Goal: Task Accomplishment & Management: Use online tool/utility

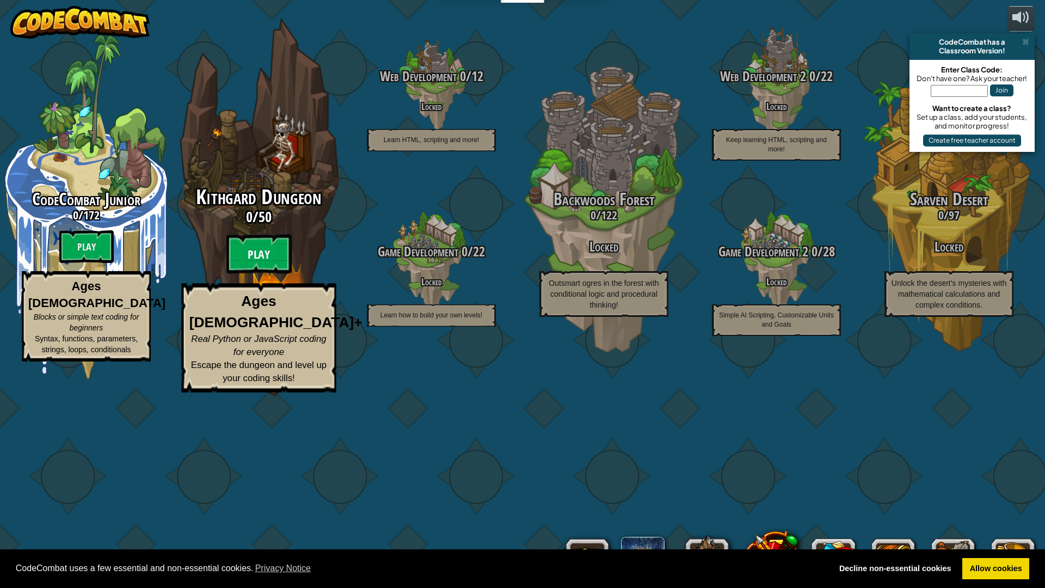
click at [272, 274] on btn "Play" at bounding box center [258, 254] width 65 height 39
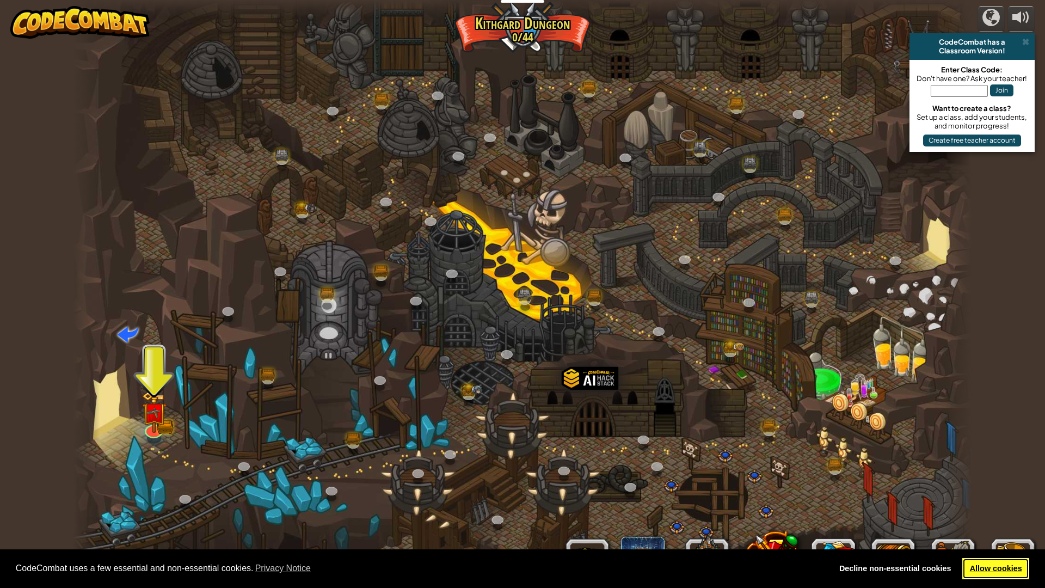
click at [996, 567] on link "Allow cookies" at bounding box center [996, 569] width 67 height 22
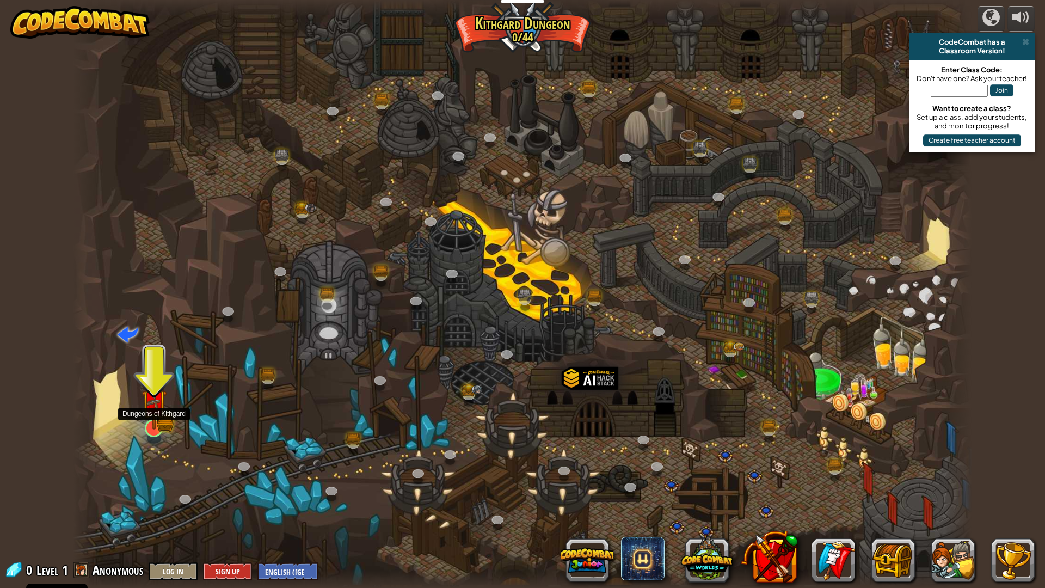
click at [162, 424] on img at bounding box center [154, 402] width 25 height 55
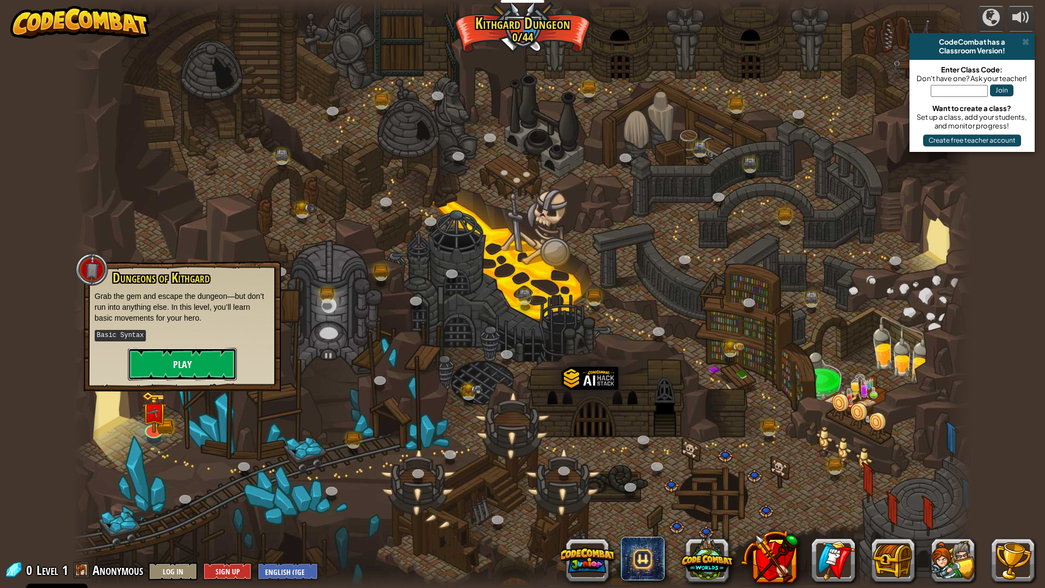
click at [201, 364] on button "Play" at bounding box center [182, 364] width 109 height 33
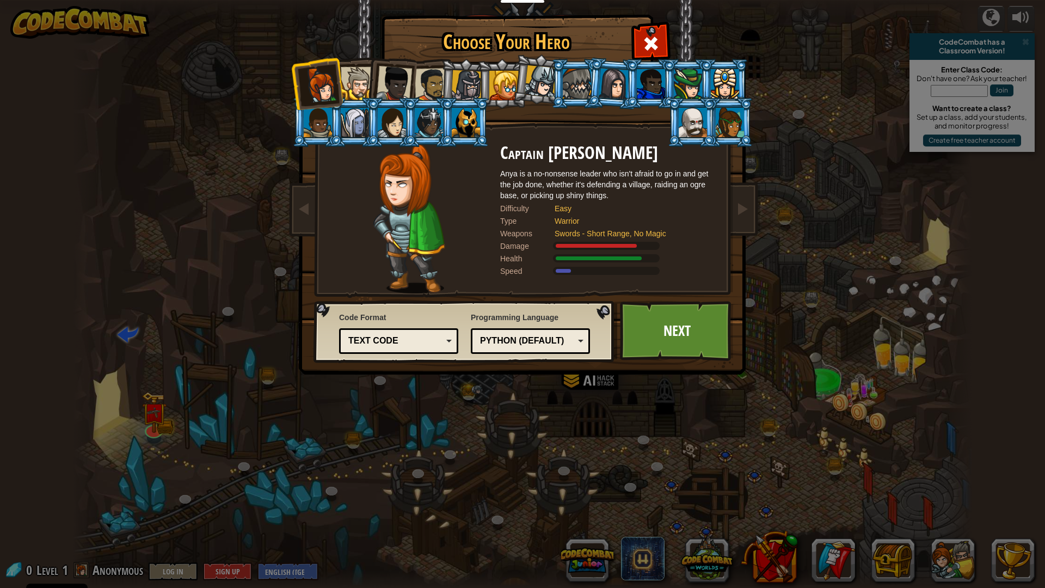
click at [355, 91] on div at bounding box center [357, 83] width 33 height 33
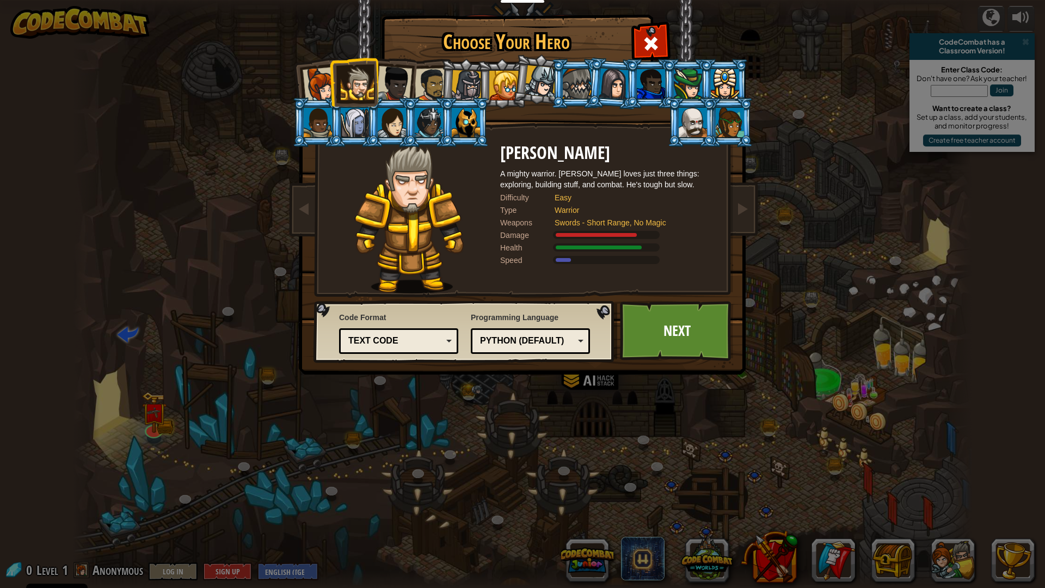
click at [391, 100] on li at bounding box center [390, 122] width 49 height 50
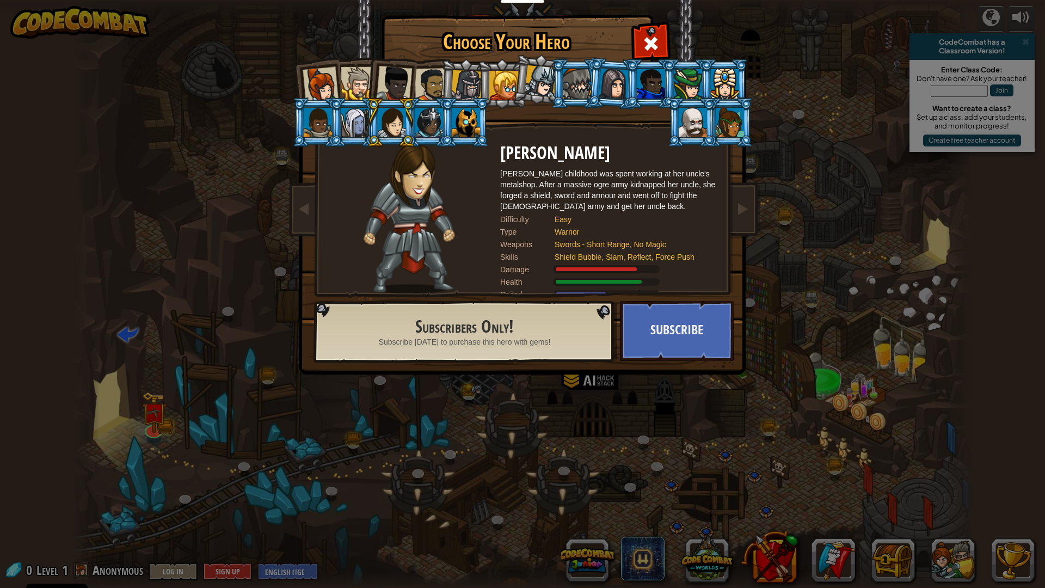
click at [401, 83] on div at bounding box center [394, 84] width 36 height 36
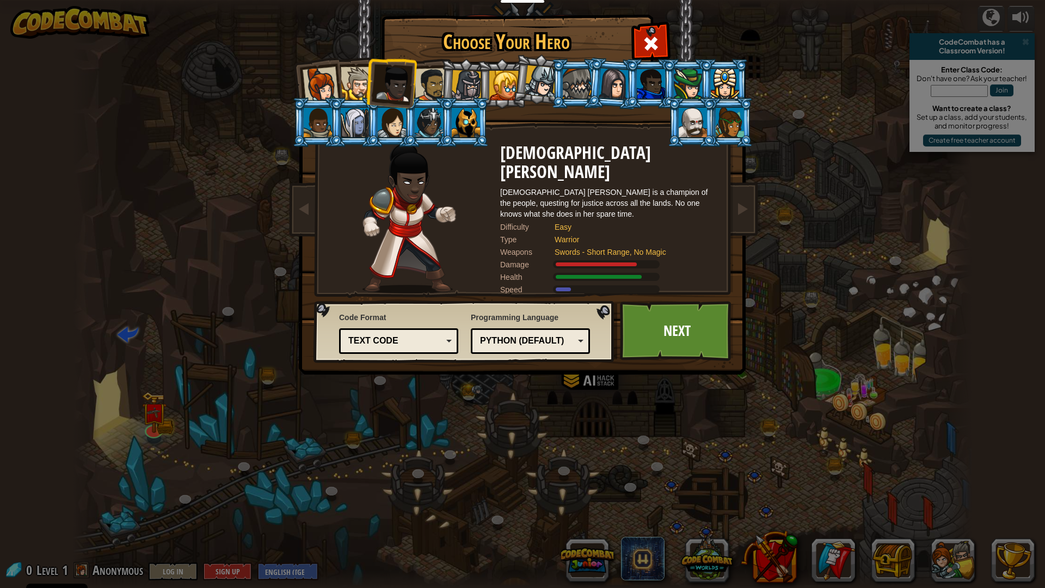
click at [434, 76] on div at bounding box center [432, 85] width 34 height 34
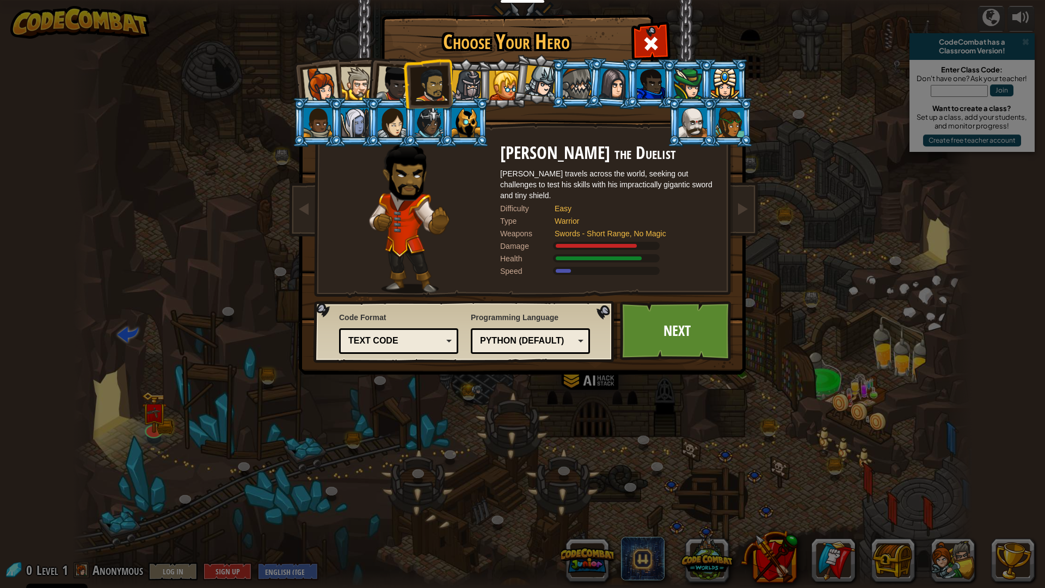
click at [477, 59] on ol at bounding box center [522, 59] width 449 height 0
click at [479, 73] on li at bounding box center [501, 84] width 49 height 50
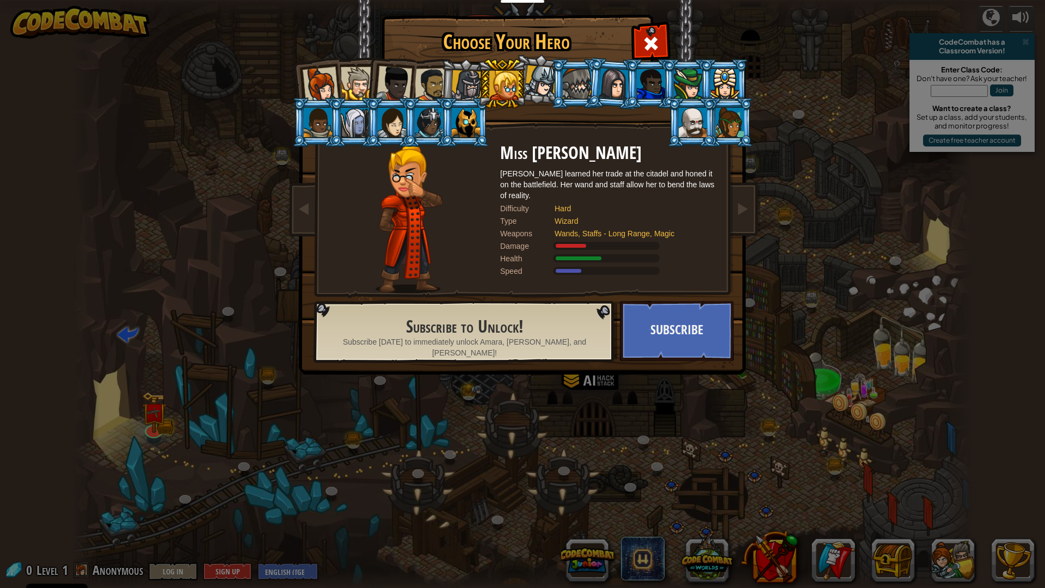
click at [463, 76] on div at bounding box center [466, 85] width 31 height 31
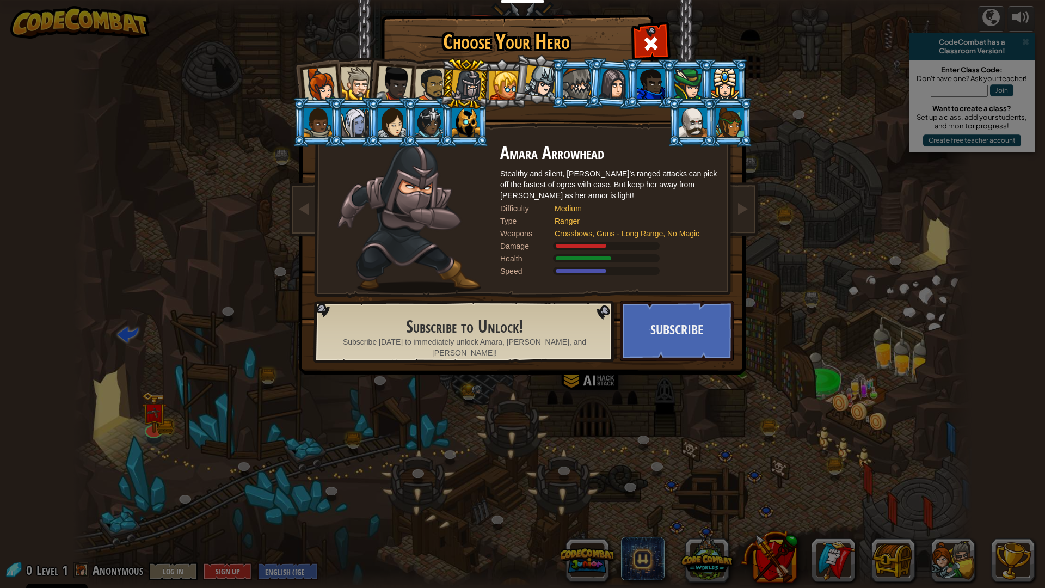
drag, startPoint x: 395, startPoint y: 209, endPoint x: 431, endPoint y: 224, distance: 39.0
click at [431, 224] on img at bounding box center [410, 219] width 144 height 150
click at [357, 86] on div at bounding box center [357, 83] width 33 height 33
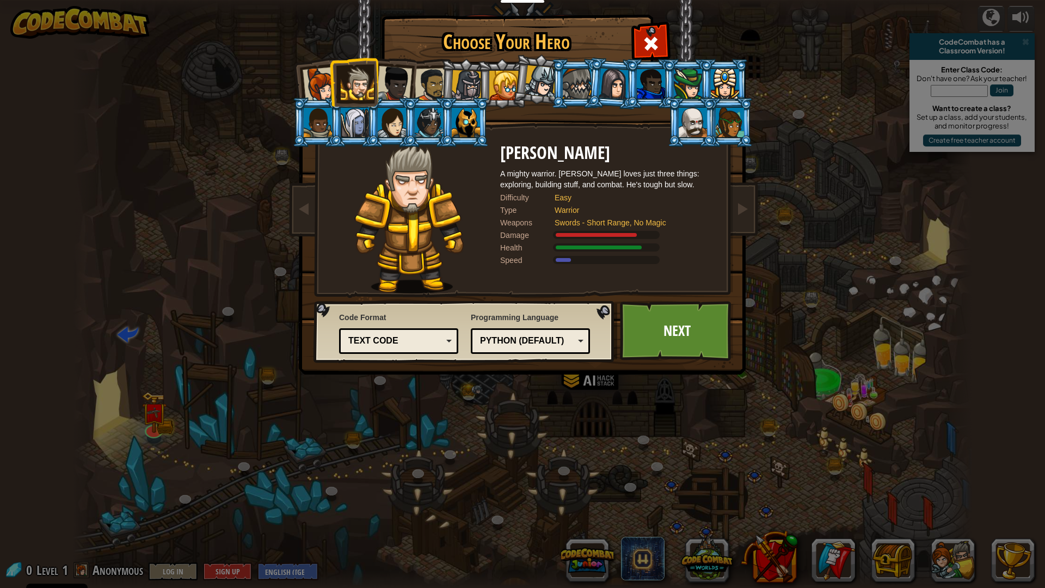
click at [387, 83] on div at bounding box center [394, 84] width 36 height 36
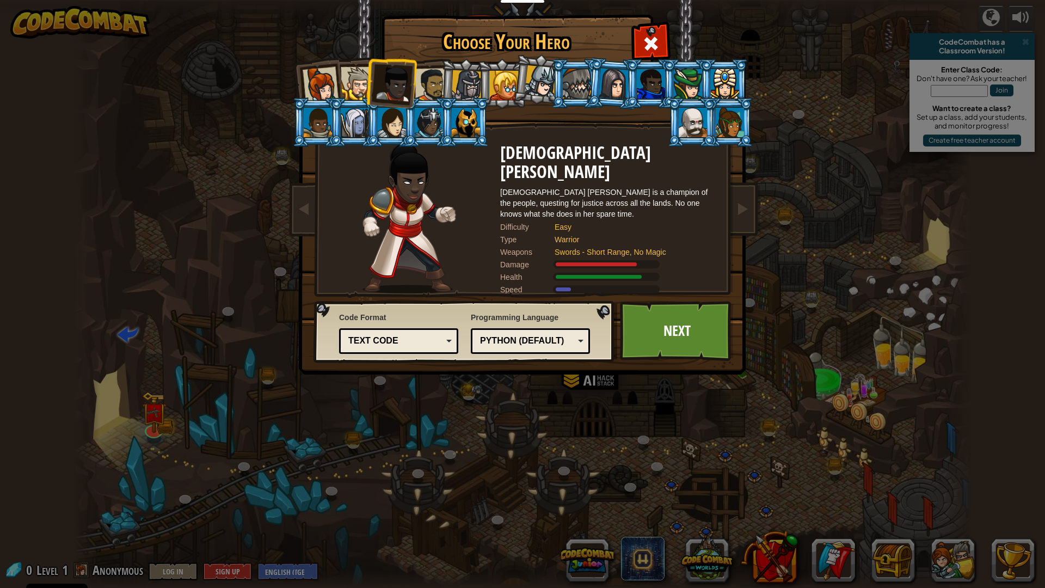
click at [427, 80] on div at bounding box center [432, 85] width 34 height 34
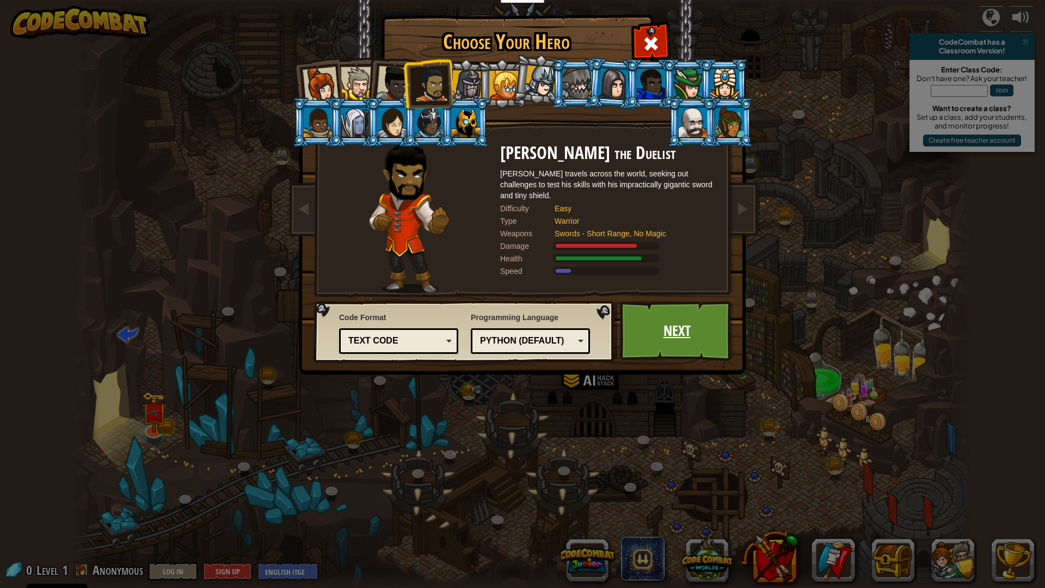
click at [682, 327] on link "Next" at bounding box center [677, 331] width 114 height 60
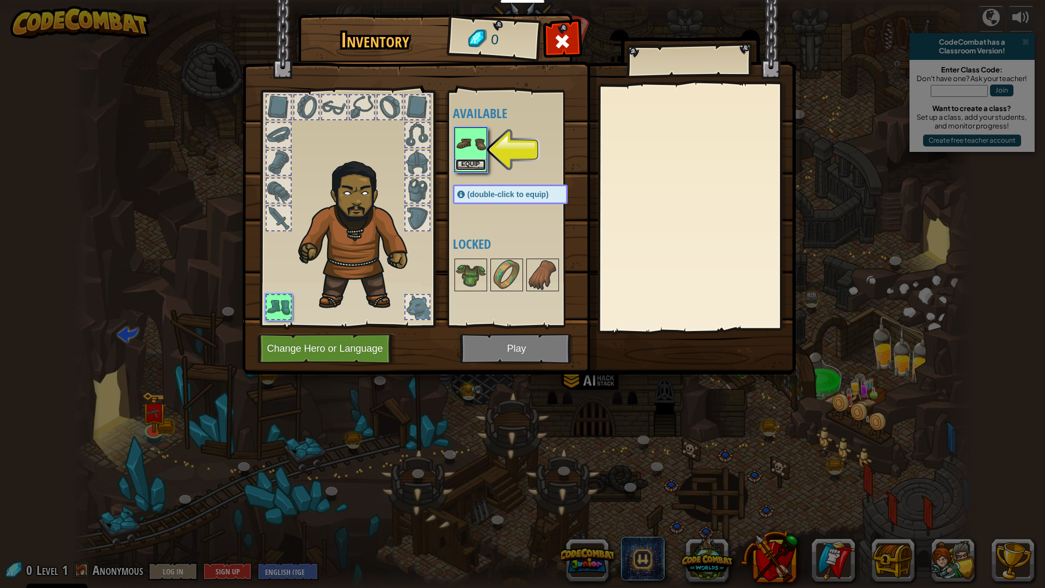
click at [474, 166] on button "Equip" at bounding box center [471, 164] width 30 height 11
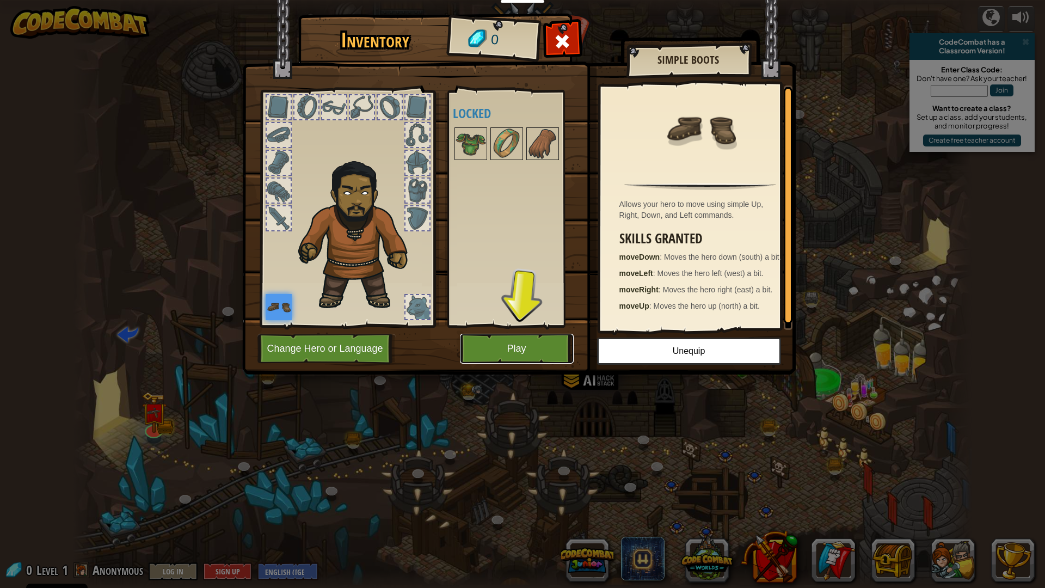
click at [514, 342] on button "Play" at bounding box center [517, 349] width 114 height 30
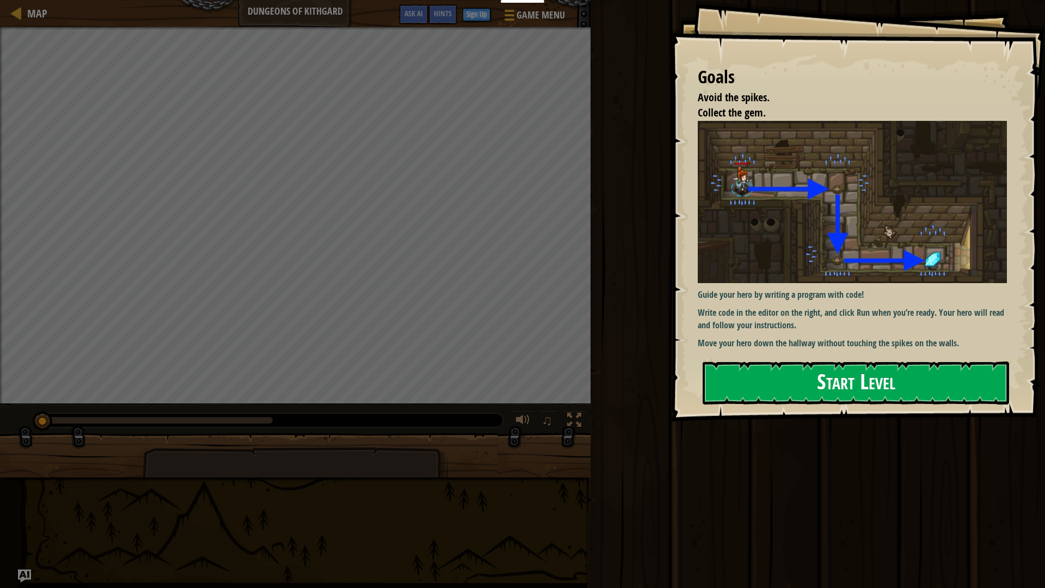
click at [814, 257] on img at bounding box center [856, 202] width 317 height 163
click at [795, 330] on div "Guide your hero by writing a program with code! Write code in the editor on the…" at bounding box center [856, 235] width 317 height 229
click at [798, 383] on div "Goals Avoid the spikes. Collect the gem. Guide your hero by writing a program w…" at bounding box center [858, 210] width 375 height 421
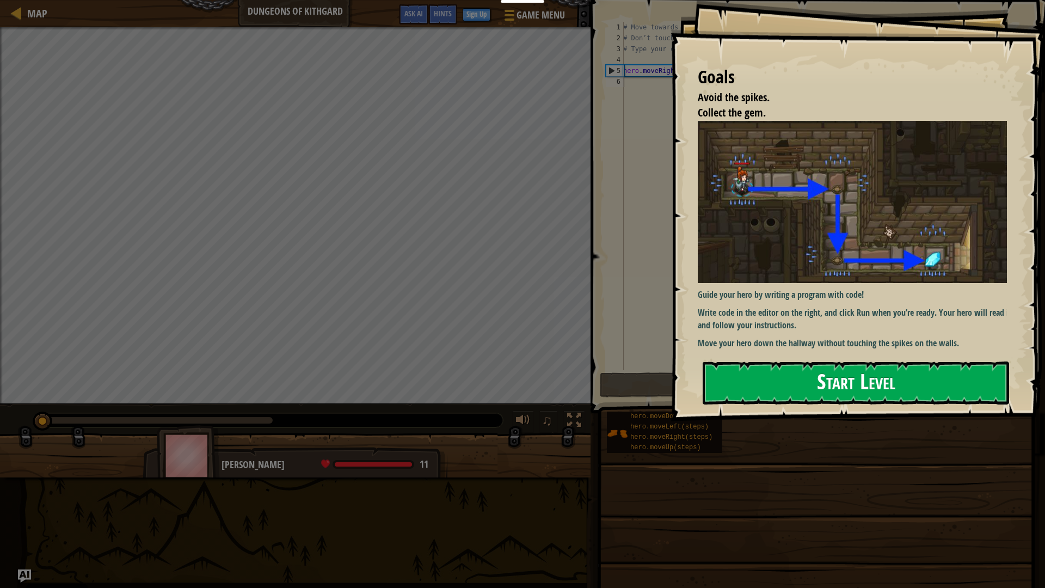
drag, startPoint x: 786, startPoint y: 392, endPoint x: 744, endPoint y: 391, distance: 41.4
click at [771, 393] on button "Start Level" at bounding box center [856, 383] width 307 height 43
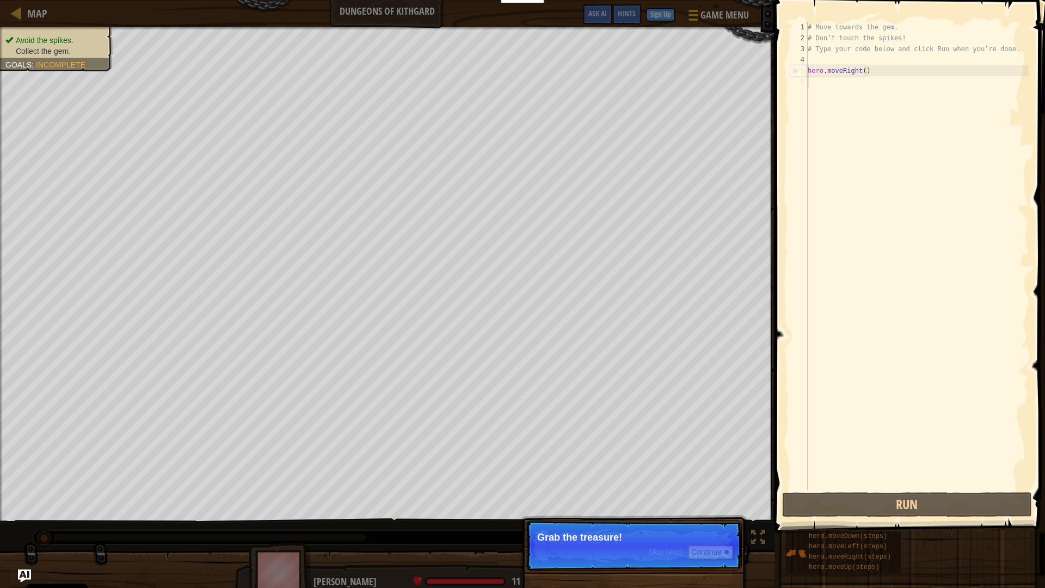
click at [642, 561] on p "Skip (esc) Continue Grab the treasure!" at bounding box center [634, 545] width 216 height 50
click at [698, 546] on button "Continue" at bounding box center [710, 552] width 45 height 14
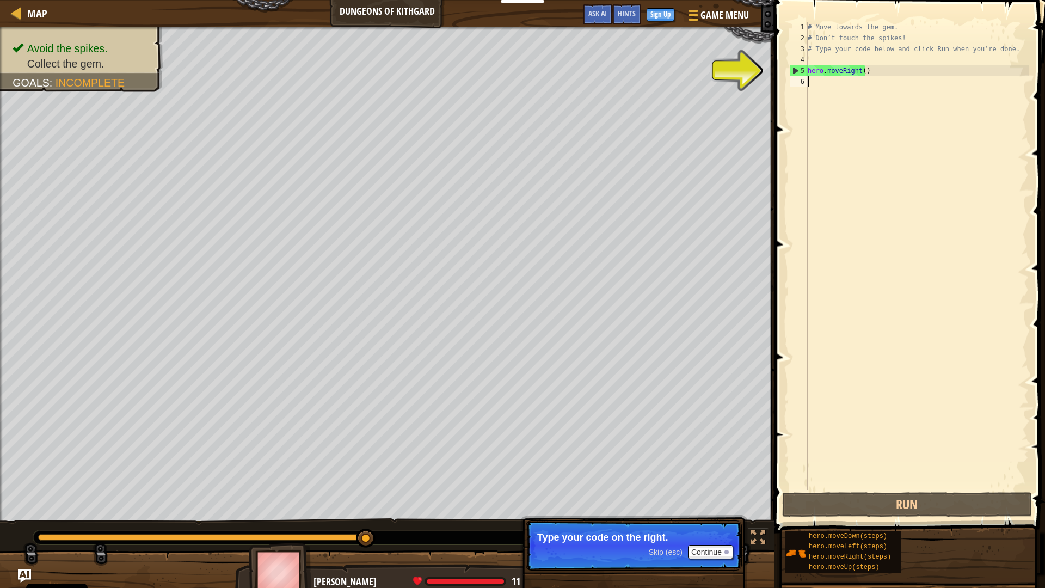
click at [828, 74] on div "# Move towards the gem. # Don’t touch the spikes! # Type your code below and cl…" at bounding box center [917, 267] width 223 height 490
type textarea "hero.moveRight()"
click at [824, 84] on div "# Move towards the gem. # Don’t touch the spikes! # Type your code below and cl…" at bounding box center [917, 267] width 223 height 490
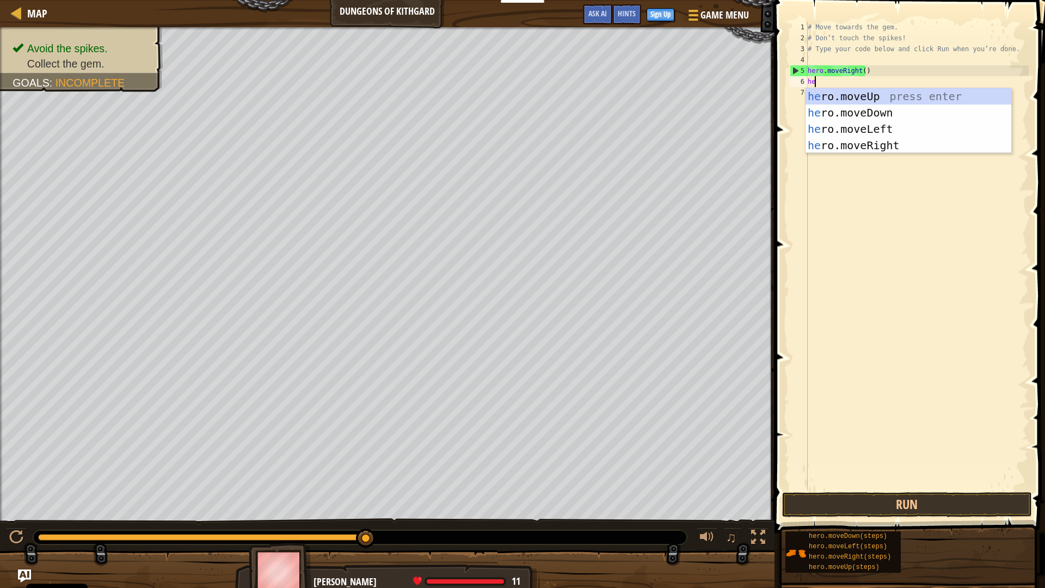
type textarea "hero"
click at [901, 145] on div "hero .moveUp press enter hero .moveDown press enter hero .moveLeft press enter …" at bounding box center [909, 137] width 206 height 98
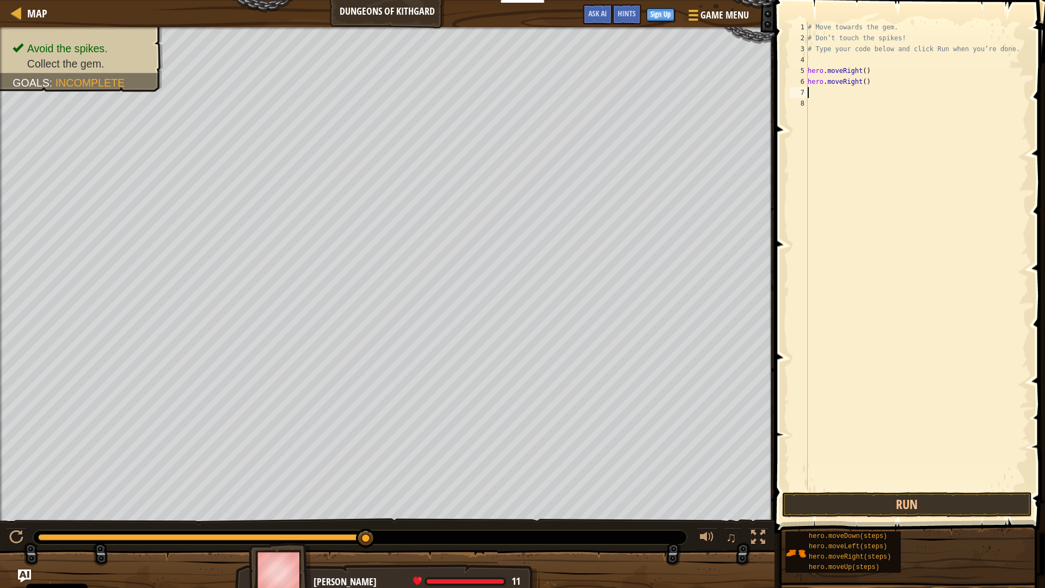
scroll to position [5, 0]
click at [902, 516] on button "Run" at bounding box center [907, 504] width 250 height 25
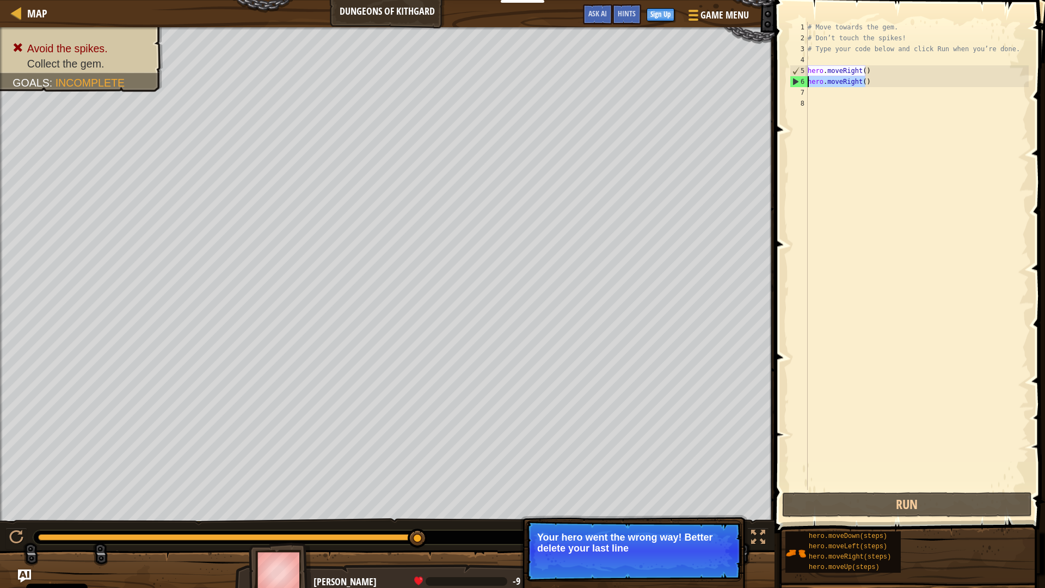
drag, startPoint x: 873, startPoint y: 82, endPoint x: 804, endPoint y: 84, distance: 69.7
click at [804, 84] on div "1 2 3 4 5 6 7 8 # Move towards the gem. # Don’t touch the spikes! # Type your c…" at bounding box center [908, 256] width 241 height 468
type textarea "hero.moveRight()"
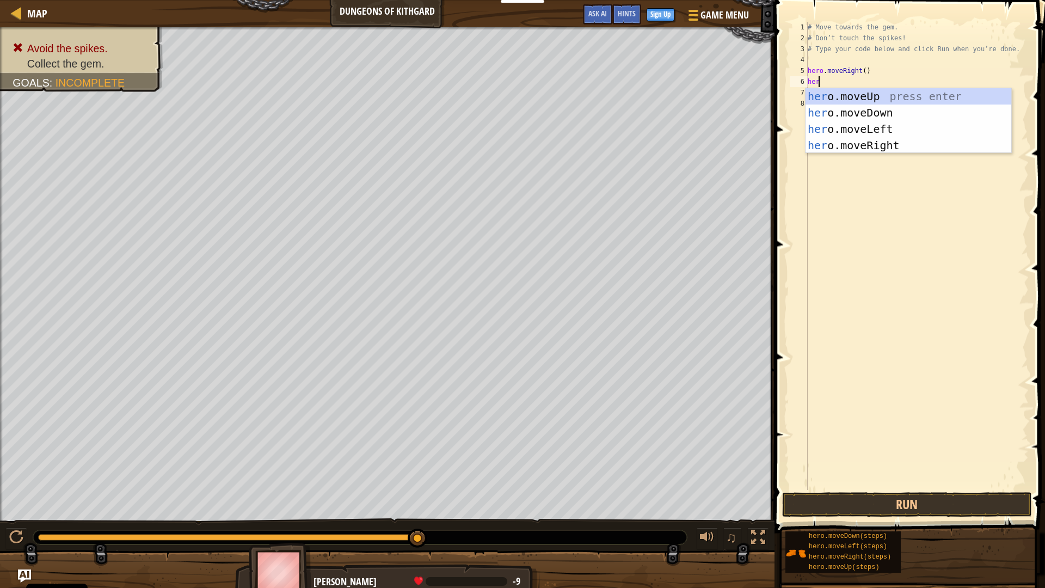
type textarea "her"
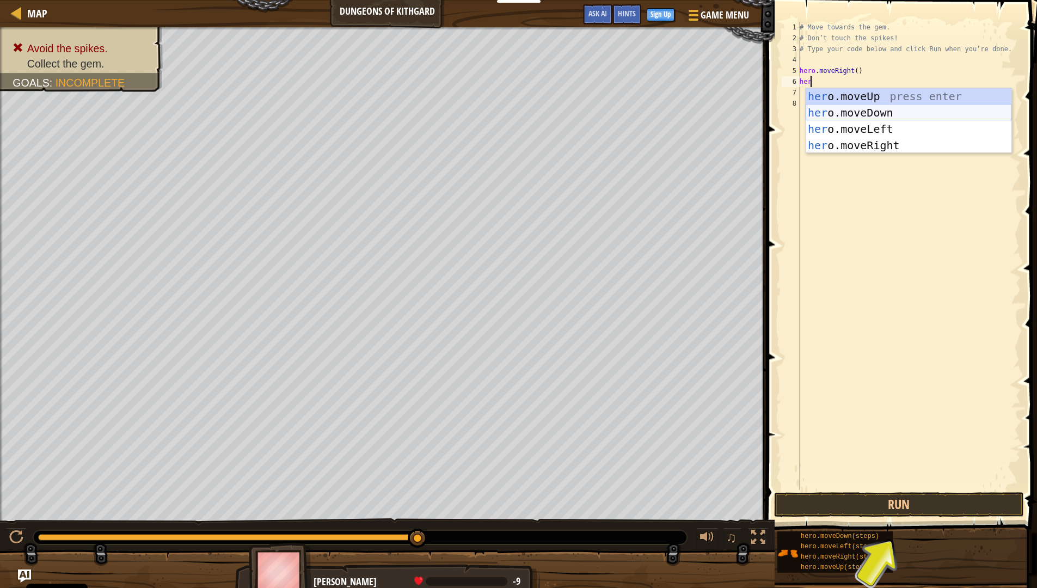
click at [891, 111] on div "her o.moveUp press enter her o.moveDown press enter her o.moveLeft press enter …" at bounding box center [909, 137] width 206 height 98
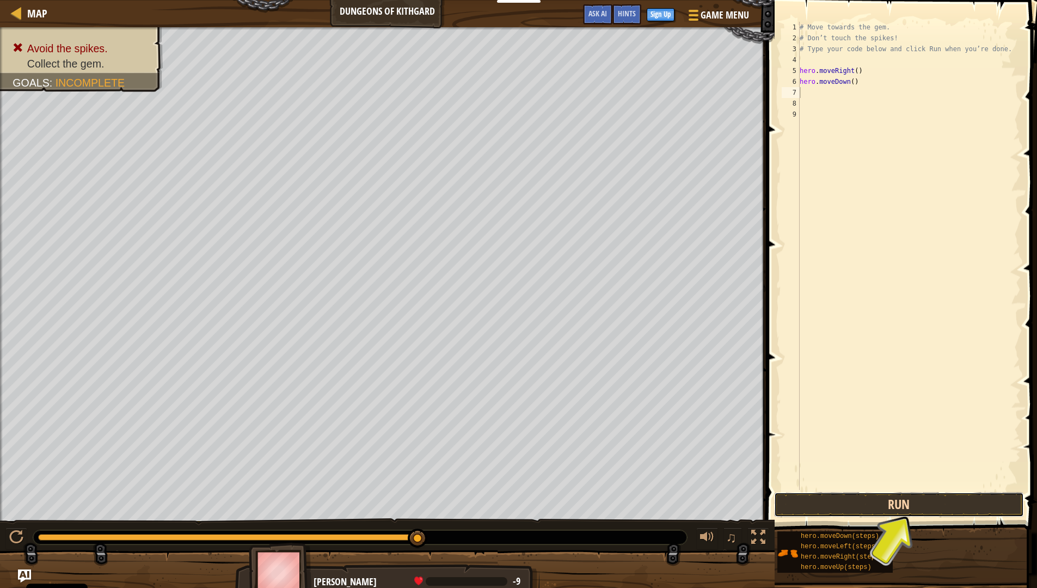
click at [901, 500] on button "Run" at bounding box center [899, 504] width 250 height 25
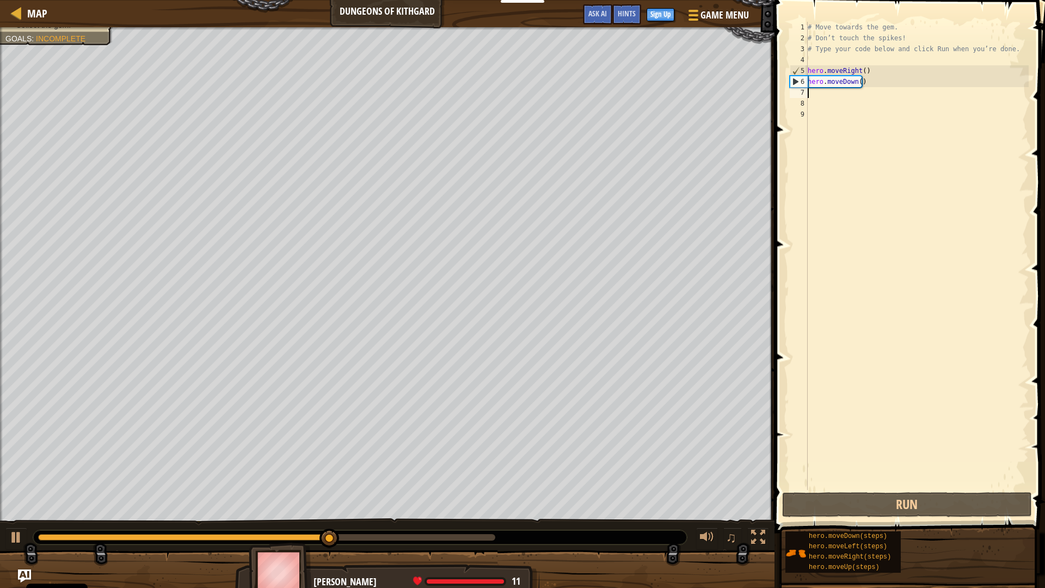
click at [838, 99] on div "# Move towards the gem. # Don’t touch the spikes! # Type your code below and cl…" at bounding box center [917, 267] width 223 height 490
click at [829, 93] on div "# Move towards the gem. # Don’t touch the spikes! # Type your code below and cl…" at bounding box center [917, 267] width 223 height 490
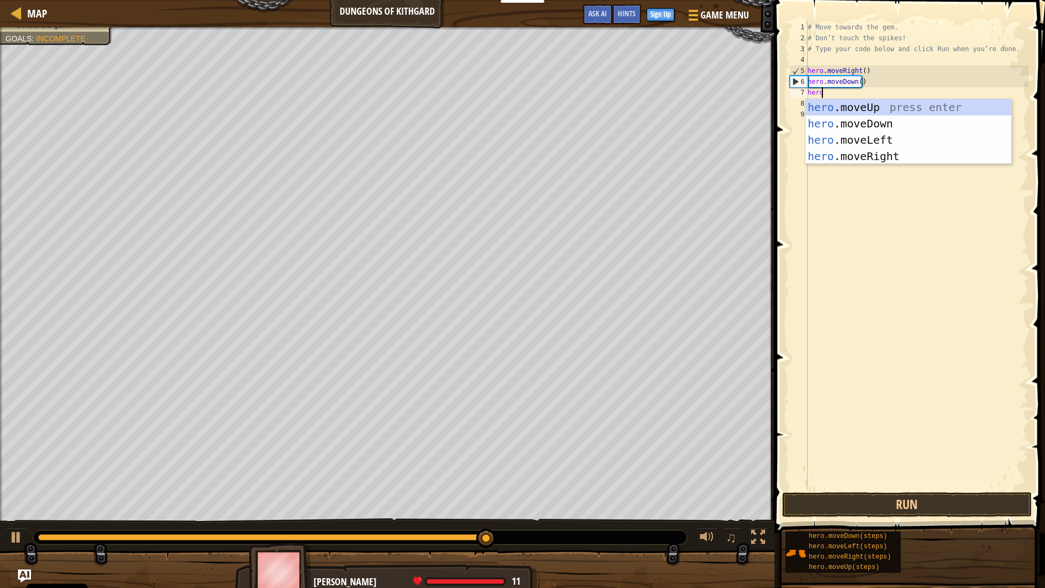
scroll to position [5, 1]
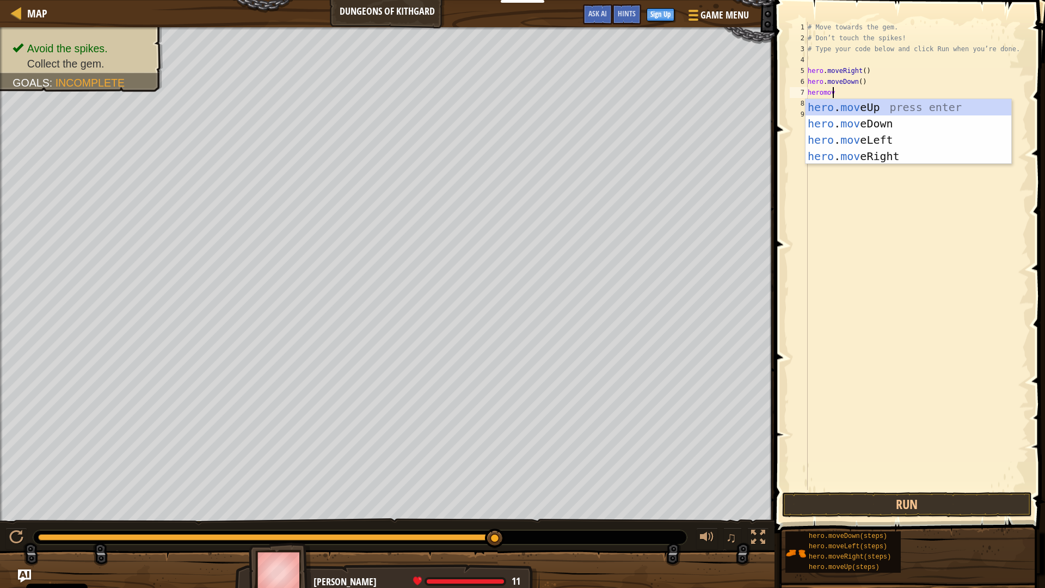
type textarea "heromove"
click at [925, 159] on div "hero . move Up press enter hero . move Down press enter hero . move Left press …" at bounding box center [909, 148] width 206 height 98
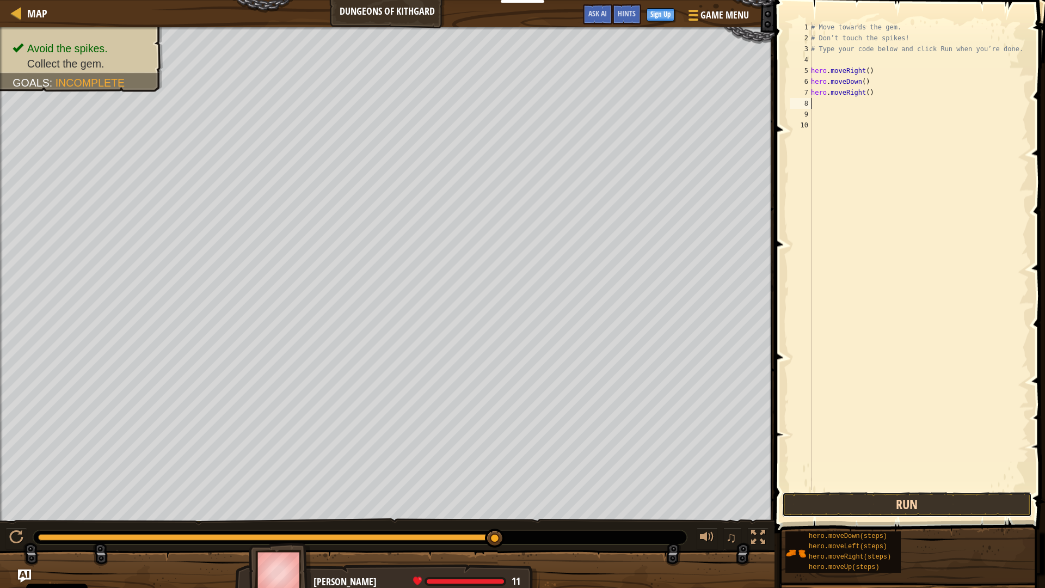
click at [942, 495] on button "Run" at bounding box center [907, 504] width 250 height 25
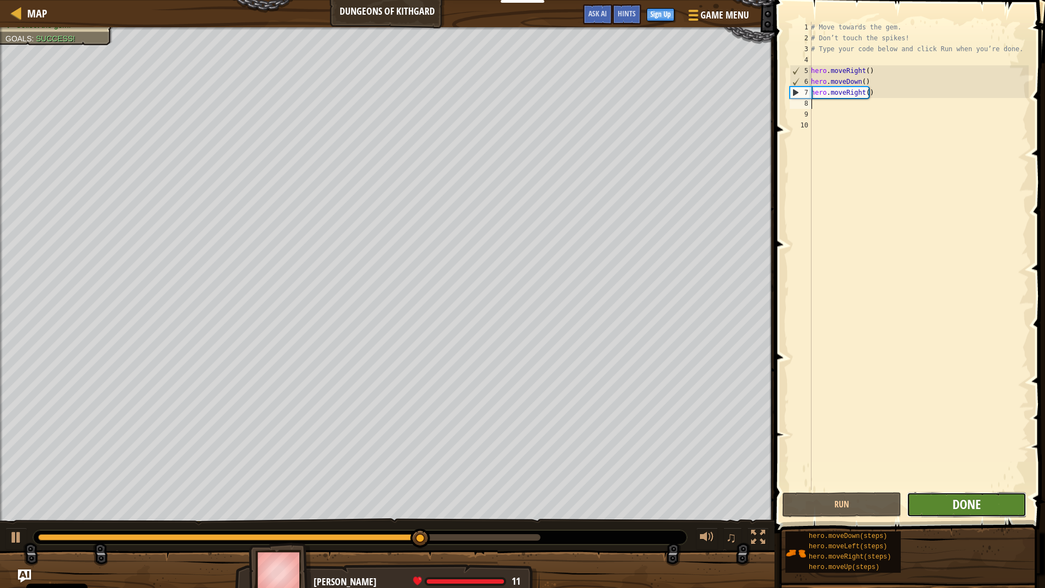
click at [978, 506] on span "Done" at bounding box center [967, 503] width 28 height 17
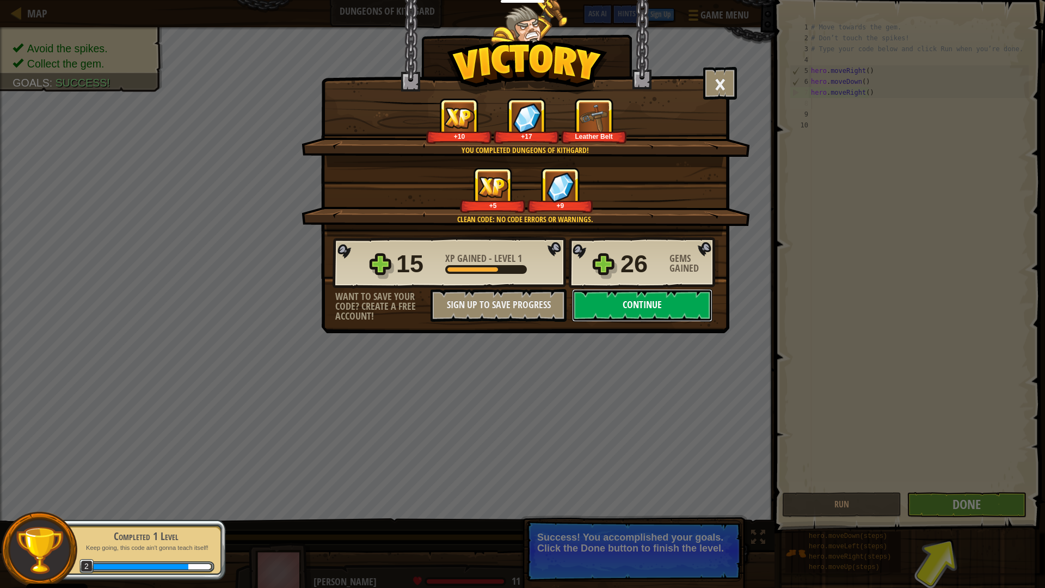
click at [661, 317] on button "Continue" at bounding box center [642, 305] width 140 height 33
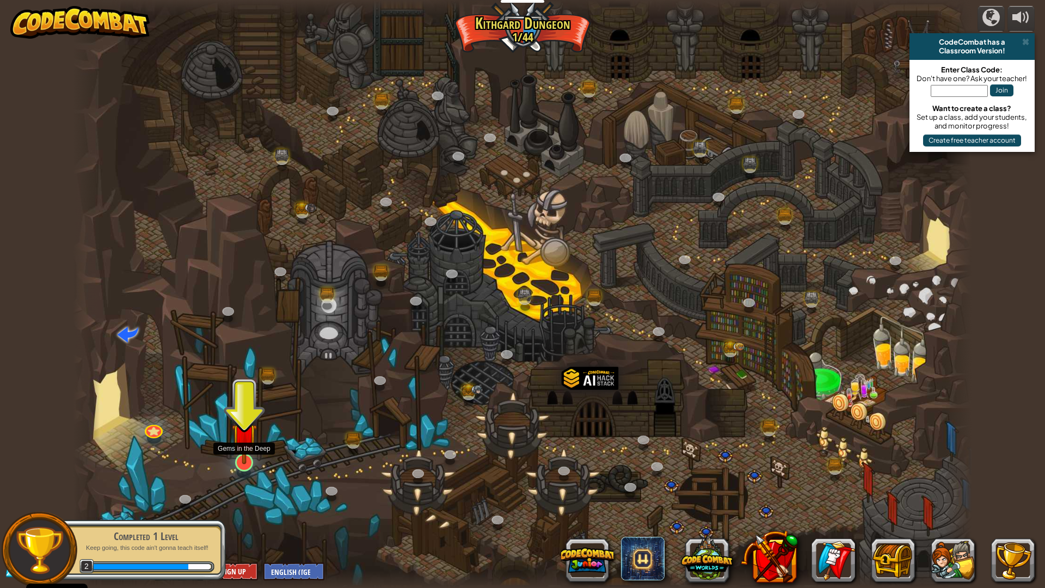
click at [240, 464] on img at bounding box center [244, 435] width 25 height 57
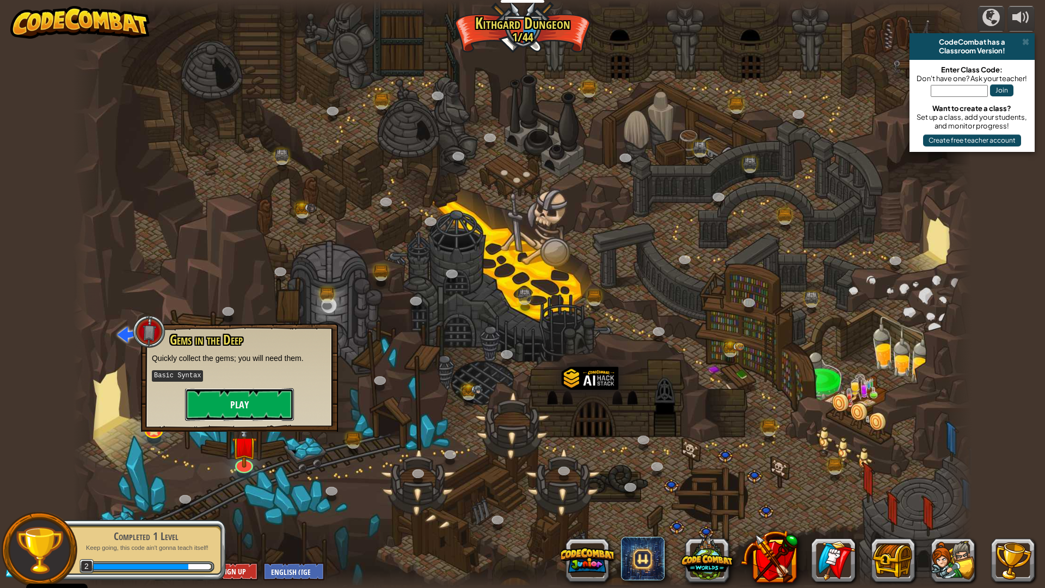
click at [267, 399] on button "Play" at bounding box center [239, 404] width 109 height 33
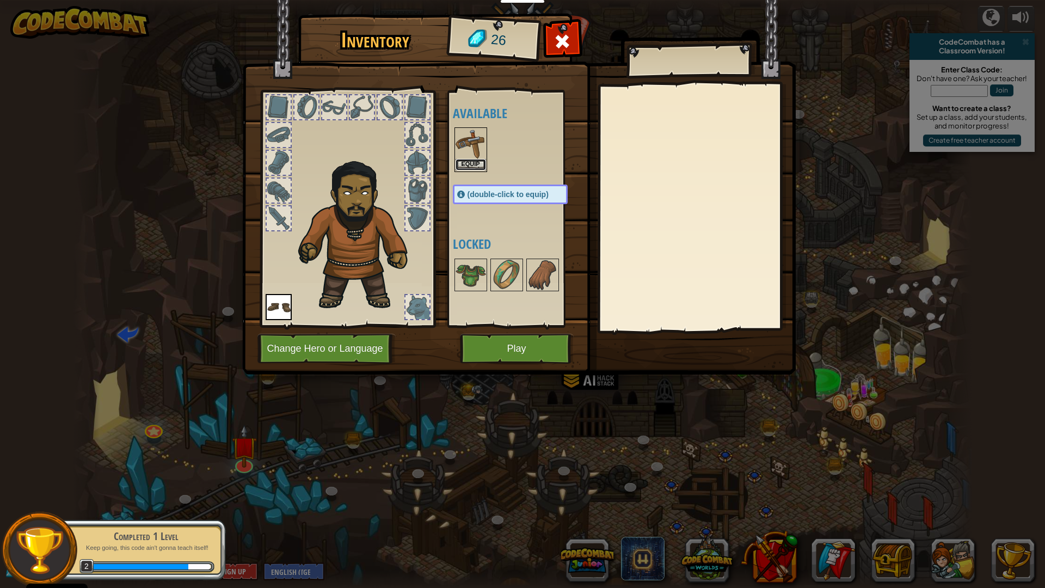
click at [471, 161] on button "Equip" at bounding box center [471, 164] width 30 height 11
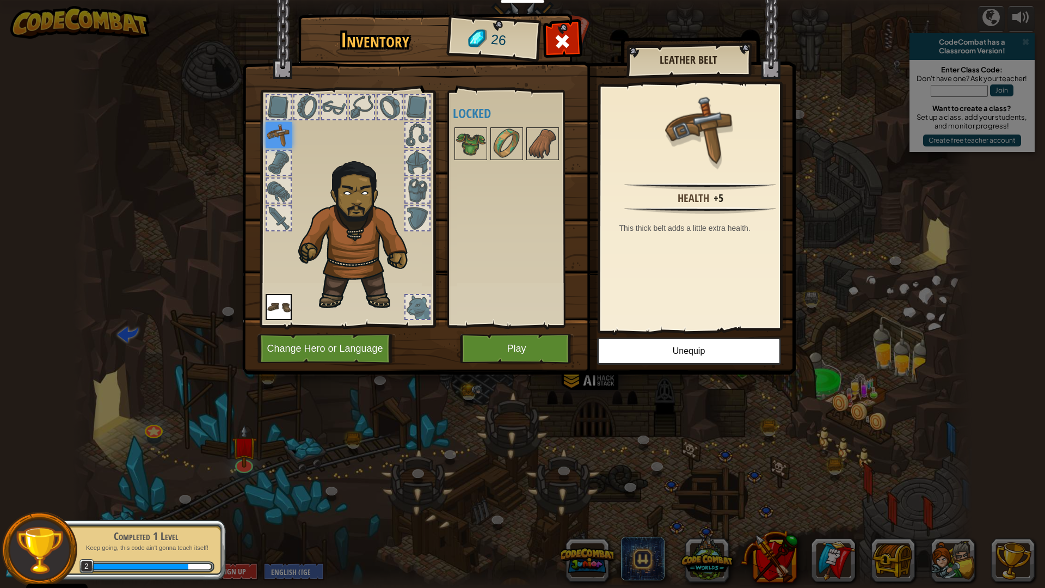
click at [481, 166] on div "Available Equip Equip (double-click to equip) Locked" at bounding box center [521, 208] width 137 height 227
click at [474, 149] on img at bounding box center [471, 143] width 30 height 30
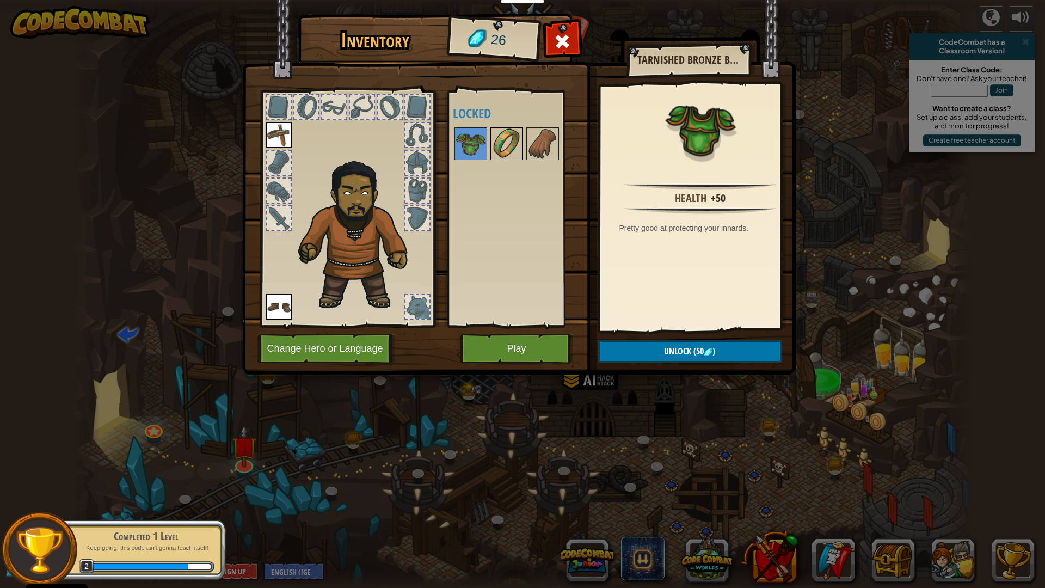
click at [491, 145] on div at bounding box center [507, 143] width 33 height 33
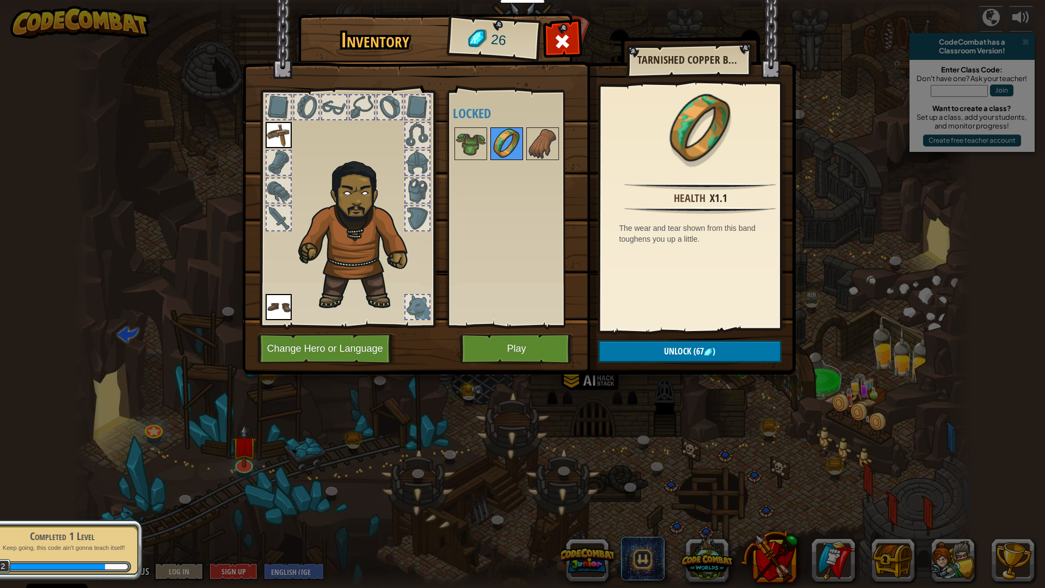
click at [513, 150] on img at bounding box center [507, 143] width 30 height 30
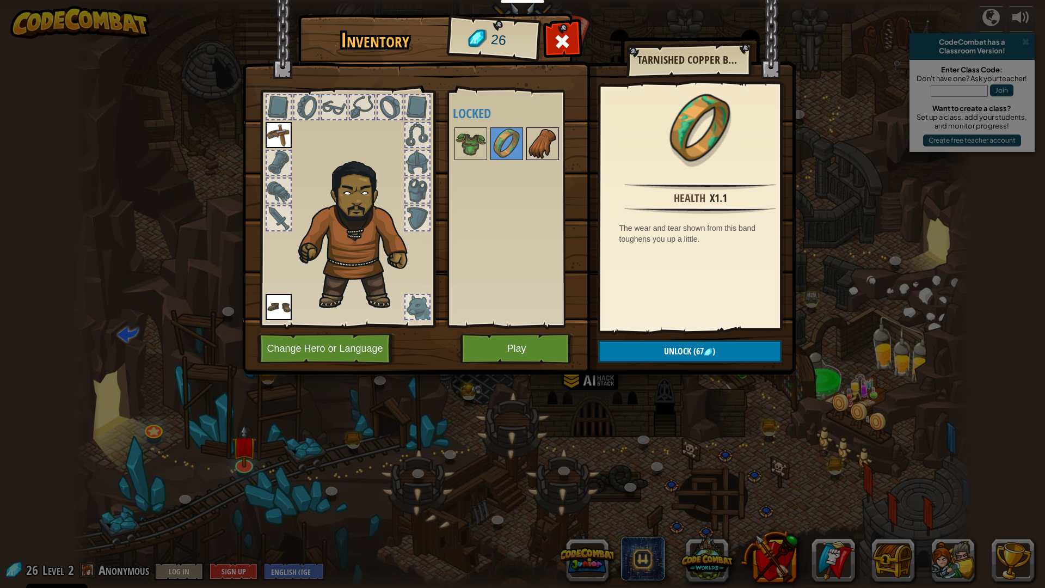
click at [540, 150] on img at bounding box center [543, 143] width 30 height 30
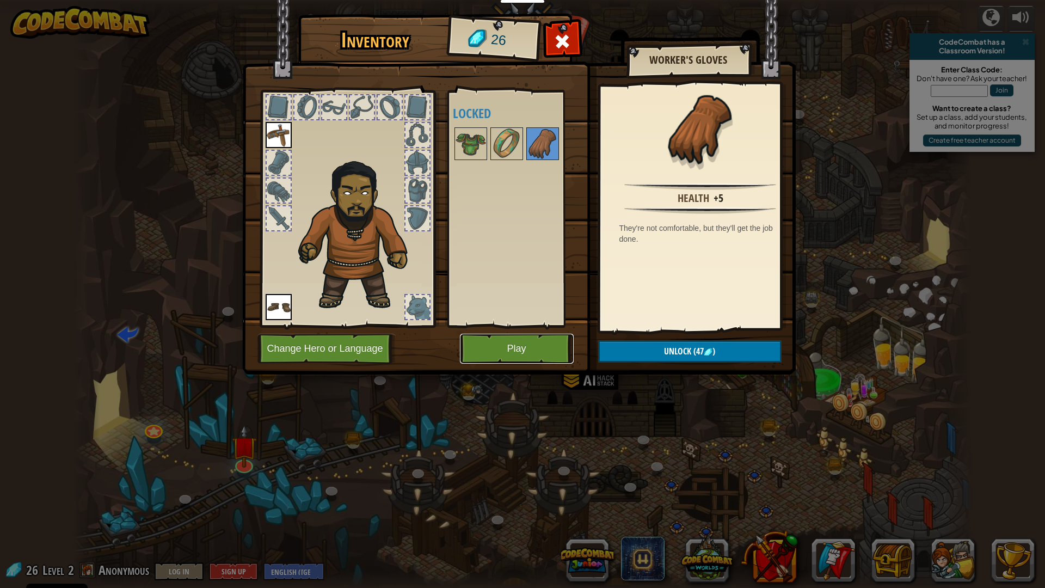
click at [530, 354] on button "Play" at bounding box center [517, 349] width 114 height 30
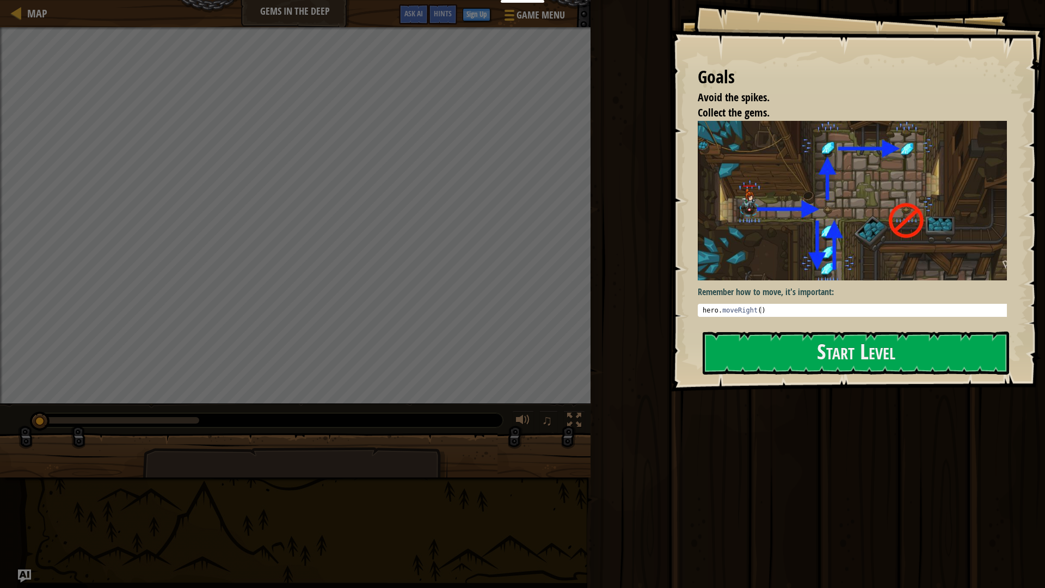
click at [849, 291] on div "Goals Avoid the spikes. Collect the gems. Remember how to move, it's important:…" at bounding box center [858, 195] width 375 height 391
click at [847, 257] on img at bounding box center [856, 201] width 317 height 160
click at [836, 341] on button "Start Level" at bounding box center [856, 353] width 307 height 43
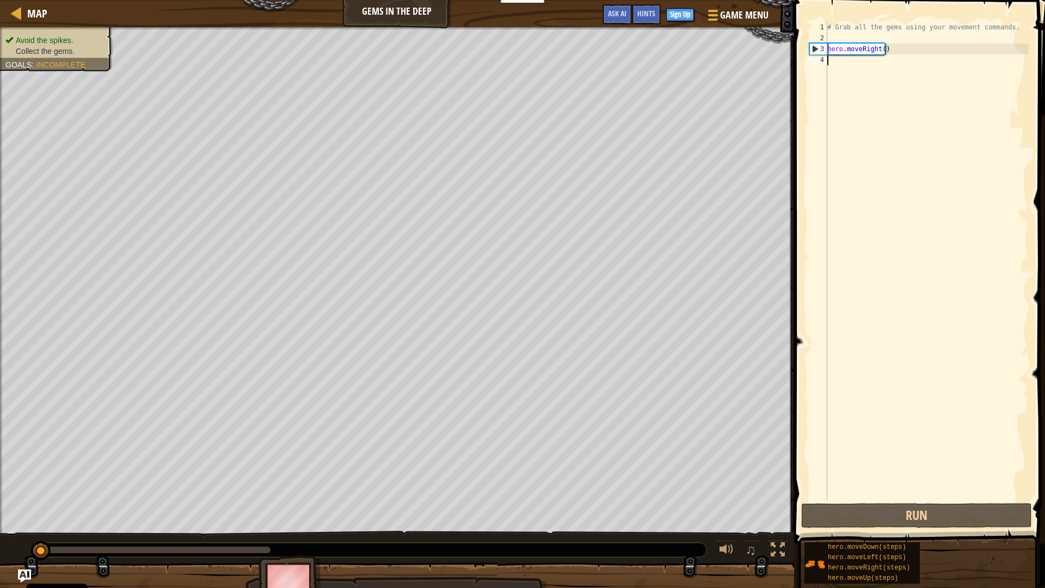
scroll to position [5, 0]
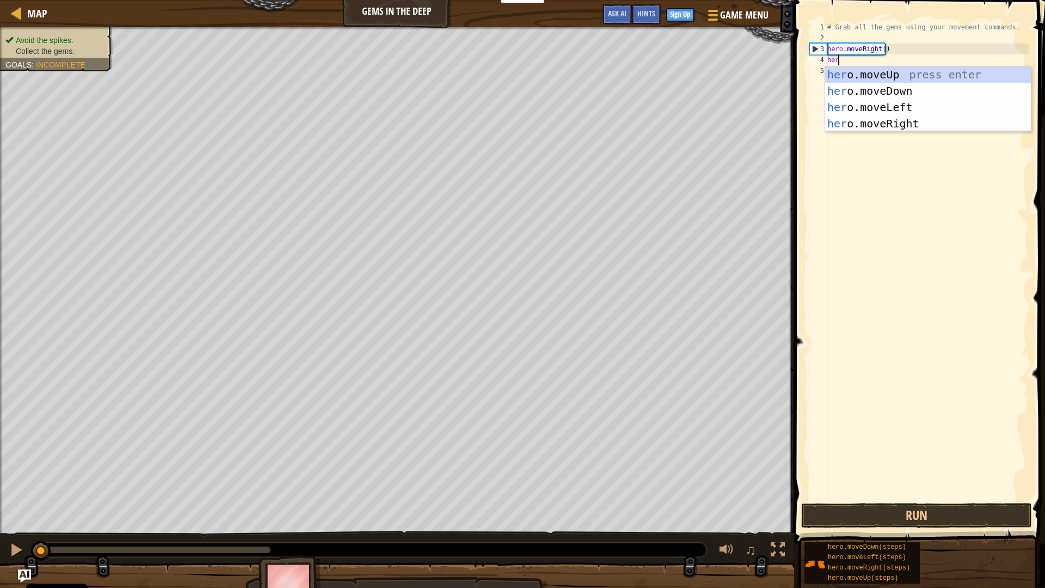
type textarea "hero"
click at [836, 94] on div "hero .moveUp press enter hero .moveDown press enter hero .moveLeft press enter …" at bounding box center [928, 115] width 206 height 98
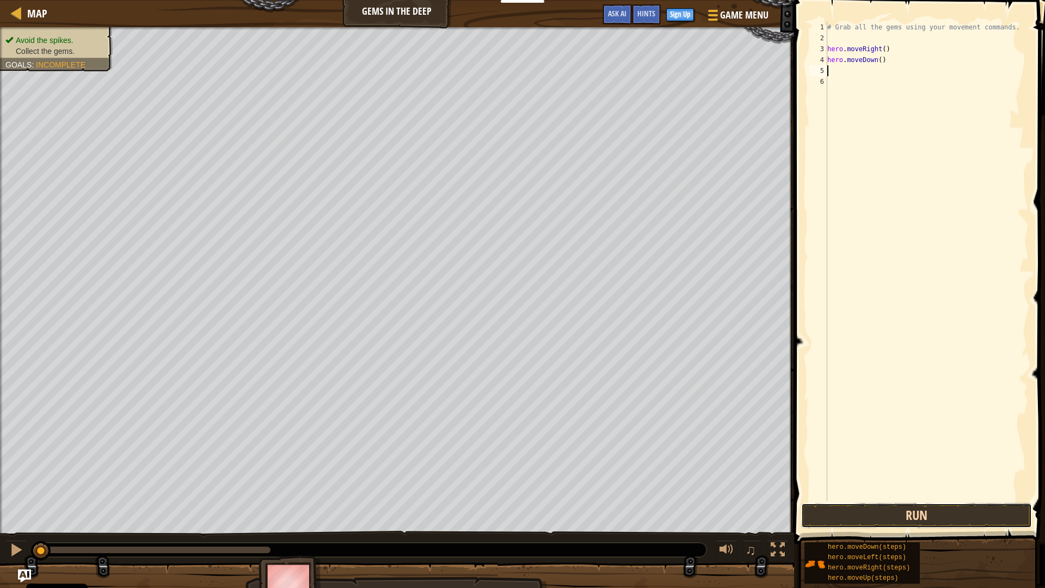
click at [942, 522] on button "Run" at bounding box center [916, 515] width 231 height 25
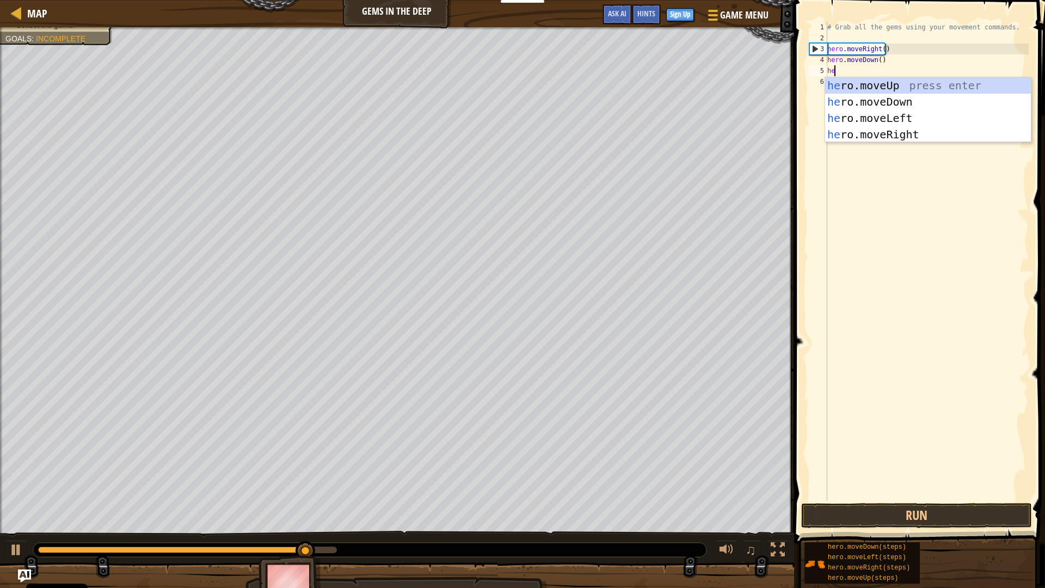
type textarea "heo"
click at [848, 83] on div "he r o .moveUp press enter he r o .moveDown press enter he r o .moveLeft press …" at bounding box center [928, 126] width 206 height 98
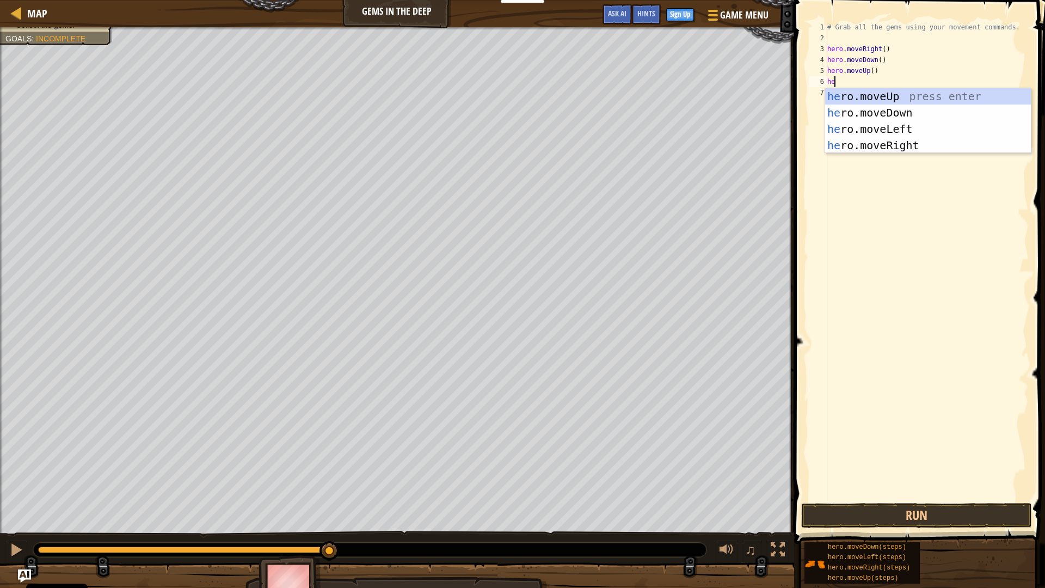
type textarea "her"
click at [865, 94] on div "her o.moveUp press enter her o.moveDown press enter her o.moveLeft press enter …" at bounding box center [928, 137] width 206 height 98
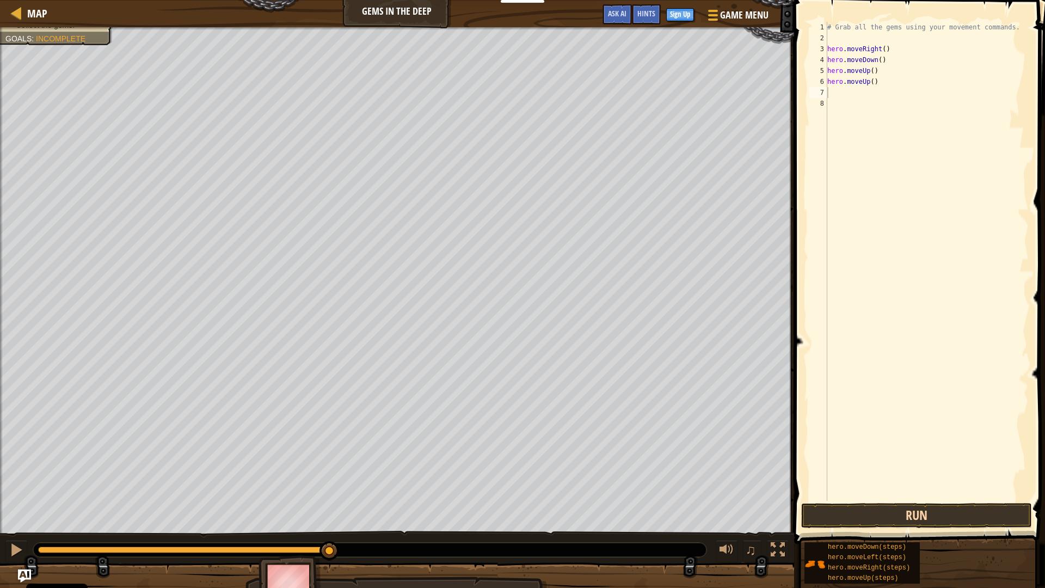
drag, startPoint x: 952, startPoint y: 535, endPoint x: 947, endPoint y: 525, distance: 11.0
click at [947, 525] on button "Run" at bounding box center [916, 515] width 231 height 25
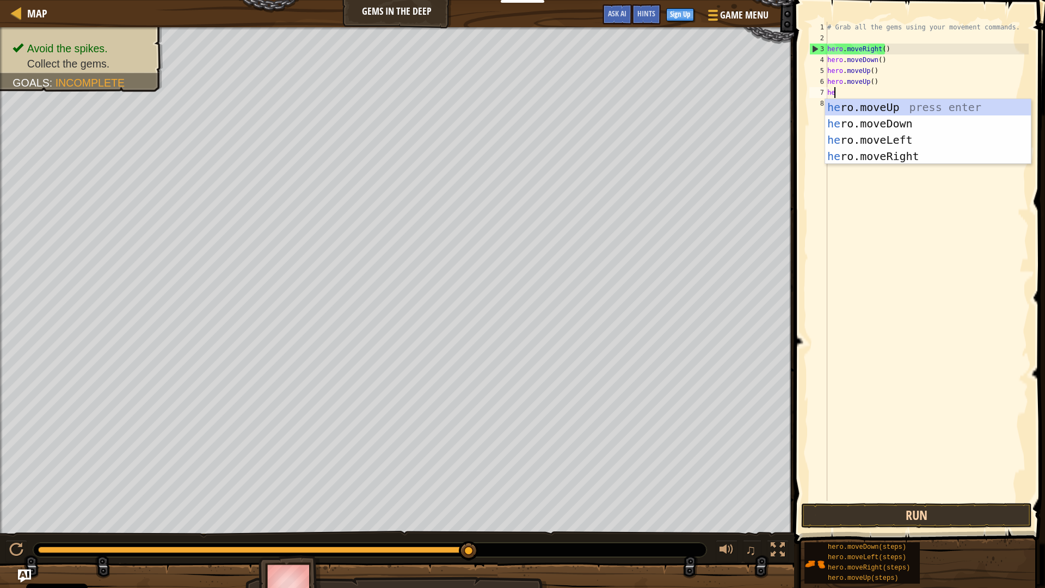
type textarea "hero"
click at [860, 157] on div "hero .moveUp press enter hero .moveDown press enter hero .moveLeft press enter …" at bounding box center [928, 148] width 206 height 98
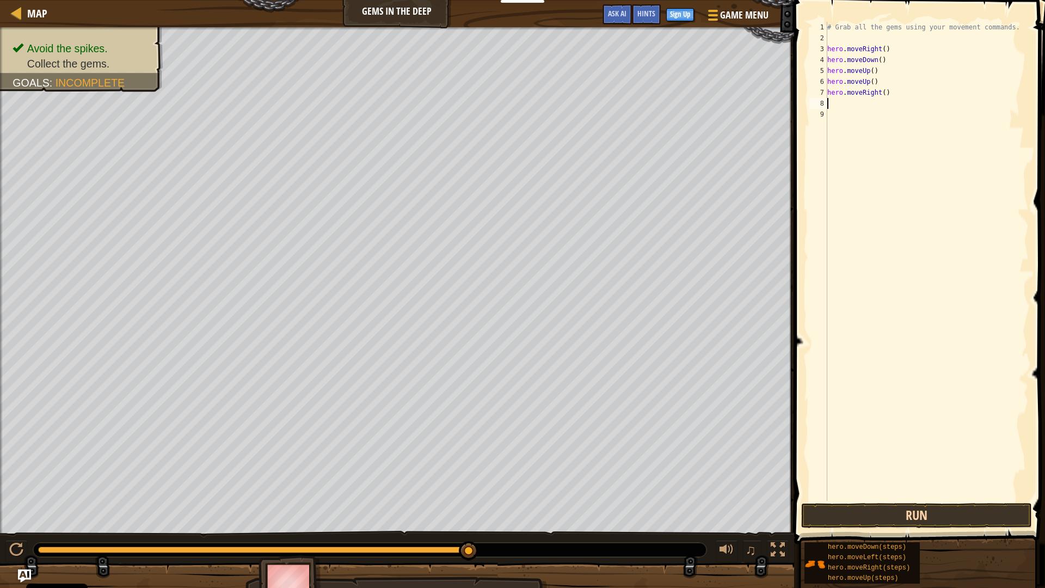
scroll to position [5, 0]
click at [942, 511] on button "Run" at bounding box center [916, 515] width 231 height 25
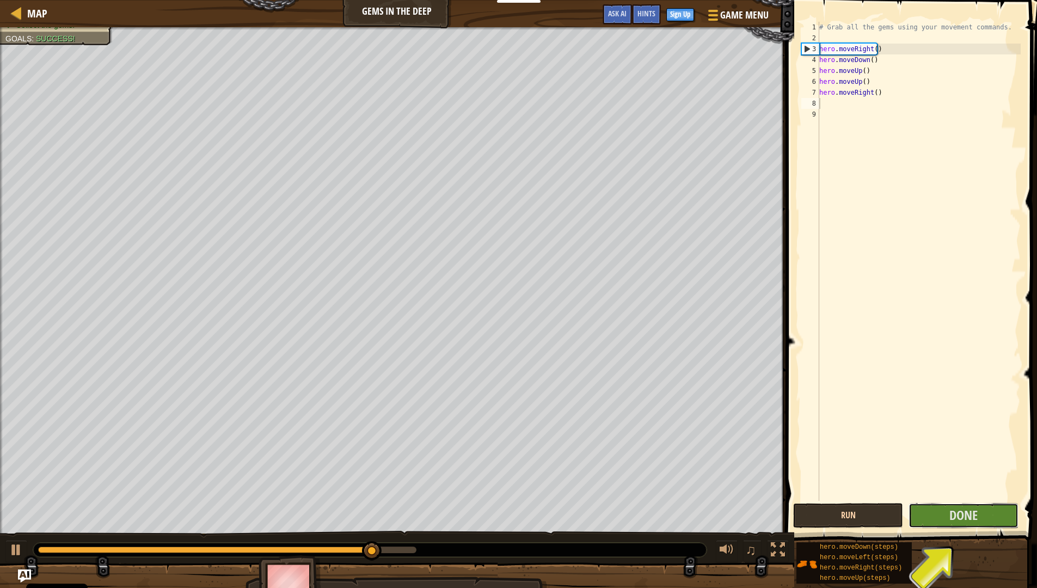
click at [942, 510] on button "Done" at bounding box center [964, 515] width 110 height 25
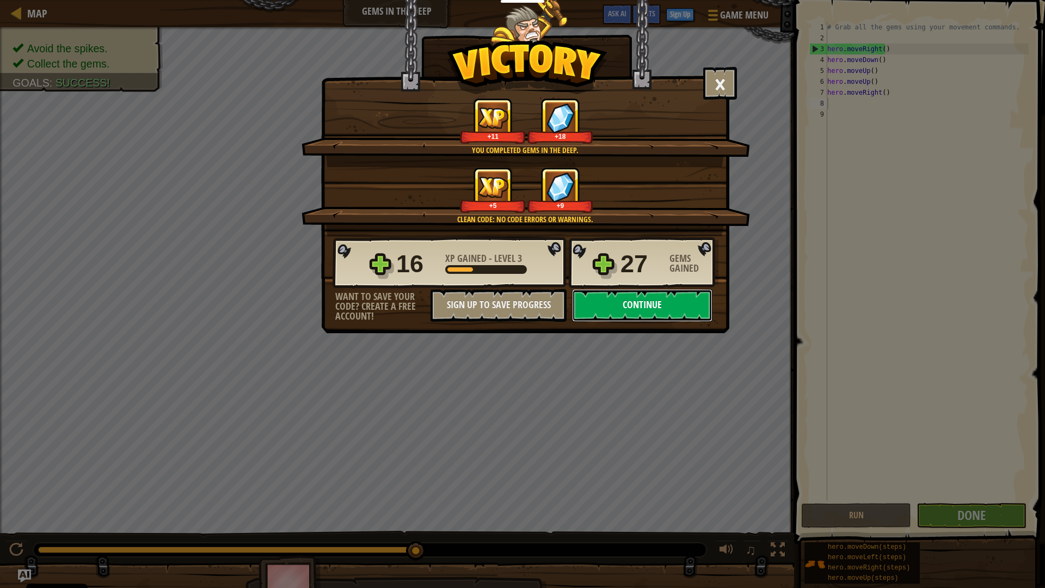
click at [628, 308] on button "Continue" at bounding box center [642, 305] width 140 height 33
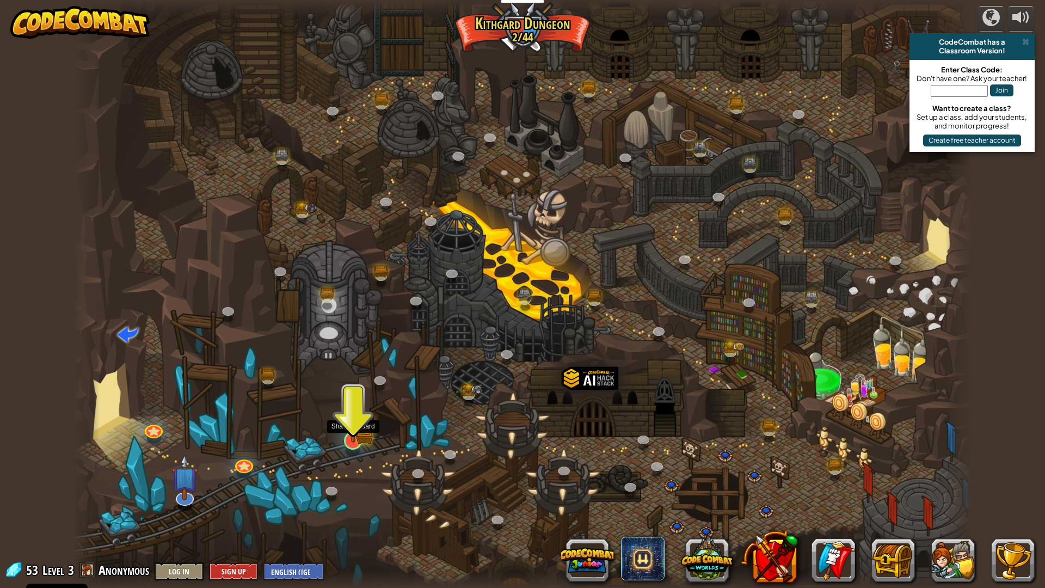
click at [359, 423] on img at bounding box center [353, 415] width 15 height 15
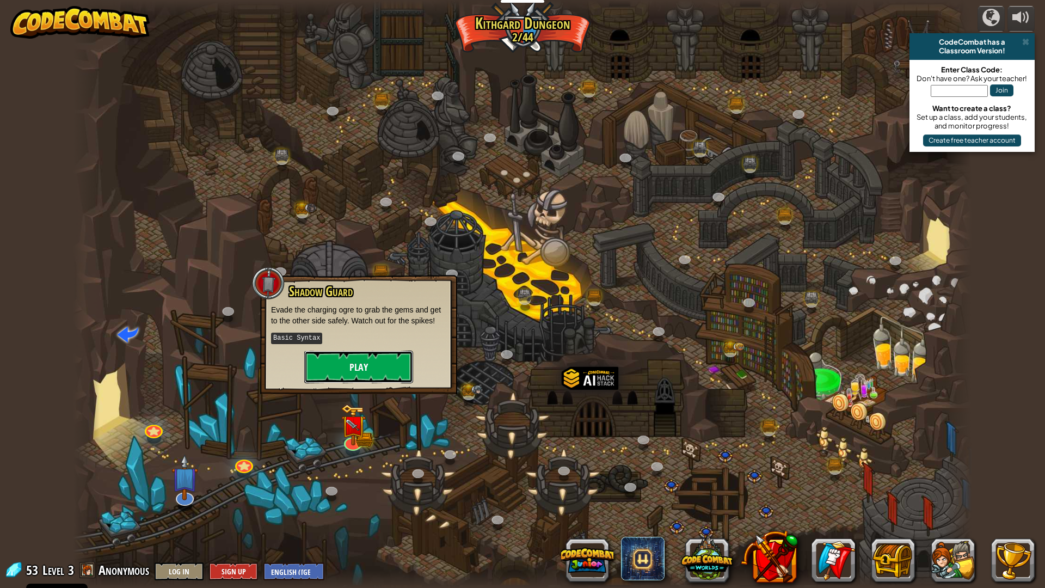
click at [389, 382] on button "Play" at bounding box center [358, 367] width 109 height 33
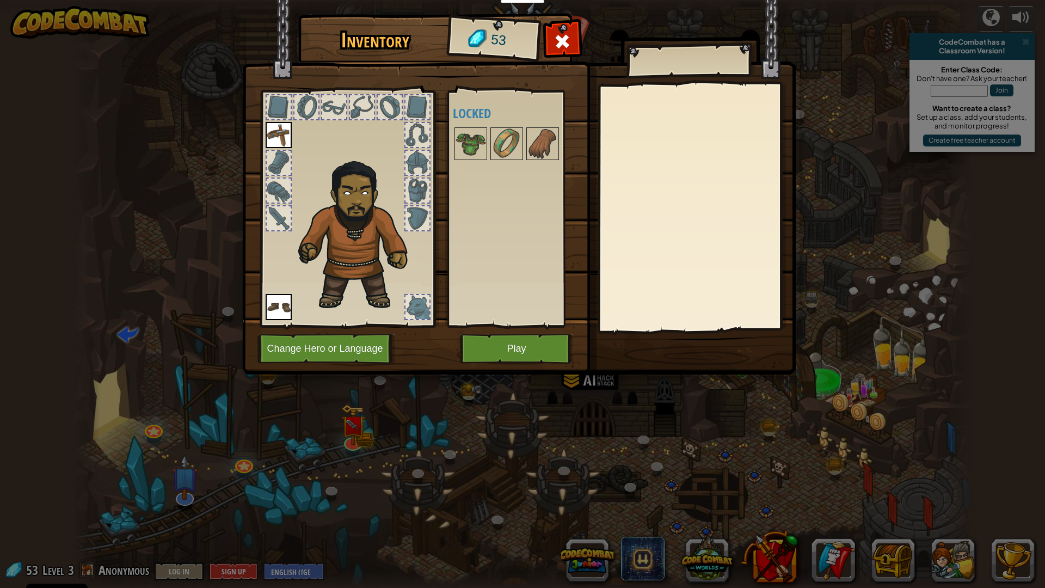
click at [427, 127] on div at bounding box center [418, 135] width 24 height 24
click at [515, 169] on div "Available Equip Equip (double-click to equip) Locked" at bounding box center [521, 208] width 137 height 227
click at [491, 155] on div at bounding box center [507, 143] width 33 height 33
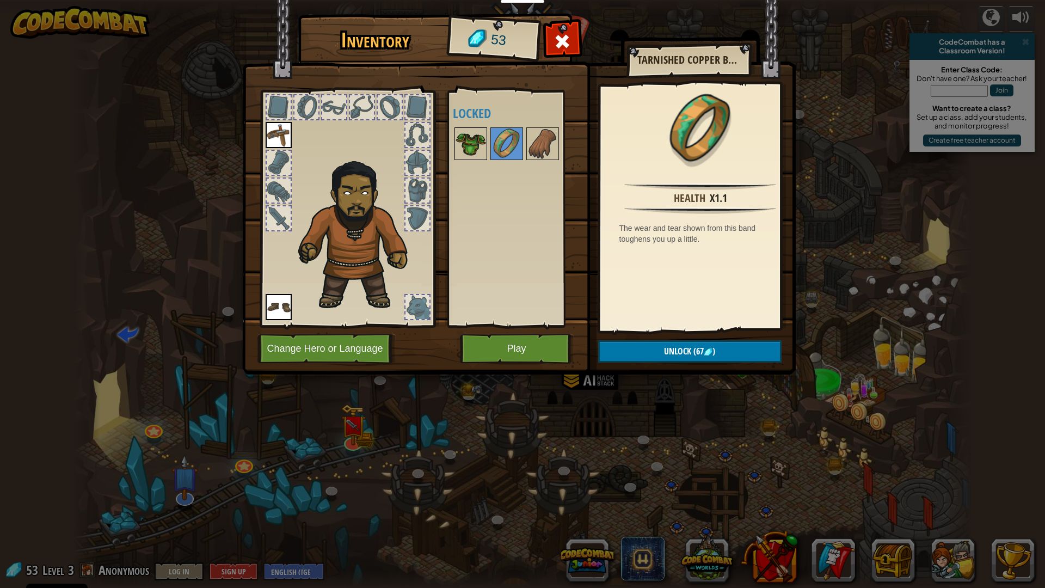
click at [485, 155] on img at bounding box center [471, 143] width 30 height 30
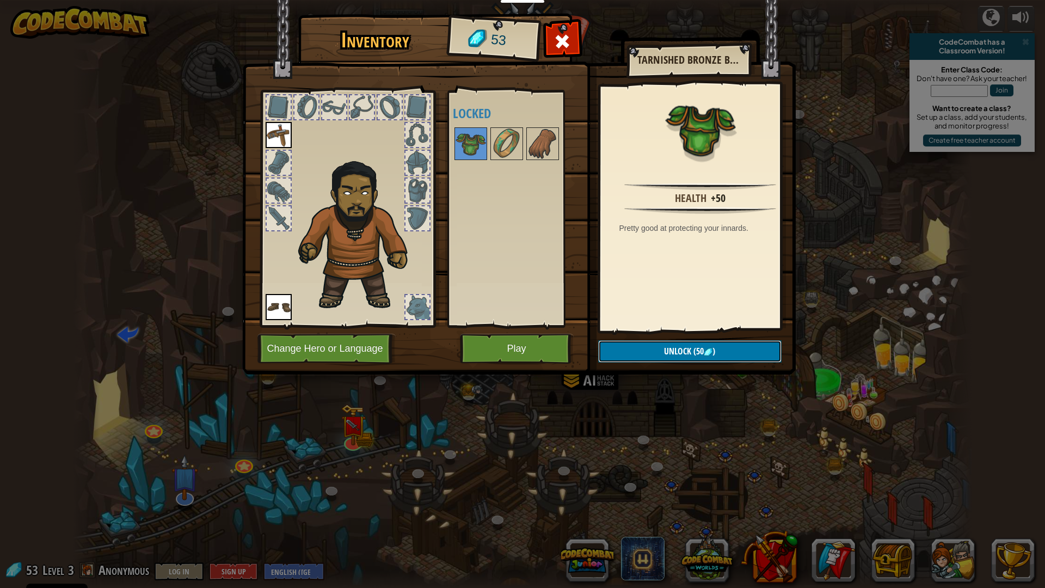
drag, startPoint x: 659, startPoint y: 341, endPoint x: 641, endPoint y: 350, distance: 20.2
click at [658, 341] on button "Unlock (50 )" at bounding box center [689, 351] width 183 height 22
click at [640, 352] on button "Confirm" at bounding box center [689, 351] width 183 height 22
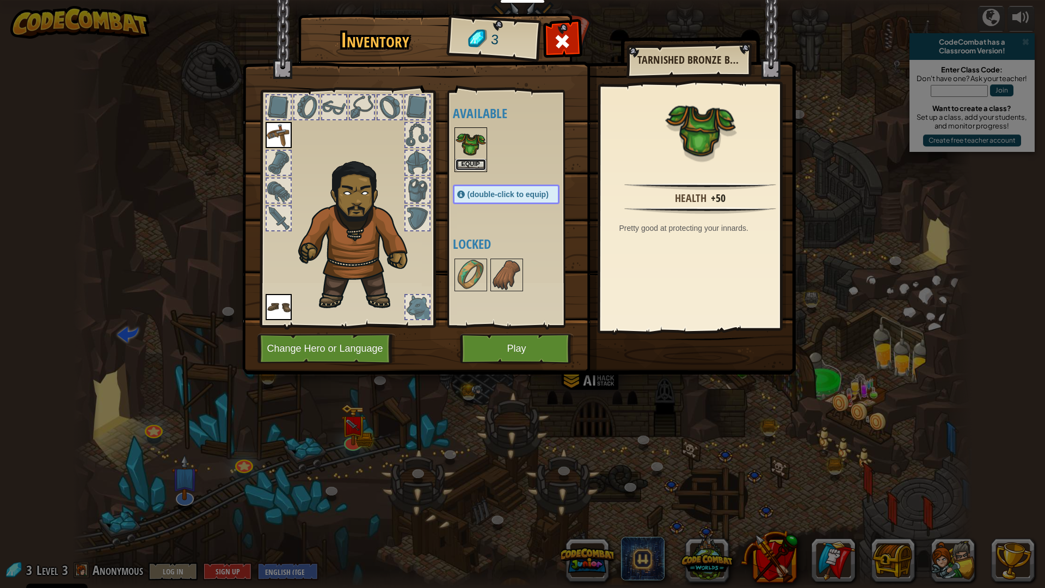
click at [471, 164] on button "Equip" at bounding box center [471, 164] width 30 height 11
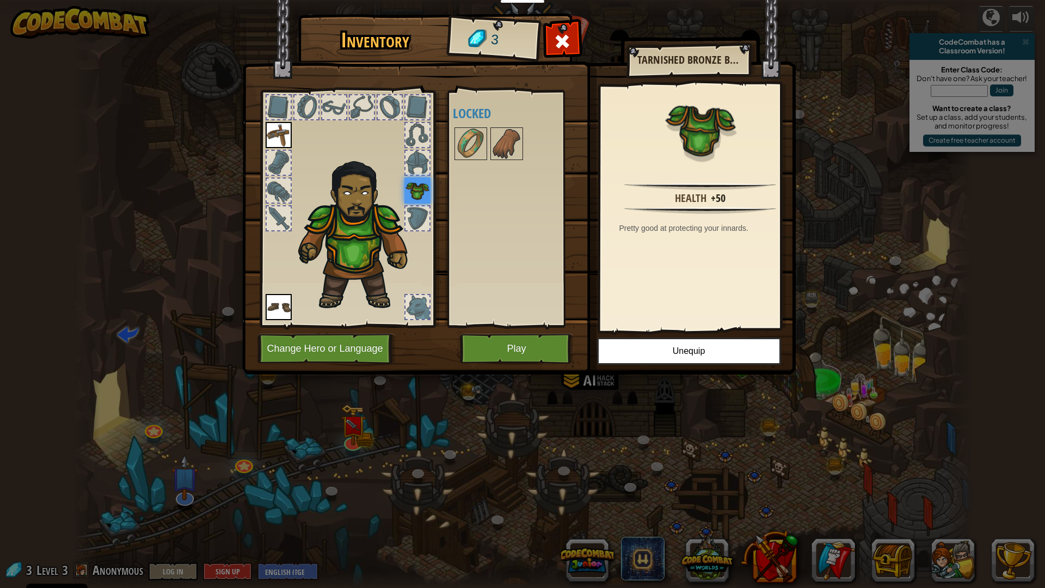
drag, startPoint x: 388, startPoint y: 244, endPoint x: 382, endPoint y: 246, distance: 6.4
click at [382, 246] on img at bounding box center [359, 232] width 133 height 158
click at [533, 354] on button "Play" at bounding box center [517, 349] width 114 height 30
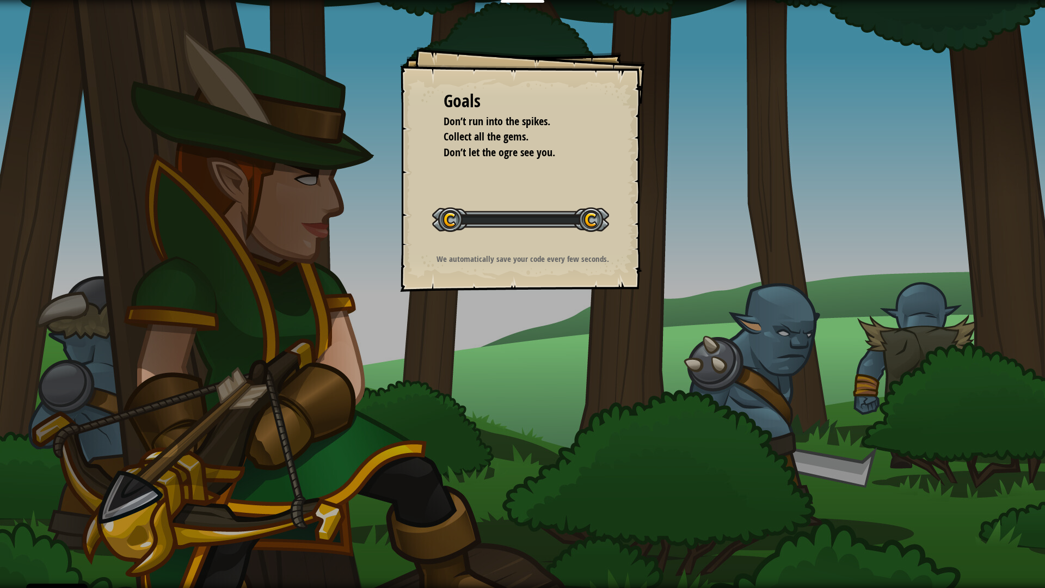
click at [533, 354] on div "Goals Don’t run into the spikes. Collect all the gems. Don’t let the ogre see y…" at bounding box center [522, 294] width 1045 height 588
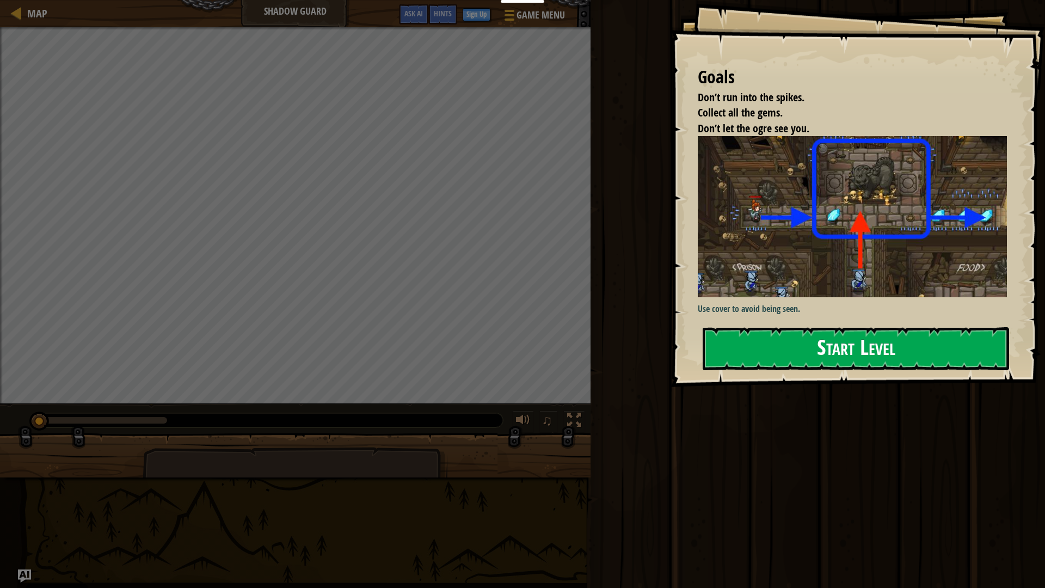
click at [918, 344] on button "Start Level" at bounding box center [856, 348] width 307 height 43
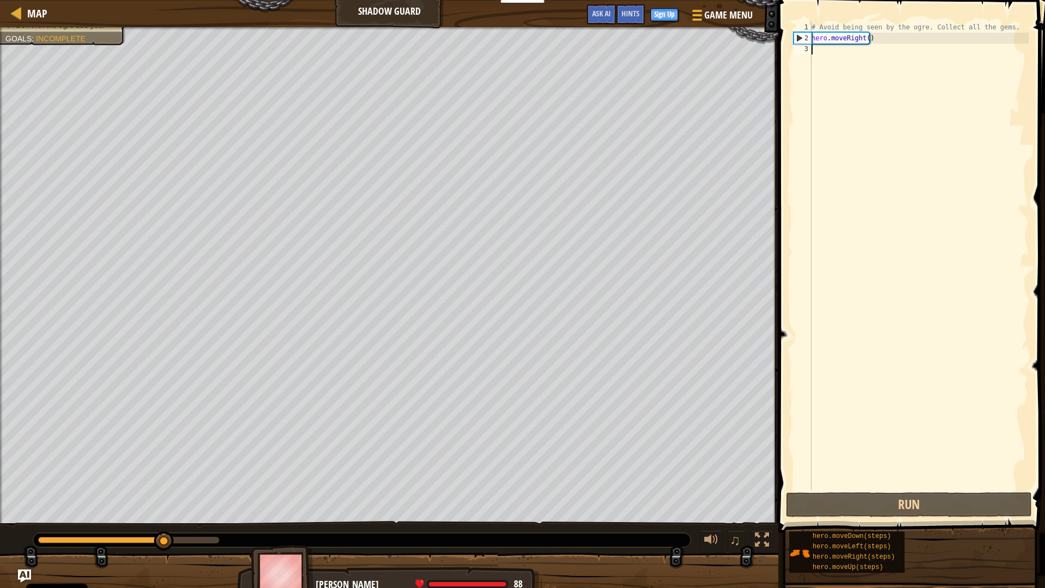
scroll to position [5, 0]
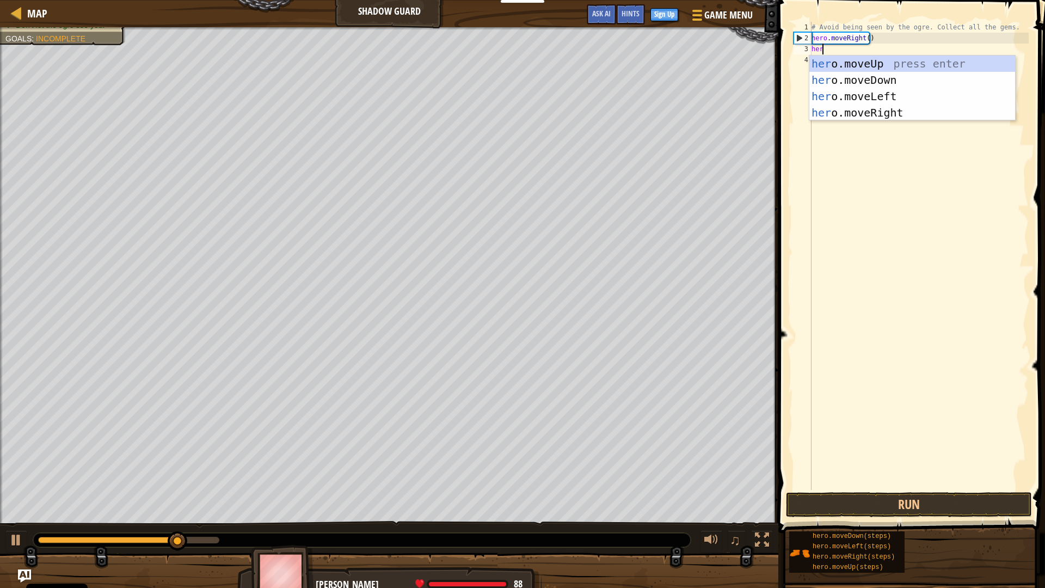
type textarea "hero"
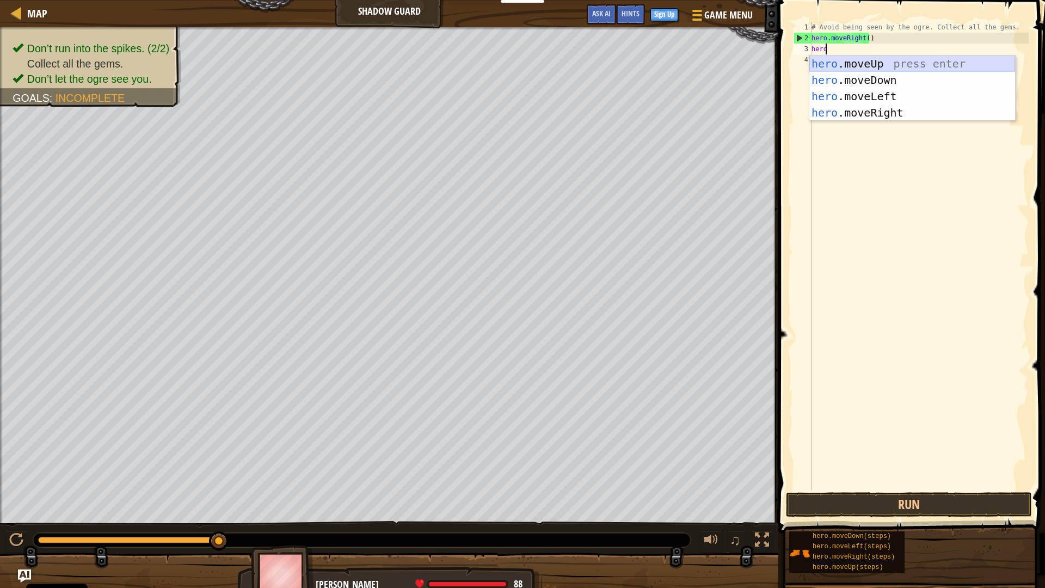
click at [842, 66] on div "hero .moveUp press enter hero .moveDown press enter hero .moveLeft press enter …" at bounding box center [913, 105] width 206 height 98
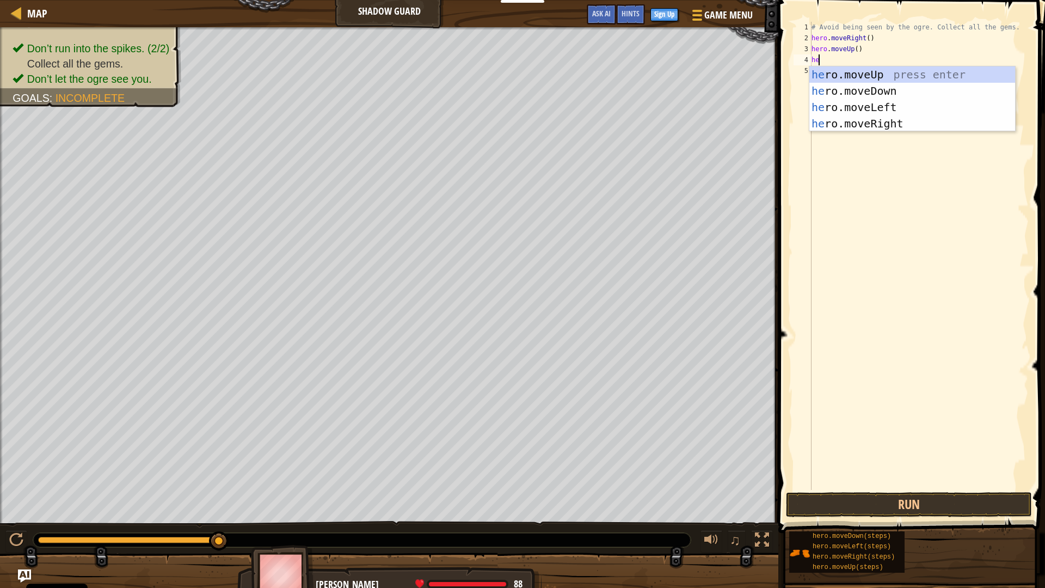
type textarea "hero"
click at [877, 94] on div "hero .moveUp press enter hero .moveDown press enter hero .moveLeft press enter …" at bounding box center [913, 115] width 206 height 98
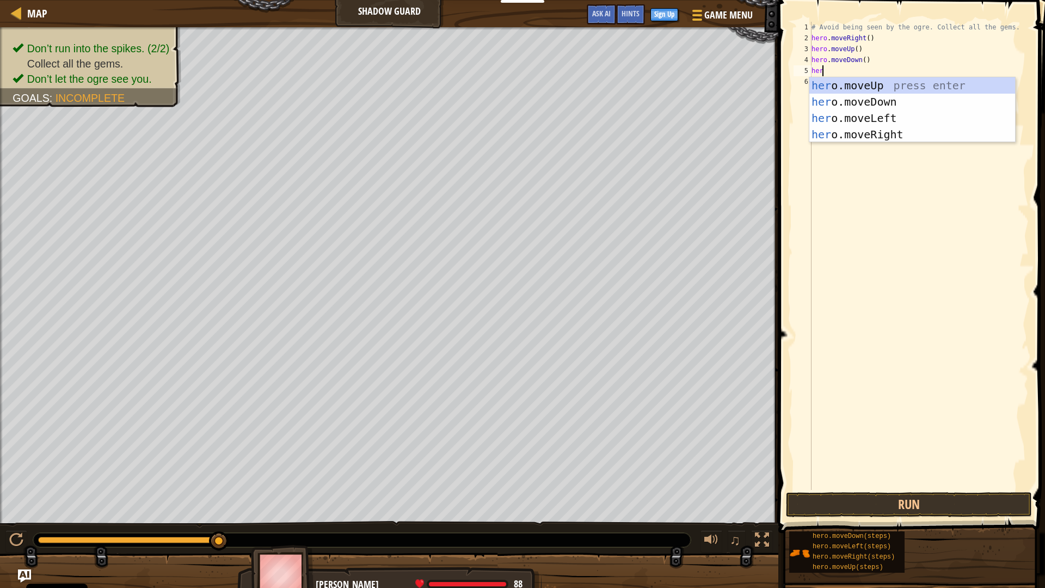
click at [860, 64] on div "# Avoid being seen by the ogre. Collect all the gems. hero . moveRight ( ) hero…" at bounding box center [919, 267] width 219 height 490
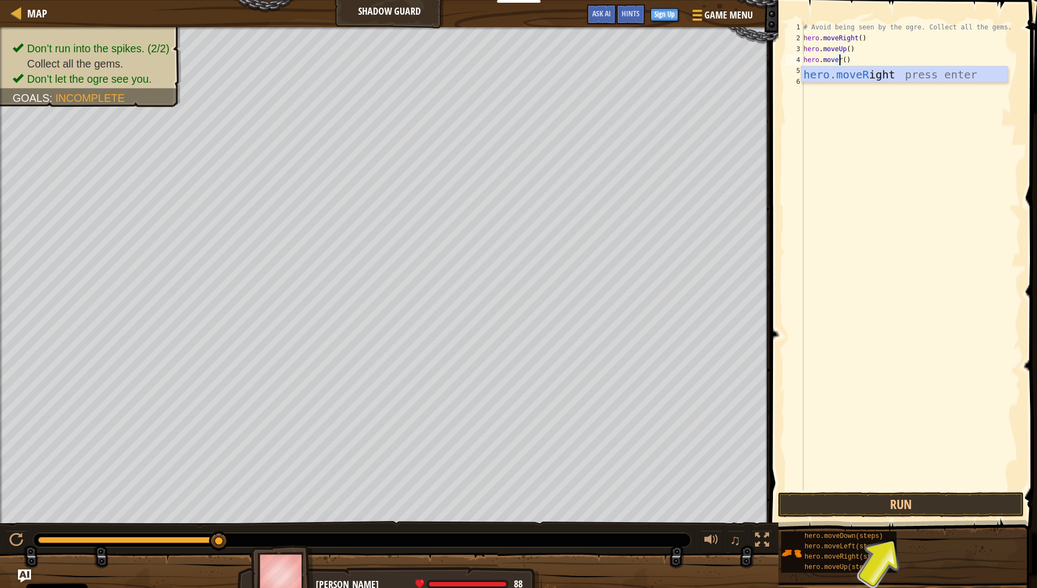
scroll to position [5, 3]
type textarea "hero.moveright()"
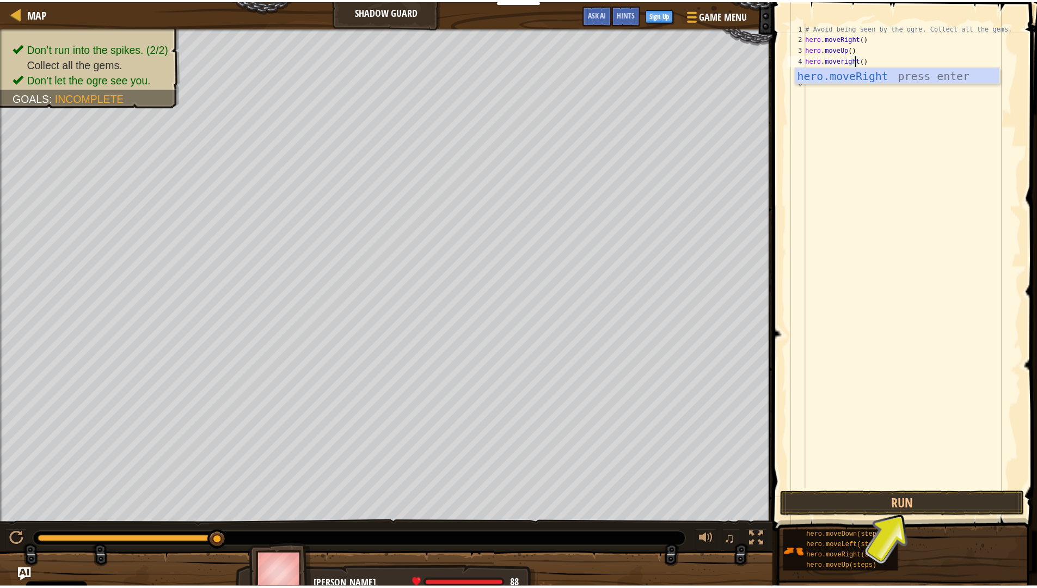
scroll to position [5, 4]
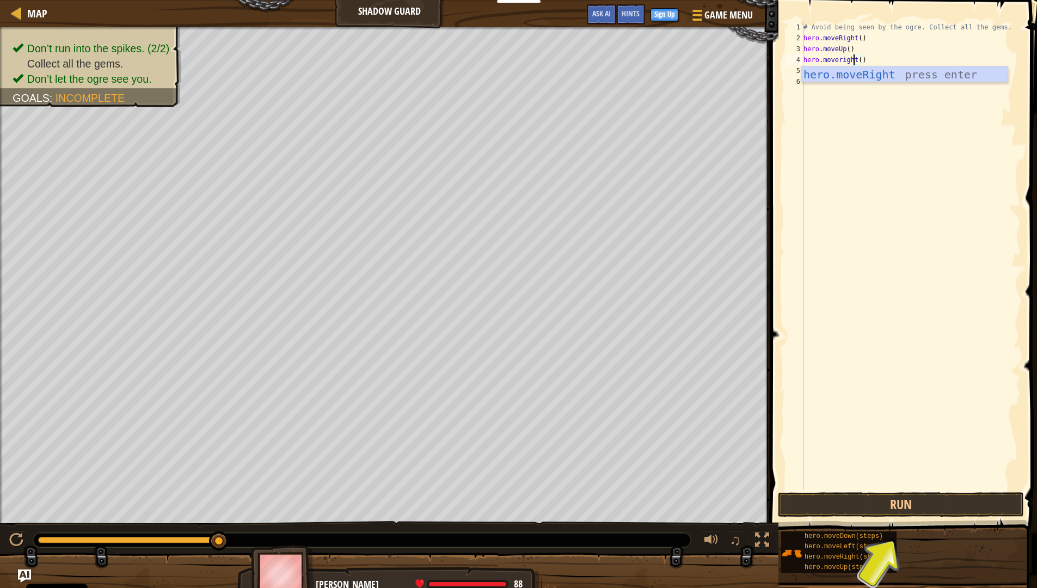
click at [829, 157] on div "# Avoid being seen by the ogre. Collect all the gems. hero . moveRight ( ) hero…" at bounding box center [910, 267] width 219 height 490
click at [830, 69] on div "# Avoid being seen by the ogre. Collect all the gems. hero . moveRight ( ) hero…" at bounding box center [910, 267] width 219 height 490
type textarea "hero"
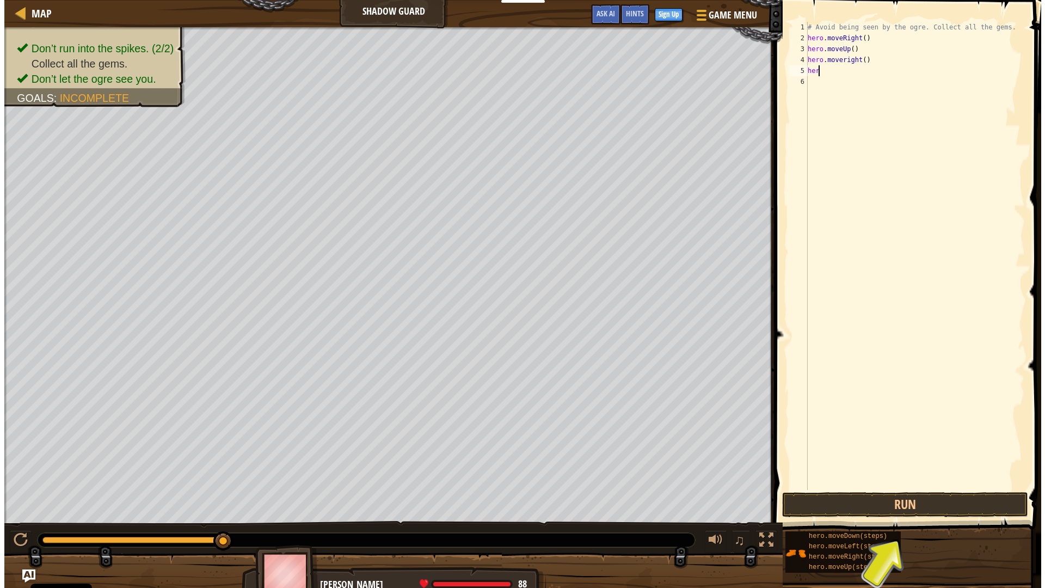
scroll to position [5, 1]
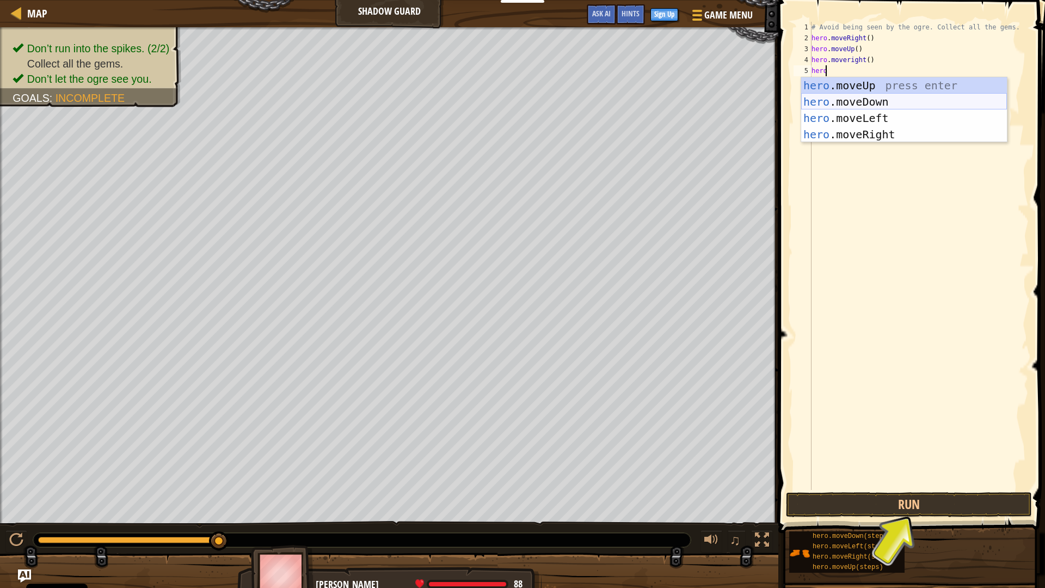
click at [859, 98] on div "hero .moveUp press enter hero .moveDown press enter hero .moveLeft press enter …" at bounding box center [904, 126] width 206 height 98
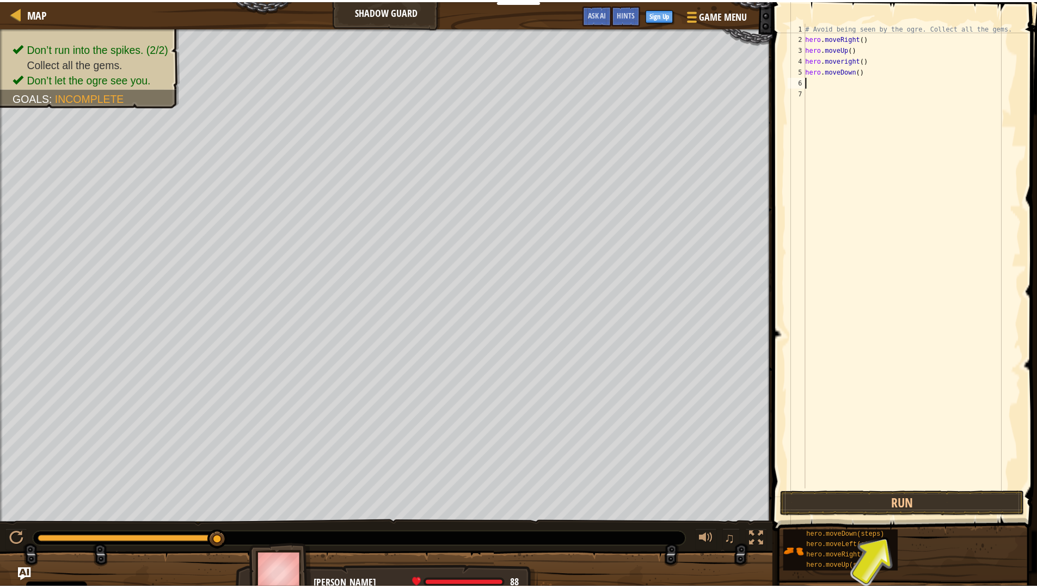
scroll to position [5, 0]
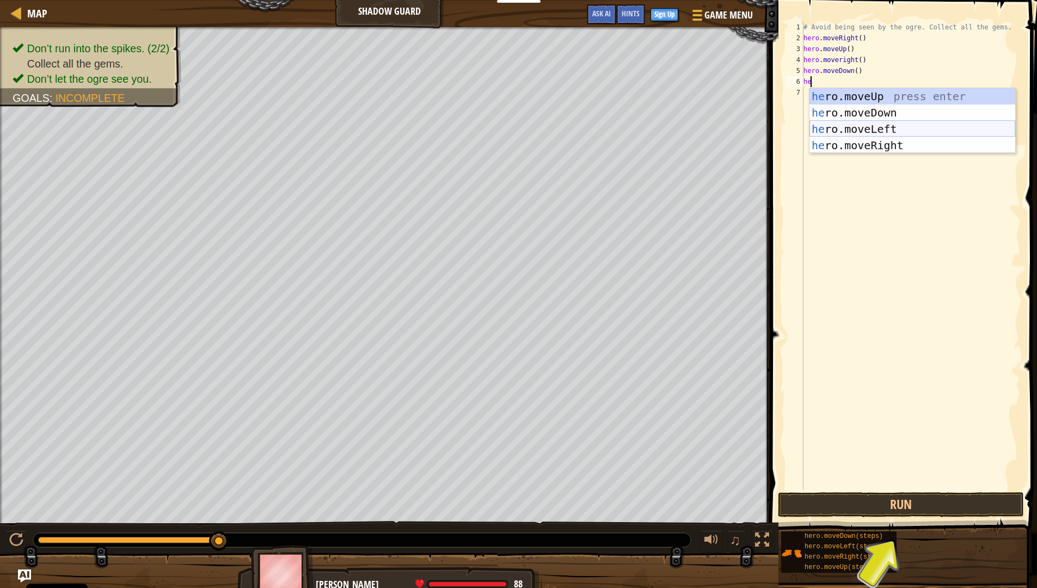
type textarea "her"
click at [846, 143] on div "her o.moveUp press enter her o.moveDown press enter her o.moveLeft press enter …" at bounding box center [904, 137] width 206 height 98
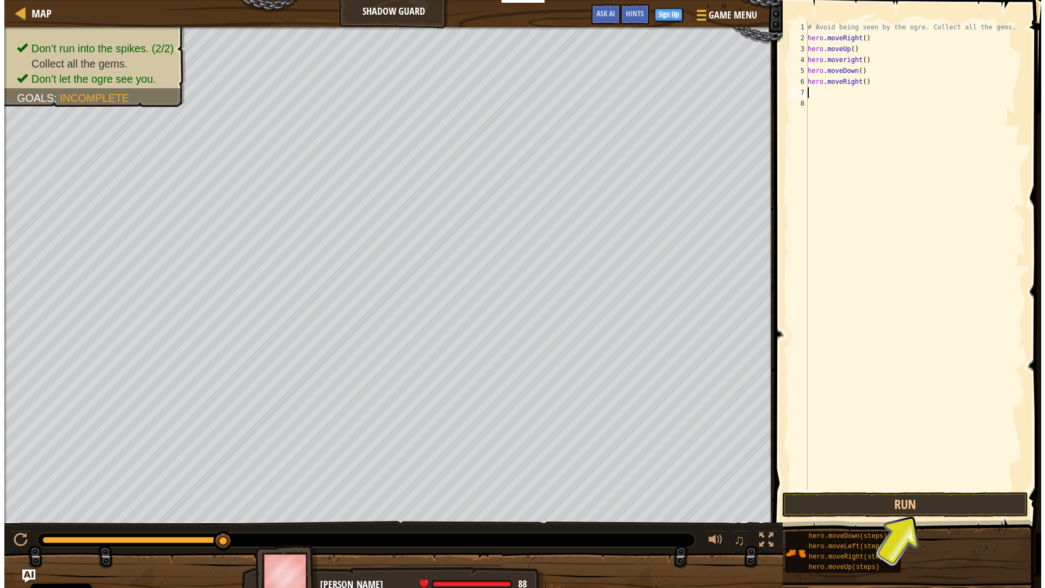
scroll to position [5, 0]
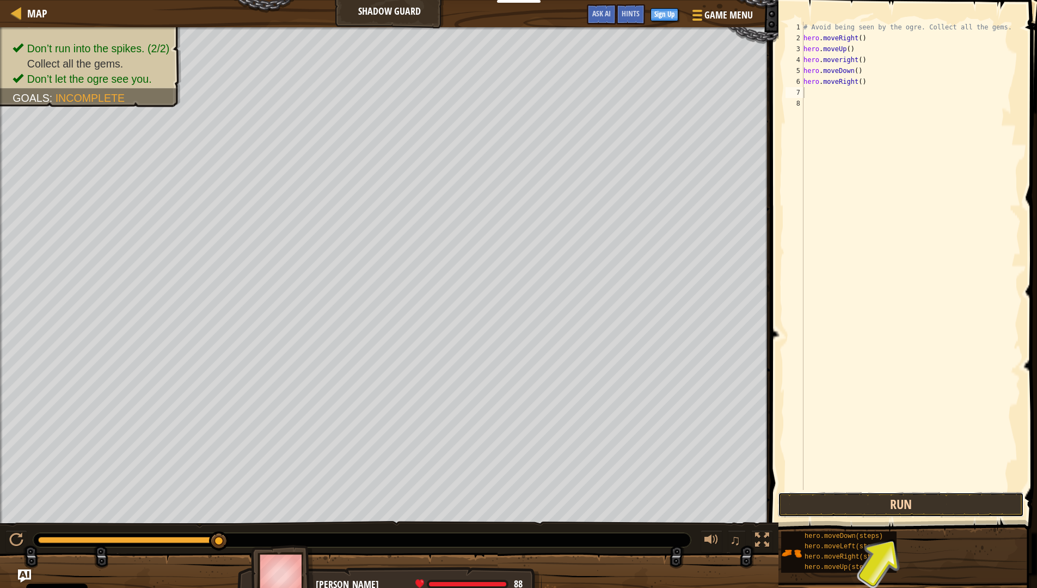
click at [926, 499] on button "Run" at bounding box center [901, 504] width 246 height 25
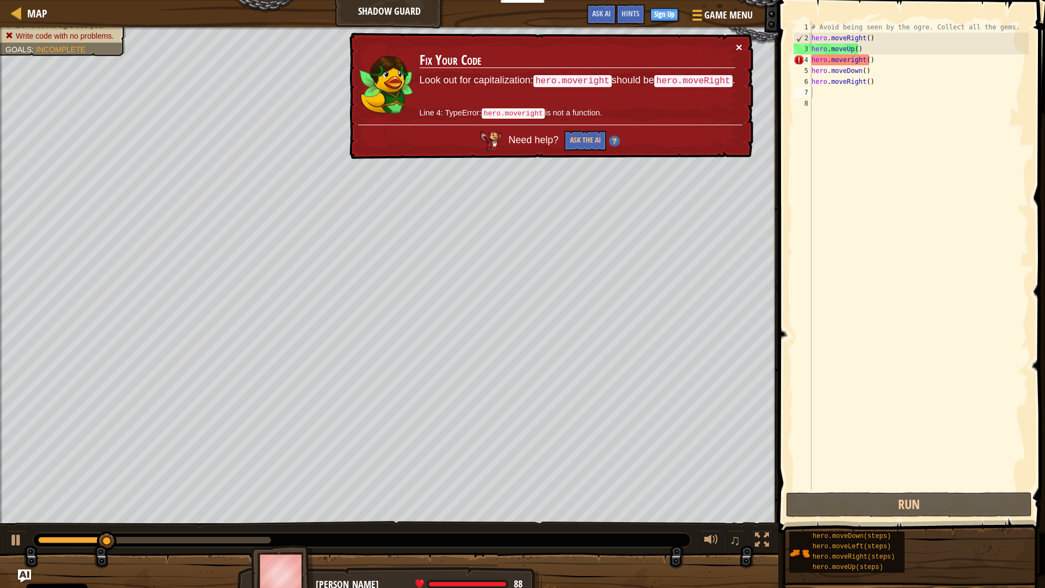
click at [738, 48] on button "×" at bounding box center [739, 46] width 7 height 11
click at [739, 46] on button "×" at bounding box center [739, 46] width 7 height 11
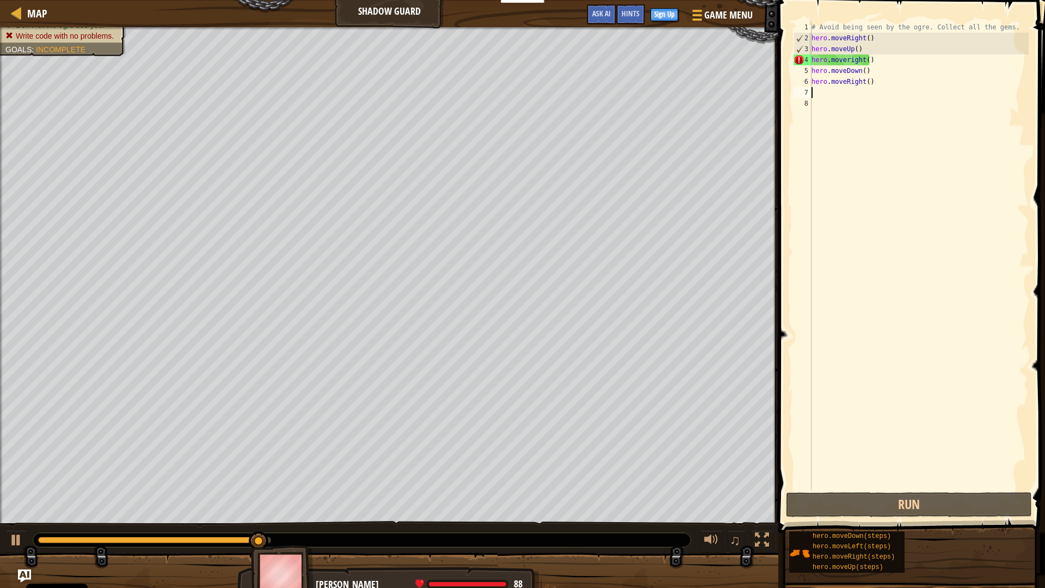
drag, startPoint x: 874, startPoint y: 88, endPoint x: 851, endPoint y: 86, distance: 23.0
click at [851, 86] on div "# Avoid being seen by the ogre. Collect all the gems. hero . moveRight ( ) hero…" at bounding box center [919, 267] width 219 height 490
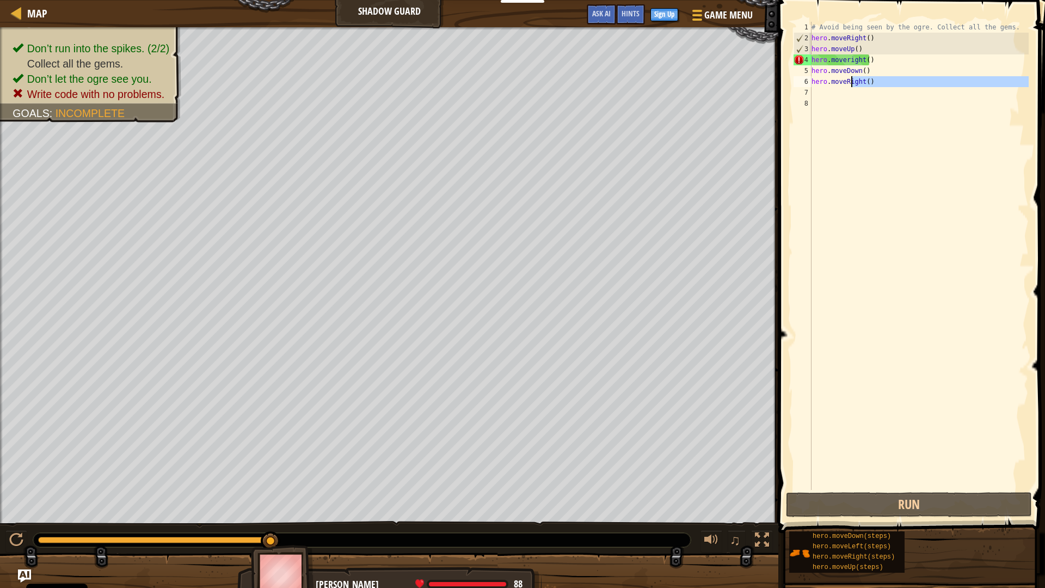
click at [866, 84] on div "# Avoid being seen by the ogre. Collect all the gems. hero . moveRight ( ) hero…" at bounding box center [919, 256] width 219 height 468
click at [865, 69] on div "# Avoid being seen by the ogre. Collect all the gems. hero . moveRight ( ) hero…" at bounding box center [919, 267] width 219 height 490
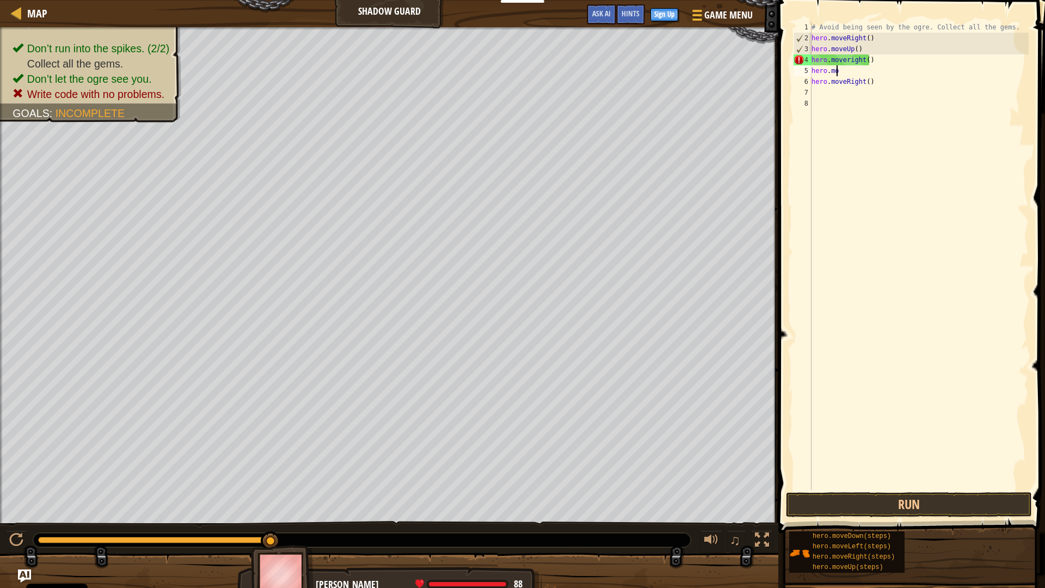
type textarea "h"
click at [871, 85] on div "# Avoid being seen by the ogre. Collect all the gems. hero . moveRight ( ) hero…" at bounding box center [919, 267] width 219 height 490
type textarea "h"
click at [928, 506] on button "Run" at bounding box center [909, 504] width 246 height 25
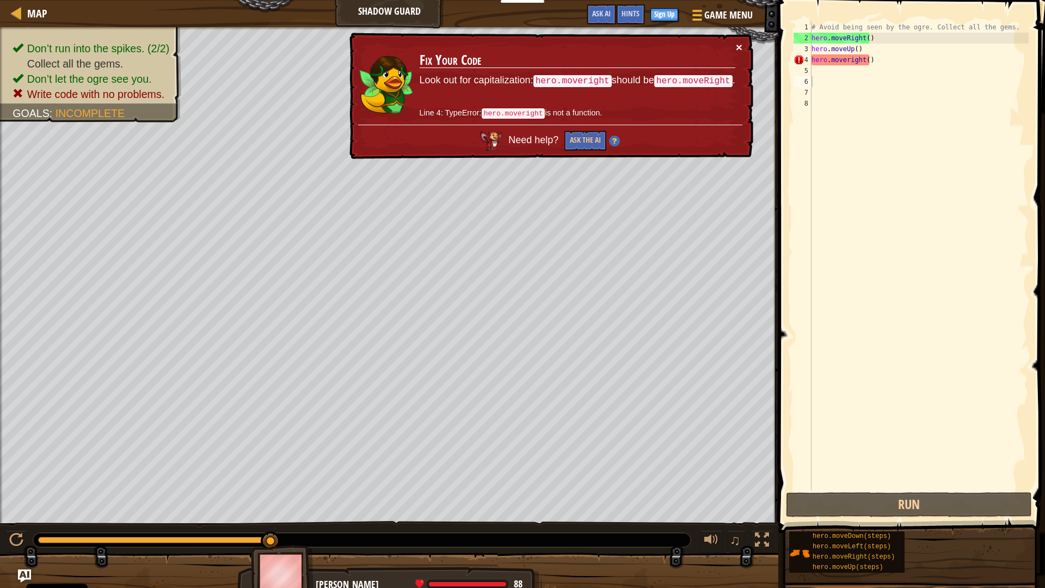
click at [742, 42] on button "×" at bounding box center [739, 46] width 7 height 11
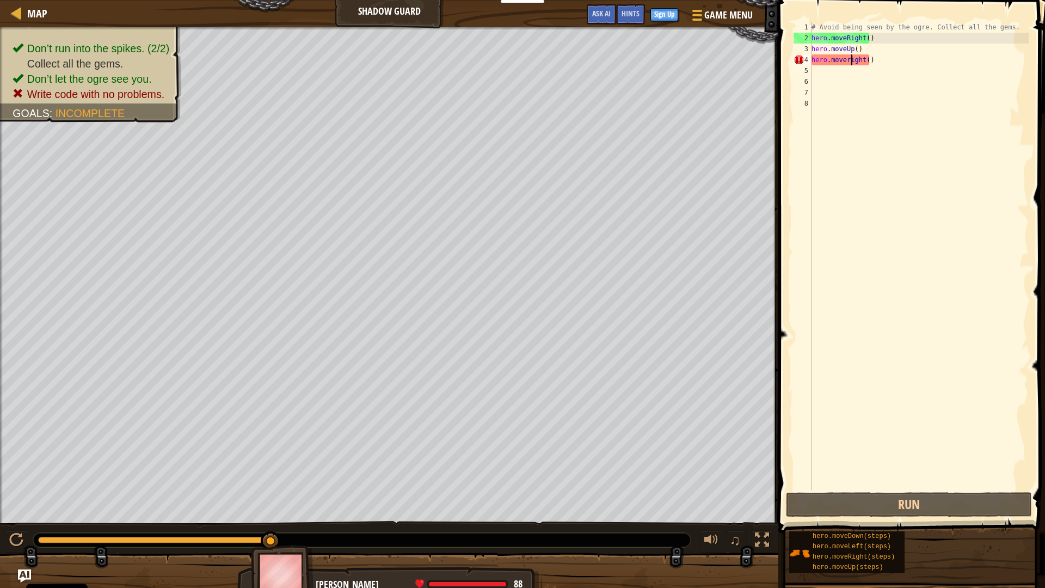
click at [851, 62] on div "# Avoid being seen by the ogre. Collect all the gems. hero . moveRight ( ) hero…" at bounding box center [919, 267] width 219 height 490
click at [849, 63] on div "# Avoid being seen by the ogre. Collect all the gems. hero . moveRight ( ) hero…" at bounding box center [919, 267] width 219 height 490
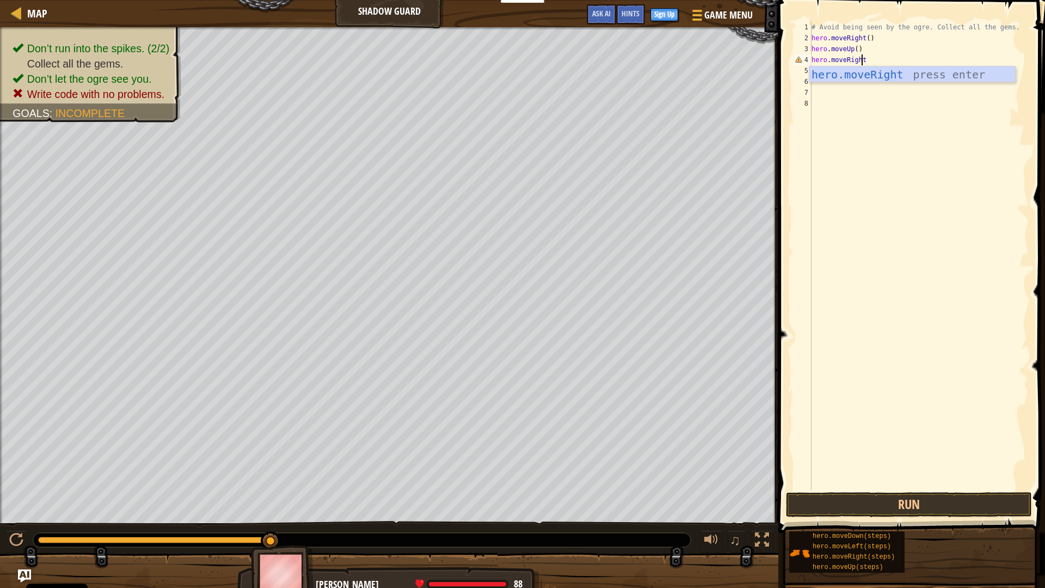
scroll to position [5, 4]
click at [918, 44] on div "# Avoid being seen by the ogre. Collect all the gems. hero . moveRight ( ) hero…" at bounding box center [919, 267] width 219 height 490
type textarea "hero.moveUp()"
click at [893, 66] on div "# Avoid being seen by the ogre. Collect all the gems. hero . moveRight ( ) hero…" at bounding box center [919, 267] width 219 height 490
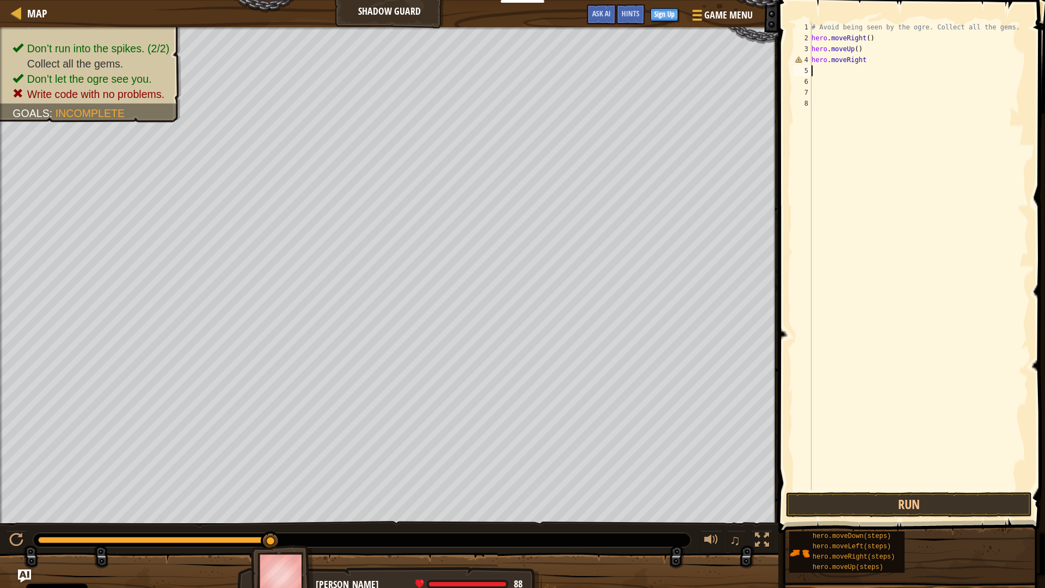
scroll to position [5, 0]
click at [886, 62] on div "# Avoid being seen by the ogre. Collect all the gems. hero . moveRight ( ) hero…" at bounding box center [919, 267] width 219 height 490
type textarea "hero.moveRight()"
click at [824, 71] on div "# Avoid being seen by the ogre. Collect all the gems. hero . moveRight ( ) hero…" at bounding box center [919, 267] width 219 height 490
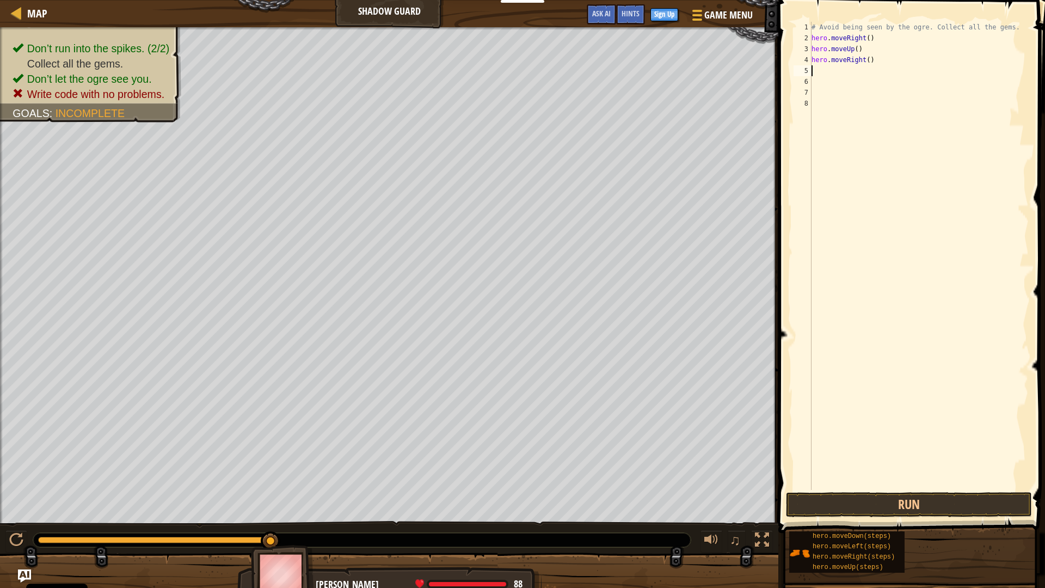
scroll to position [5, 0]
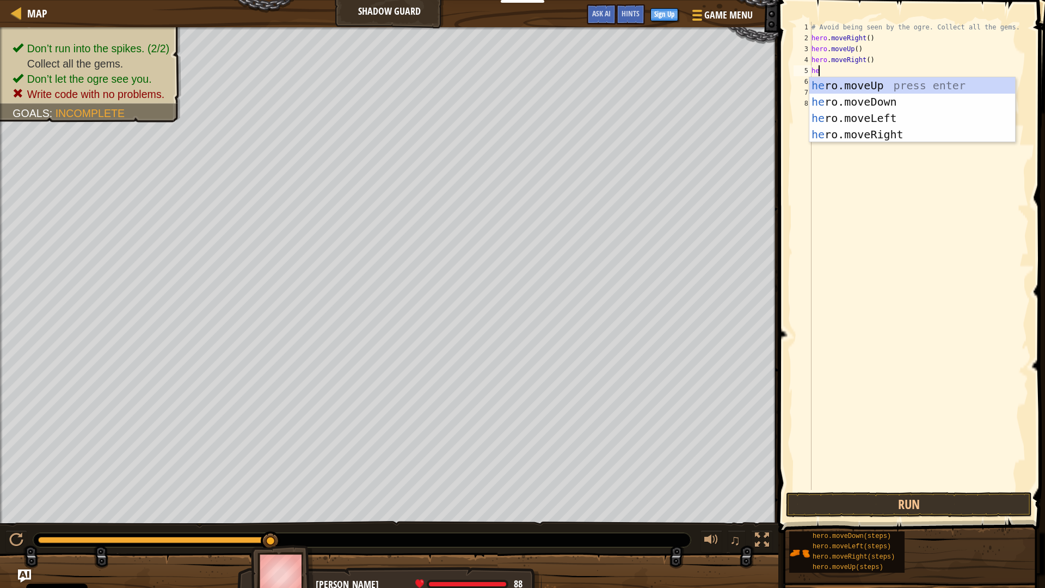
type textarea "her"
click at [838, 96] on div "her o.moveUp press enter her o.moveDown press enter her o.moveLeft press enter …" at bounding box center [913, 126] width 206 height 98
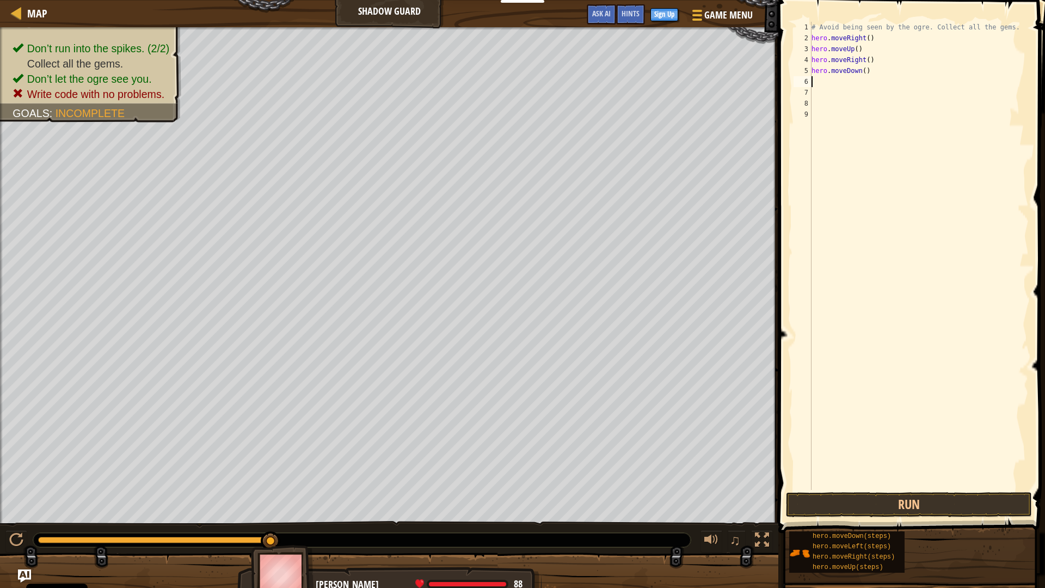
scroll to position [5, 0]
drag, startPoint x: 874, startPoint y: 72, endPoint x: 812, endPoint y: 66, distance: 62.9
click at [812, 66] on div "# Avoid being seen by the ogre. Collect all the gems. hero . moveRight ( ) hero…" at bounding box center [919, 267] width 219 height 490
type textarea "hero.moveDown()"
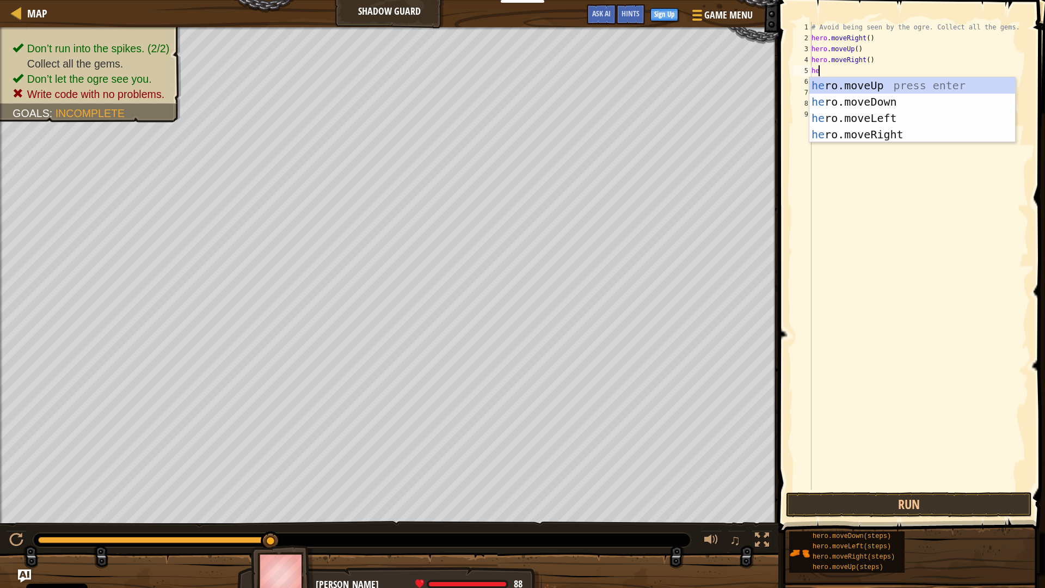
type textarea "her"
click at [830, 107] on div "her o.moveUp press enter her o.moveDown press enter her o.moveLeft press enter …" at bounding box center [913, 126] width 206 height 98
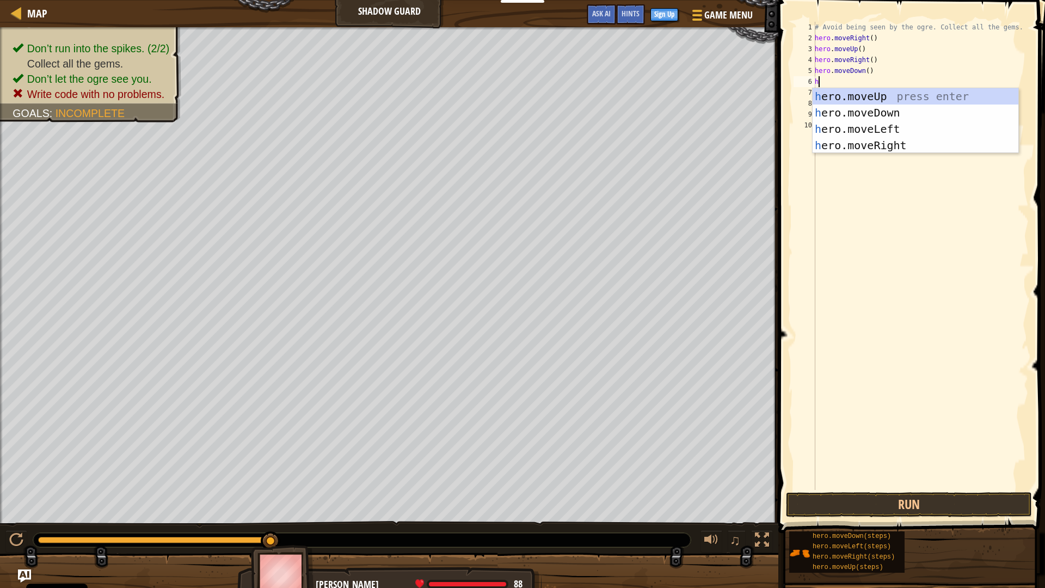
type textarea "her"
click at [843, 143] on div "her o.moveUp press enter her o.moveDown press enter her o.moveLeft press enter …" at bounding box center [916, 137] width 206 height 98
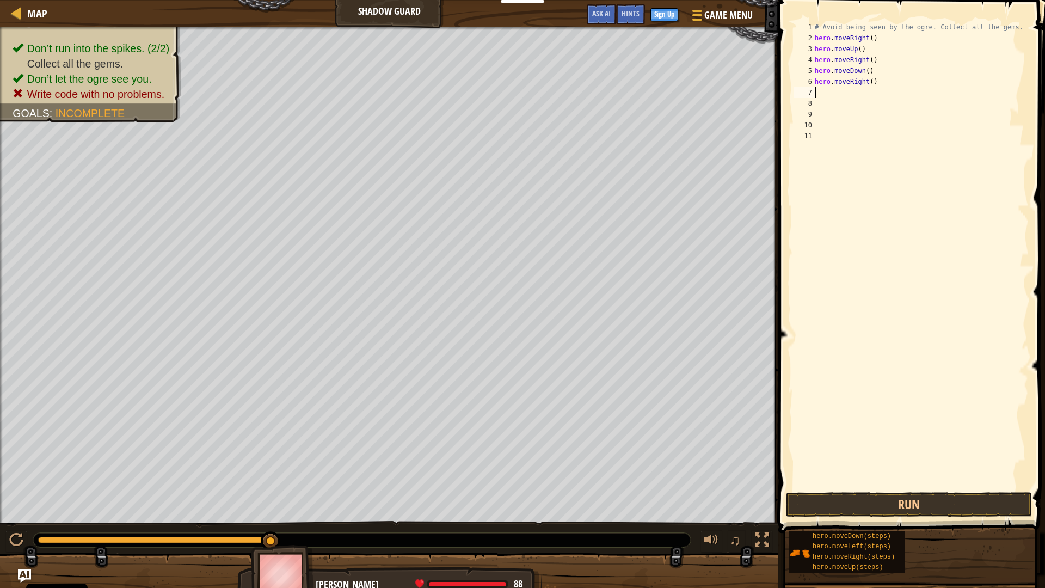
scroll to position [5, 0]
click at [859, 510] on button "Run" at bounding box center [909, 504] width 246 height 25
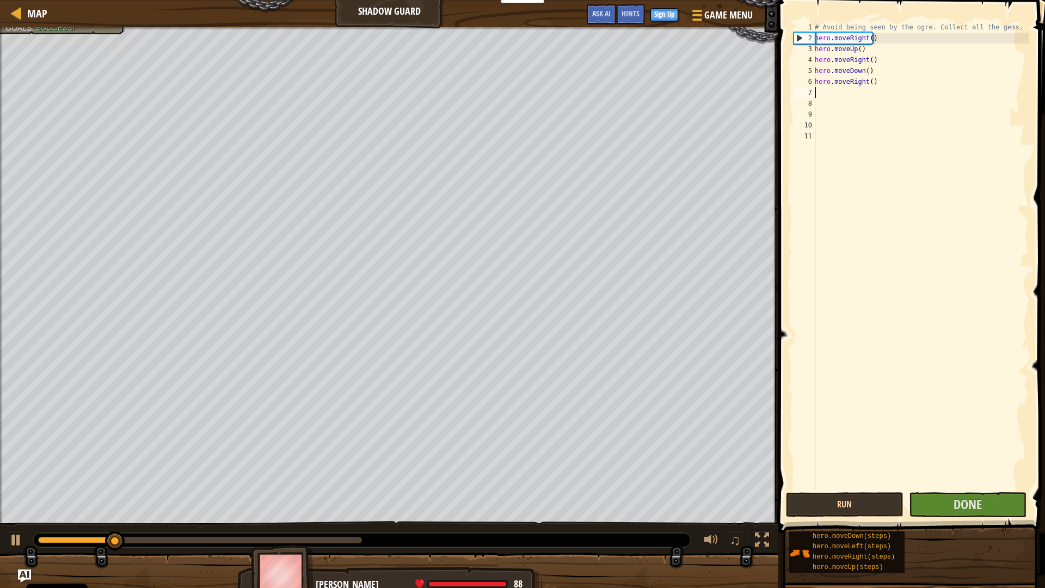
type textarea "h"
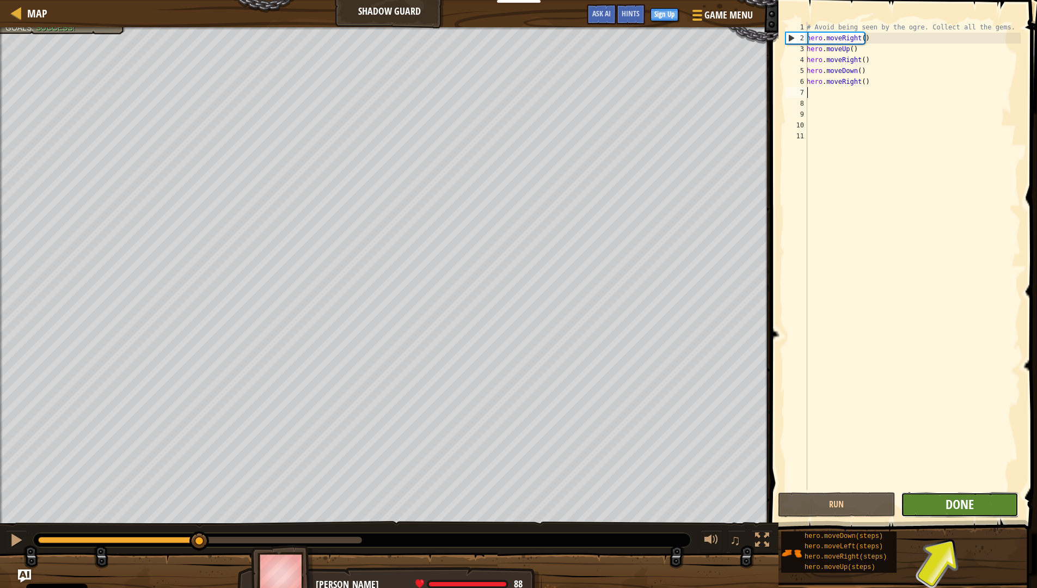
click at [948, 503] on span "Done" at bounding box center [960, 503] width 28 height 17
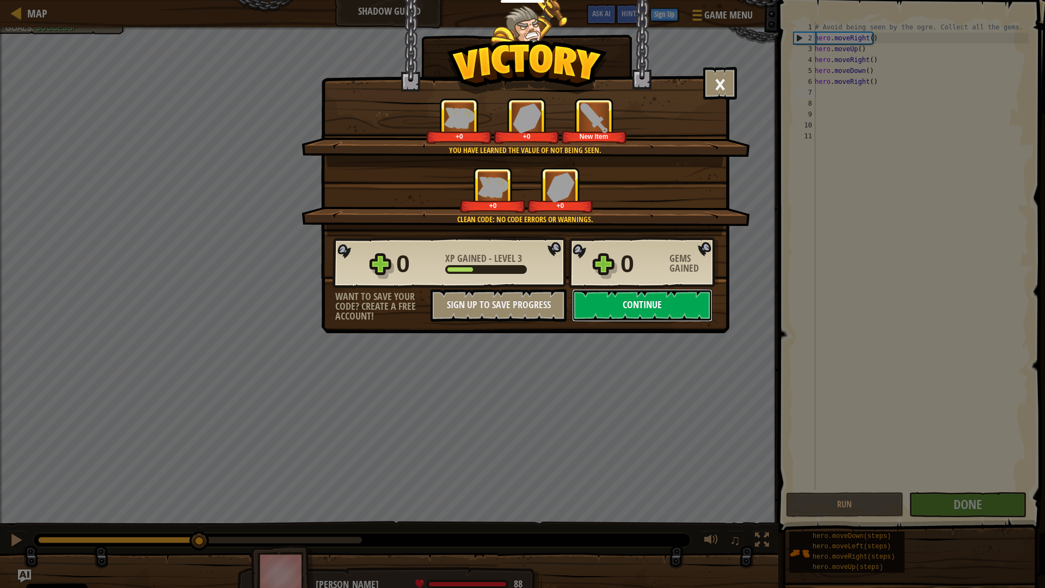
click at [678, 305] on button "Continue" at bounding box center [642, 305] width 140 height 33
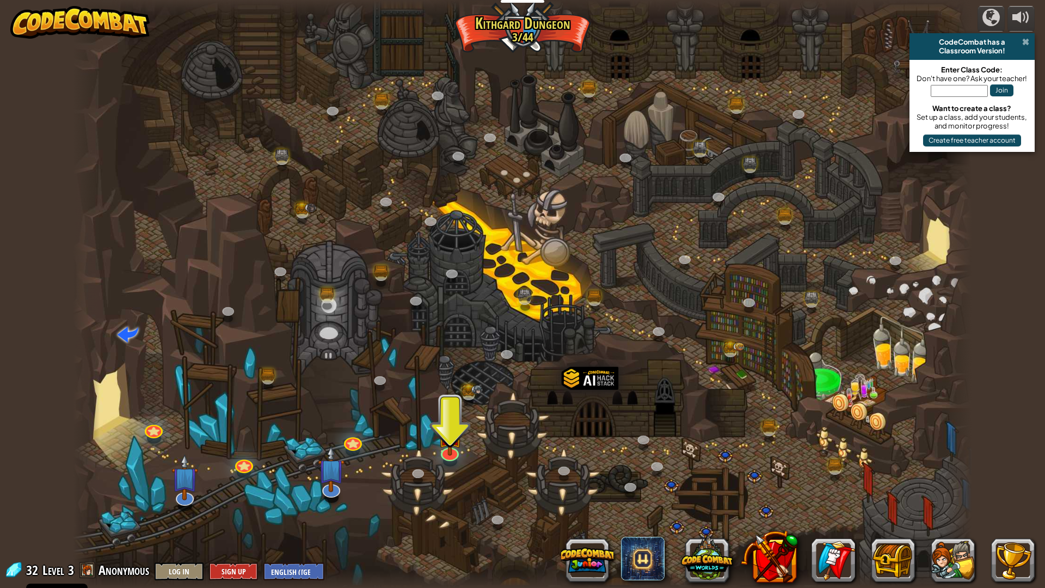
click at [1027, 44] on span at bounding box center [1025, 42] width 7 height 9
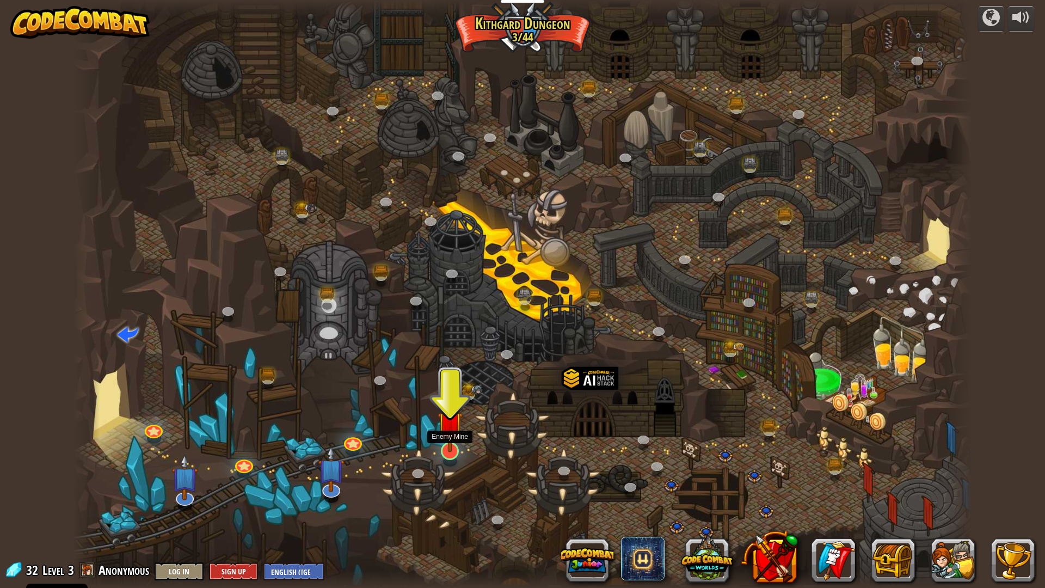
click at [452, 438] on img at bounding box center [450, 423] width 25 height 57
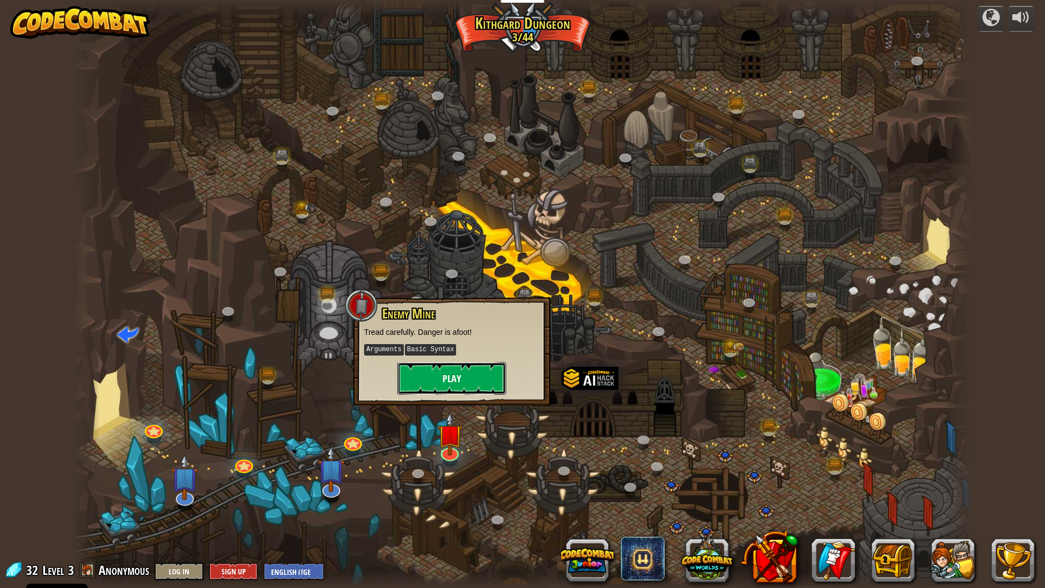
click at [441, 387] on button "Play" at bounding box center [451, 378] width 109 height 33
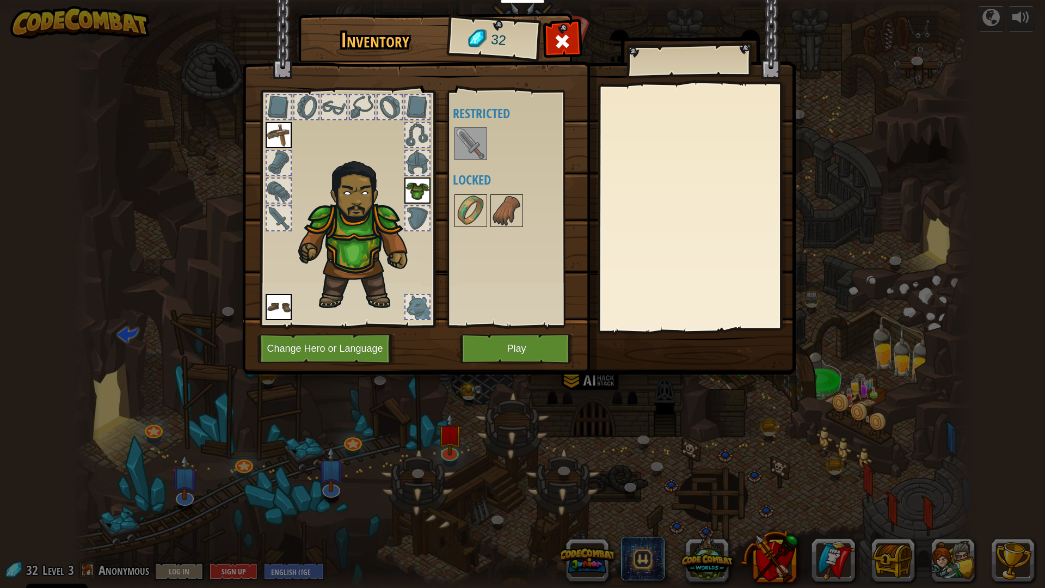
click at [457, 142] on img at bounding box center [471, 143] width 30 height 30
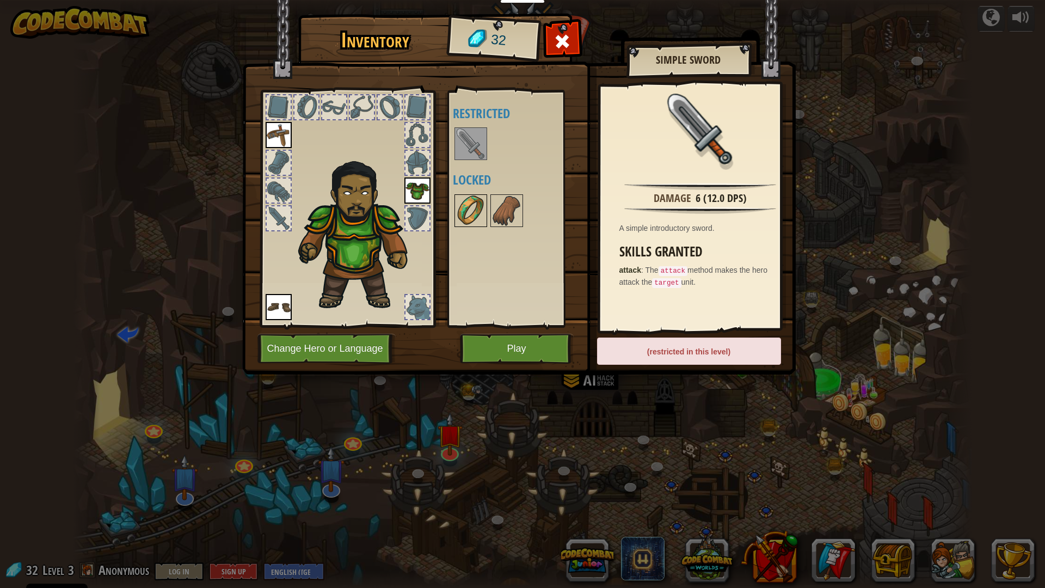
click at [469, 200] on img at bounding box center [471, 210] width 30 height 30
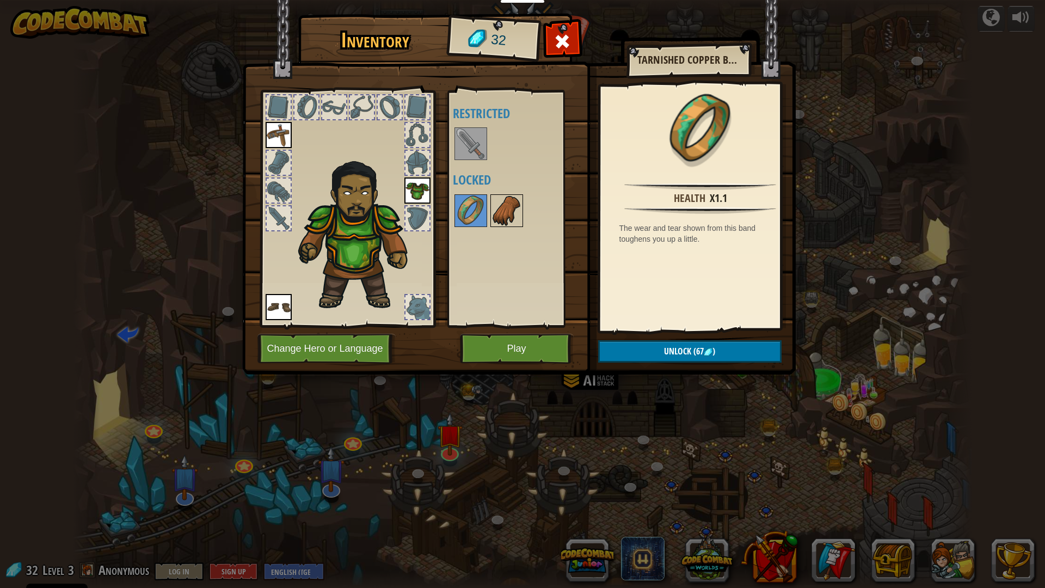
click at [515, 201] on img at bounding box center [507, 210] width 30 height 30
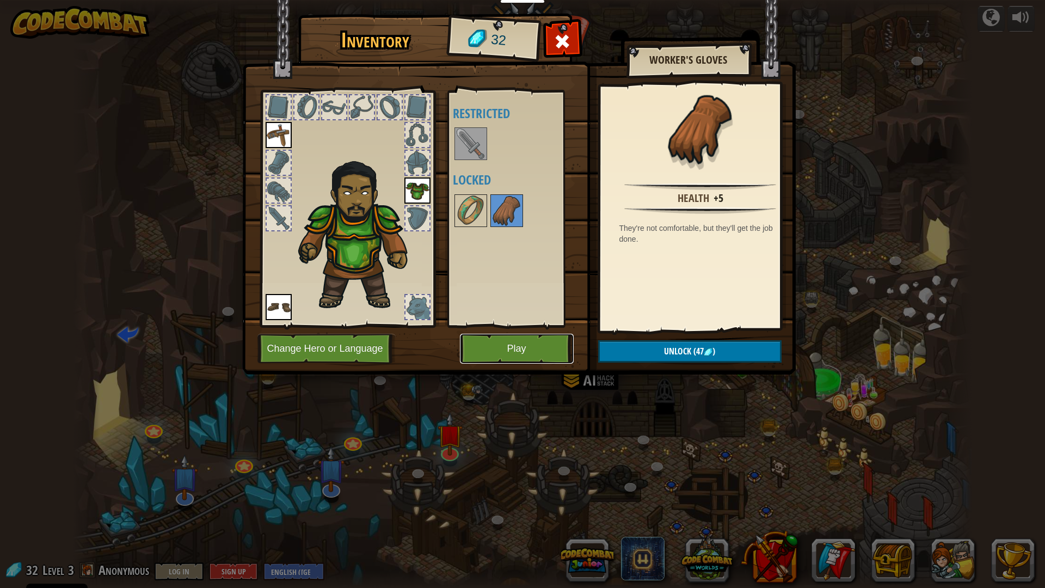
click at [537, 349] on button "Play" at bounding box center [517, 349] width 114 height 30
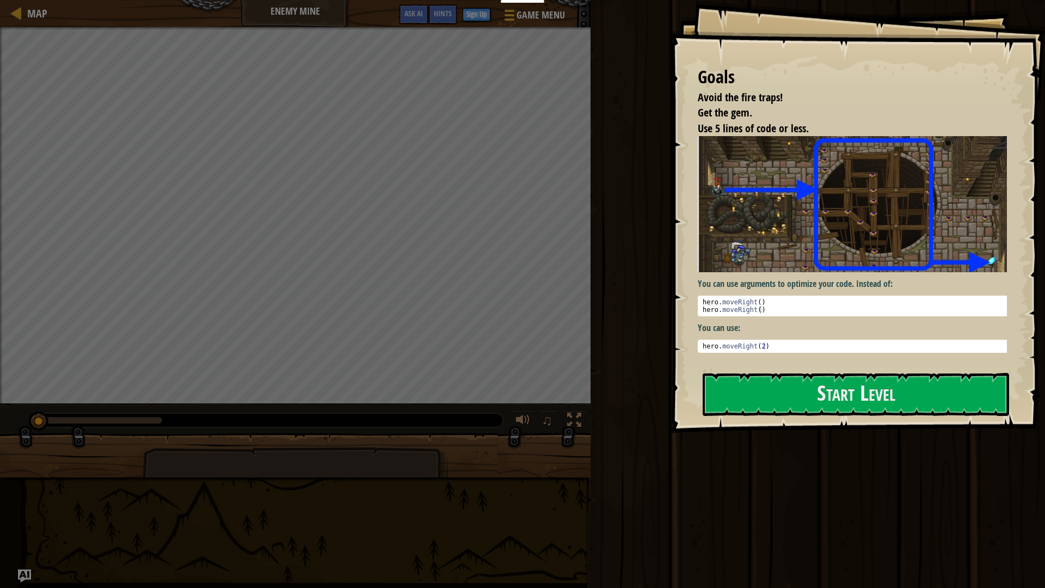
click at [849, 353] on div "You can use arguments to optimize your code. Instead of: 1 2 hero . moveRight (…" at bounding box center [856, 249] width 317 height 226
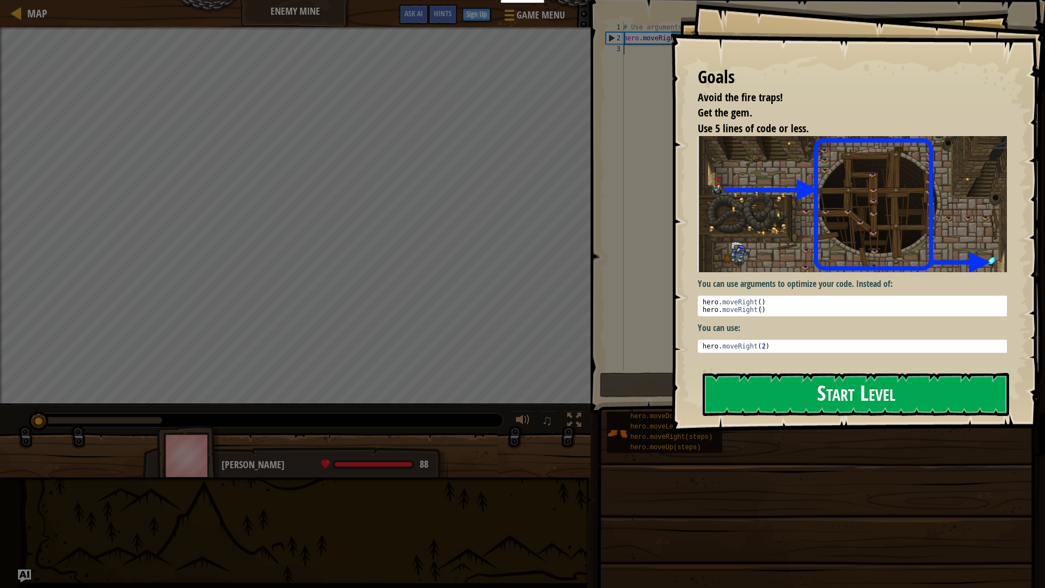
click at [841, 377] on button "Start Level" at bounding box center [856, 394] width 307 height 43
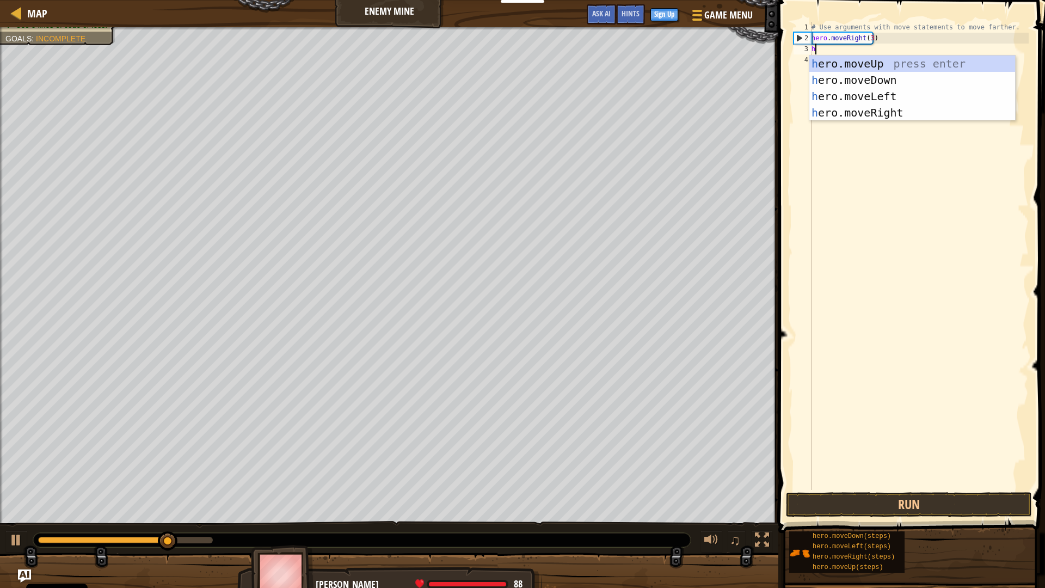
scroll to position [5, 0]
type textarea "her"
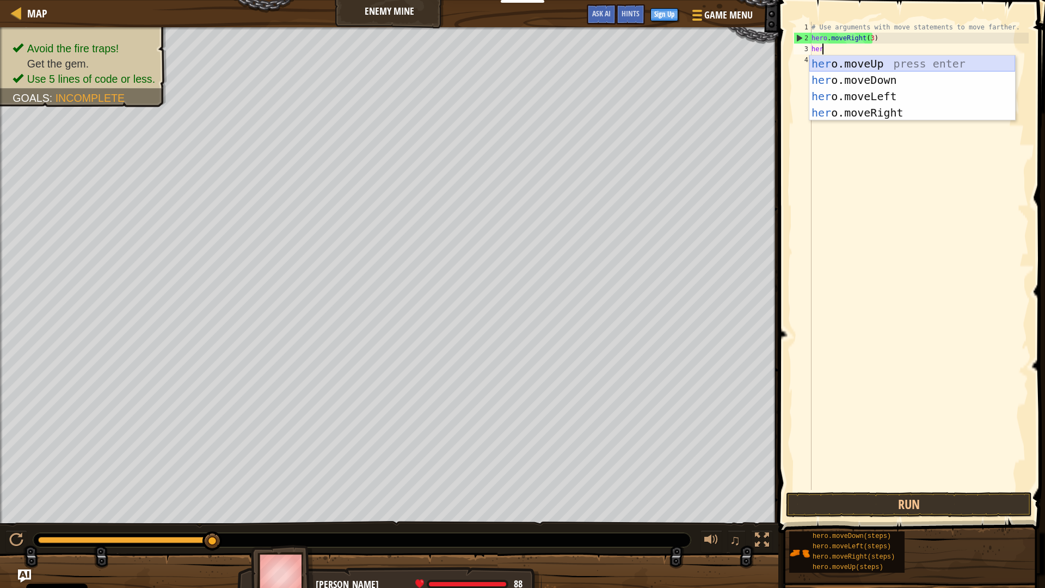
click at [829, 61] on div "her o.moveUp press enter her o.moveDown press enter her o.moveLeft press enter …" at bounding box center [913, 105] width 206 height 98
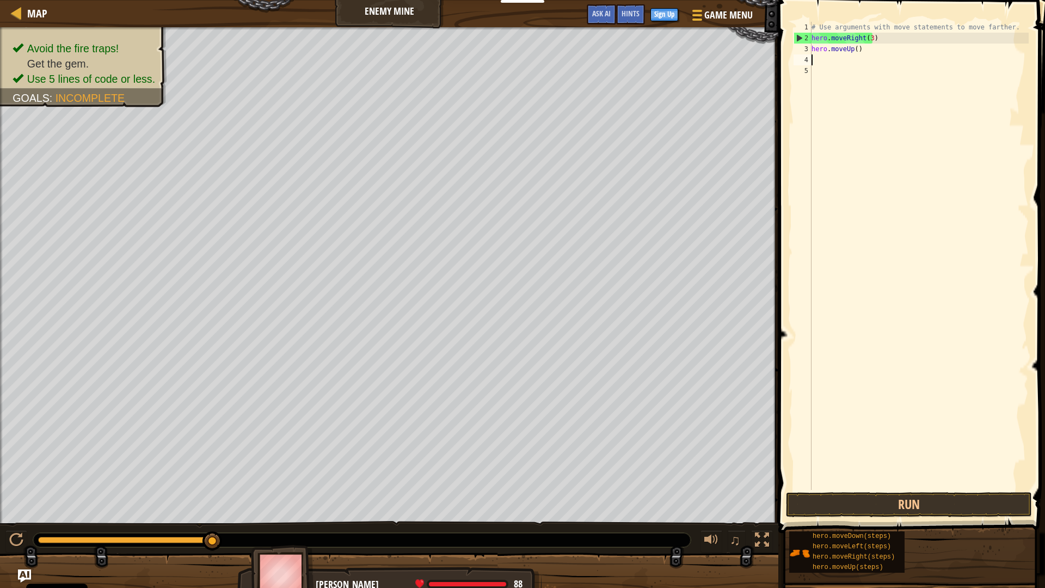
scroll to position [5, 0]
type textarea "h"
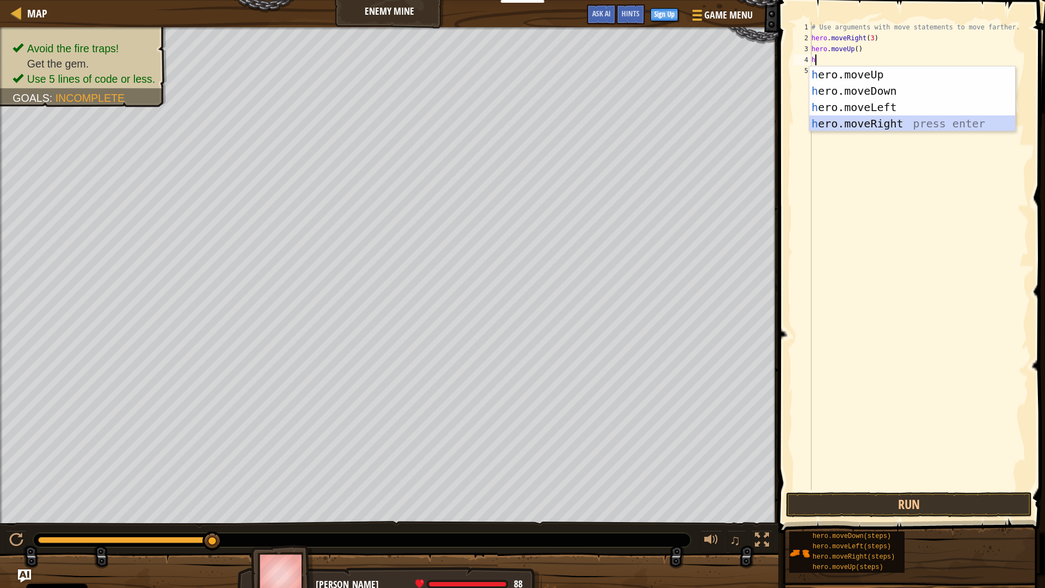
click at [887, 125] on div "h ero.moveUp press enter h ero.moveDown press enter h ero.moveLeft press enter …" at bounding box center [913, 115] width 206 height 98
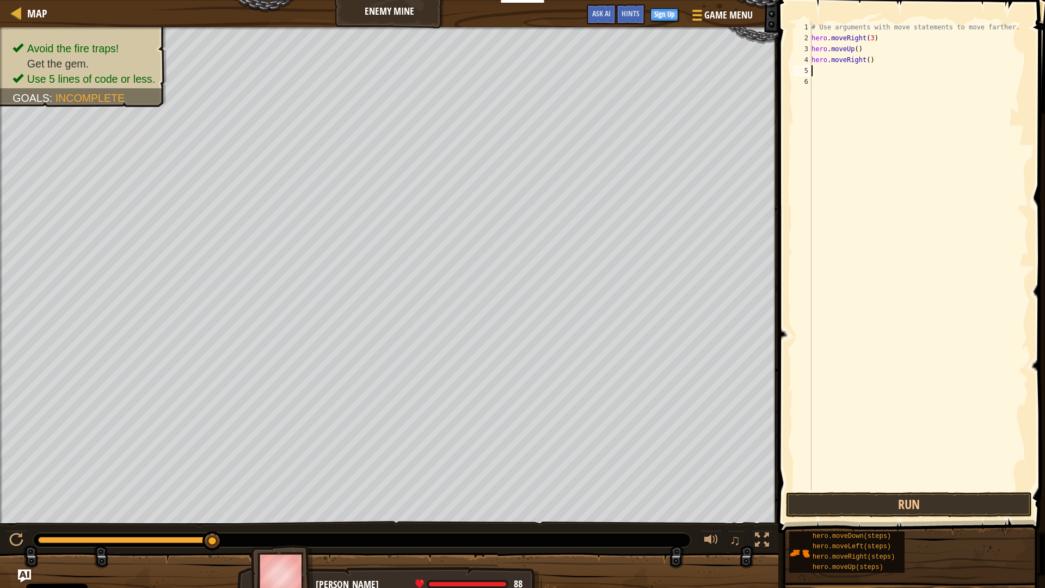
type textarea "h"
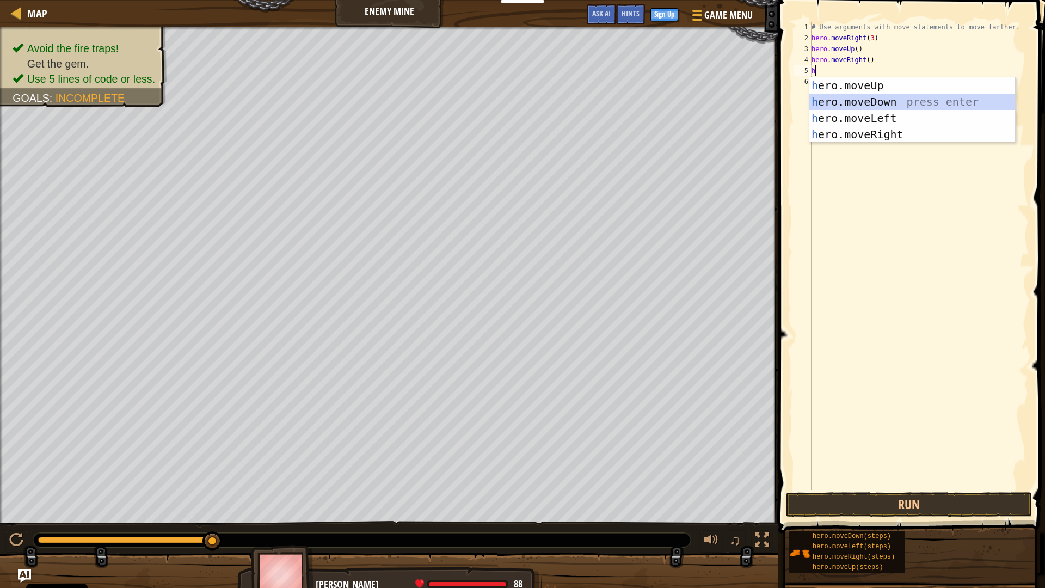
click at [854, 106] on div "h ero.moveUp press enter h ero.moveDown press enter h ero.moveLeft press enter …" at bounding box center [913, 126] width 206 height 98
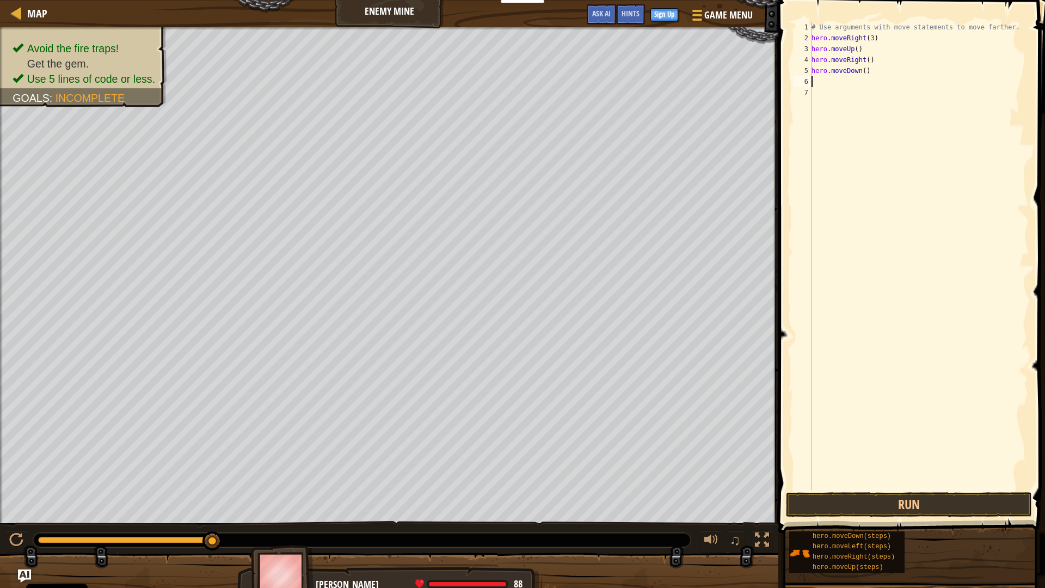
click at [861, 72] on div "# Use arguments with move statements to move farther. hero . moveRight ( 3 ) he…" at bounding box center [919, 267] width 219 height 490
type textarea "hero.moveDown(3)"
click at [822, 84] on div "# Use arguments with move statements to move farther. hero . moveRight ( 3 ) he…" at bounding box center [919, 267] width 219 height 490
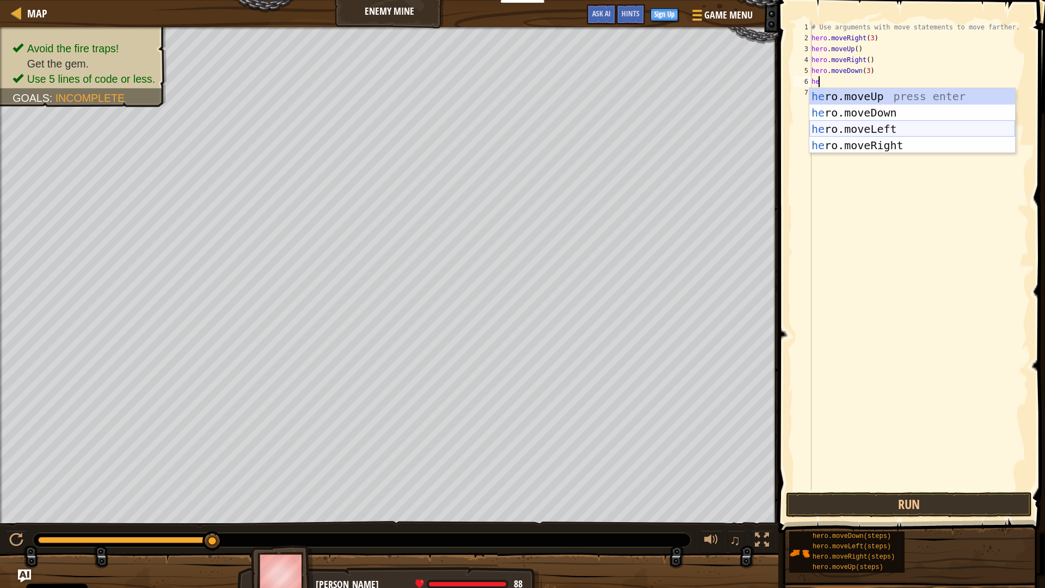
type textarea "her"
click at [903, 145] on div "her o.moveUp press enter her o.moveDown press enter her o.moveLeft press enter …" at bounding box center [913, 137] width 206 height 98
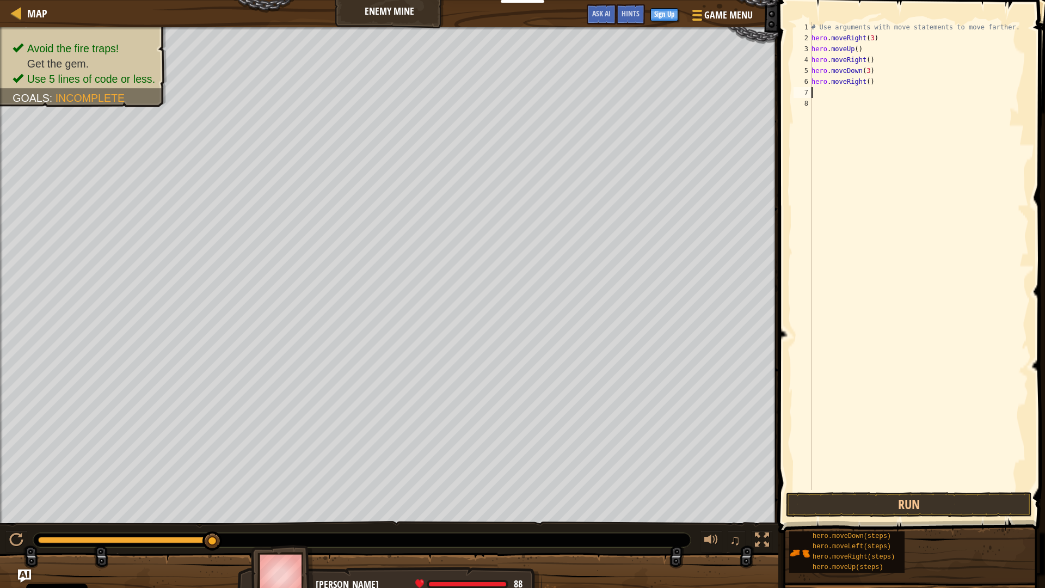
scroll to position [5, 0]
click at [866, 78] on div "# Use arguments with move statements to move farther. hero . moveRight ( 3 ) he…" at bounding box center [919, 267] width 219 height 490
type textarea "hero.moveRight(2)"
click at [868, 489] on div "# Use arguments with move statements to move farther. hero . moveRight ( 3 ) he…" at bounding box center [919, 267] width 219 height 490
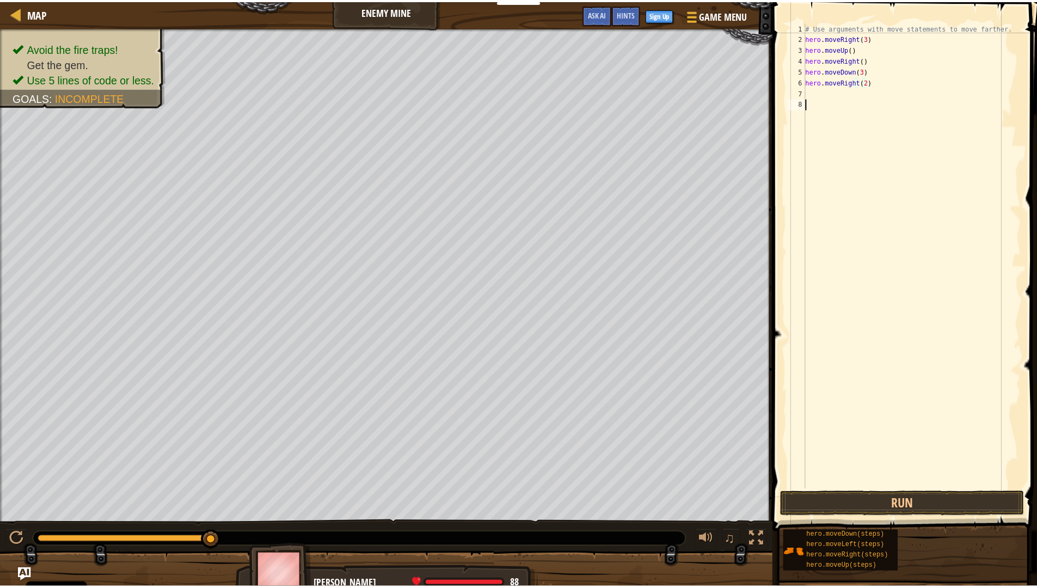
scroll to position [5, 0]
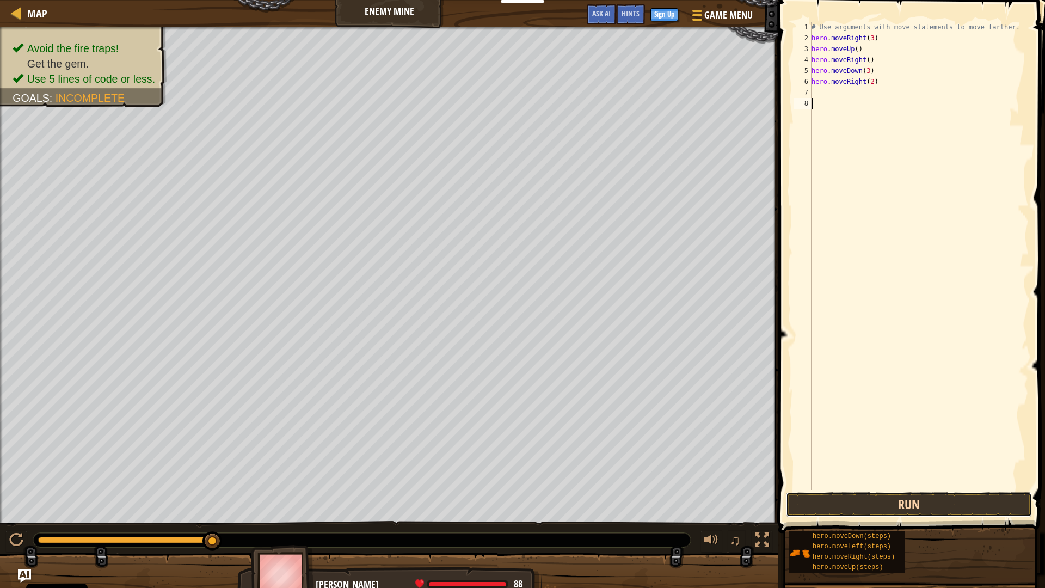
click at [874, 513] on button "Run" at bounding box center [909, 504] width 246 height 25
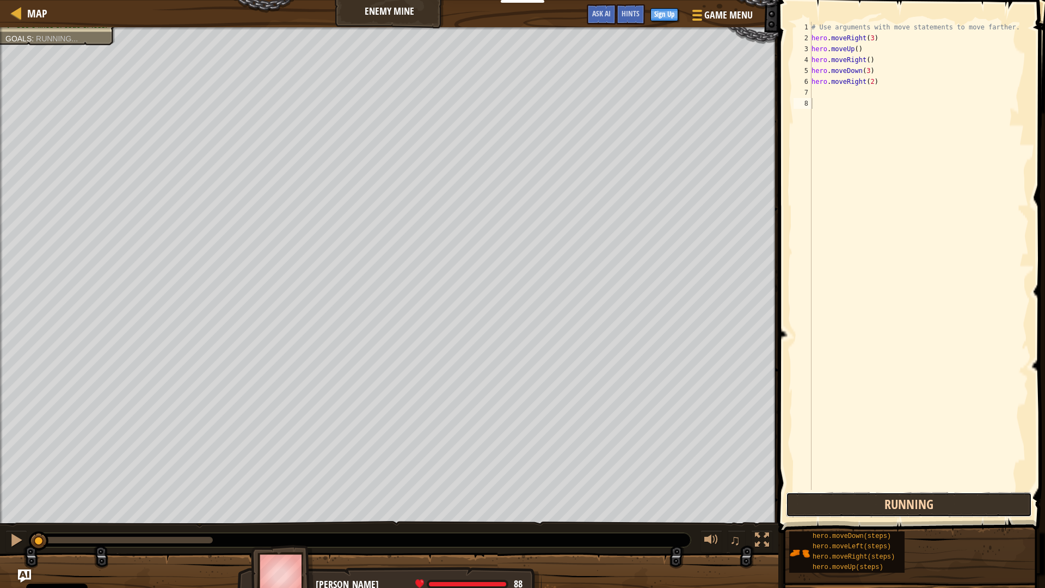
click at [872, 507] on button "Running" at bounding box center [909, 504] width 246 height 25
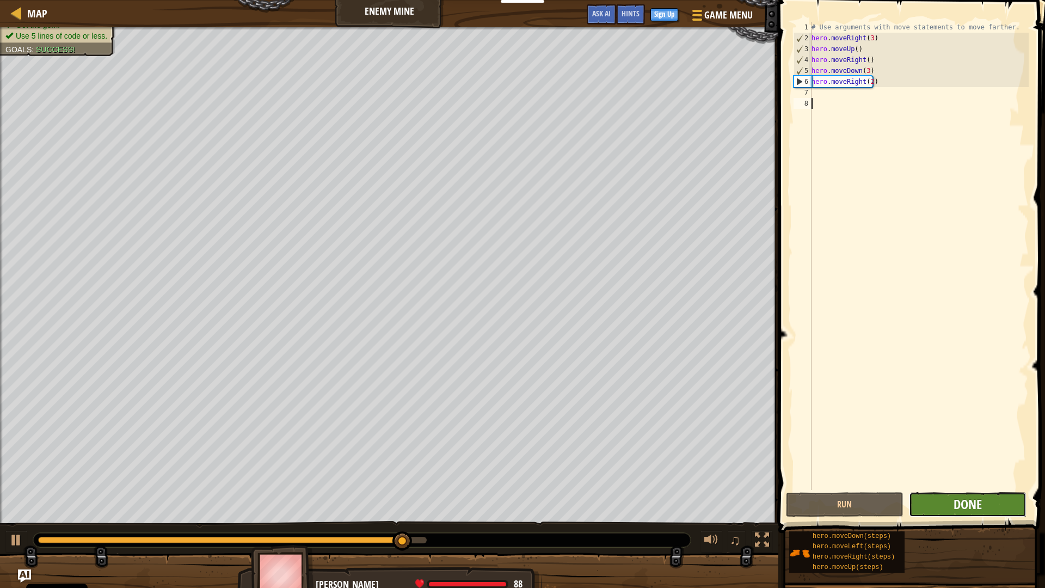
click at [971, 509] on span "Done" at bounding box center [968, 503] width 28 height 17
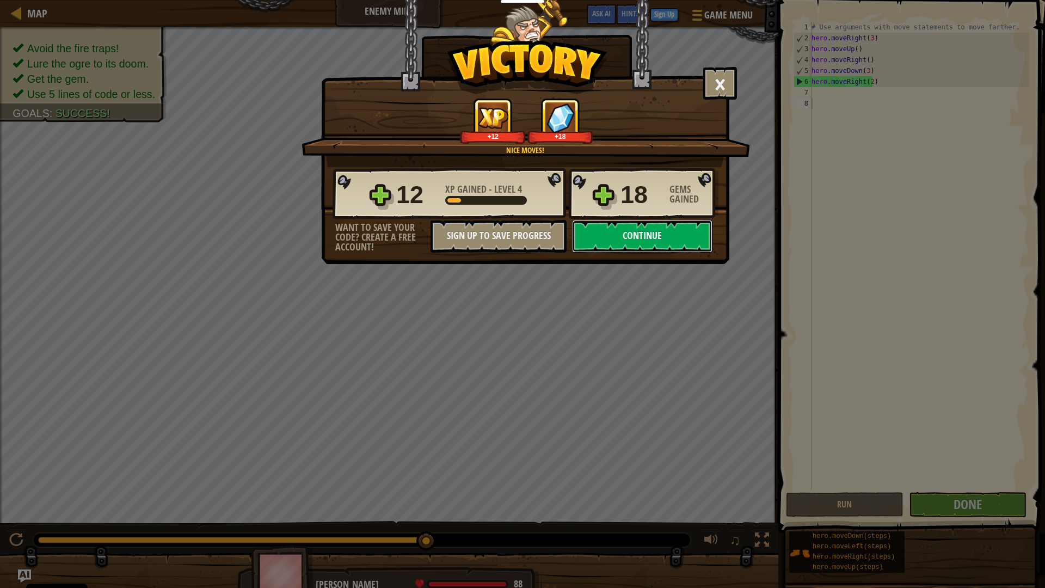
click at [618, 232] on button "Continue" at bounding box center [642, 236] width 140 height 33
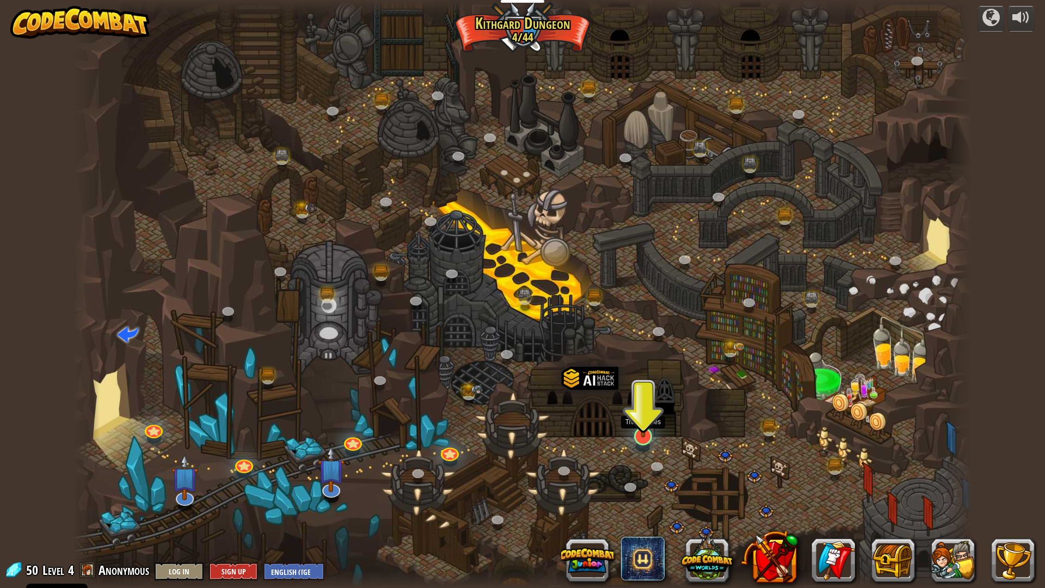
click at [649, 428] on img at bounding box center [643, 409] width 25 height 57
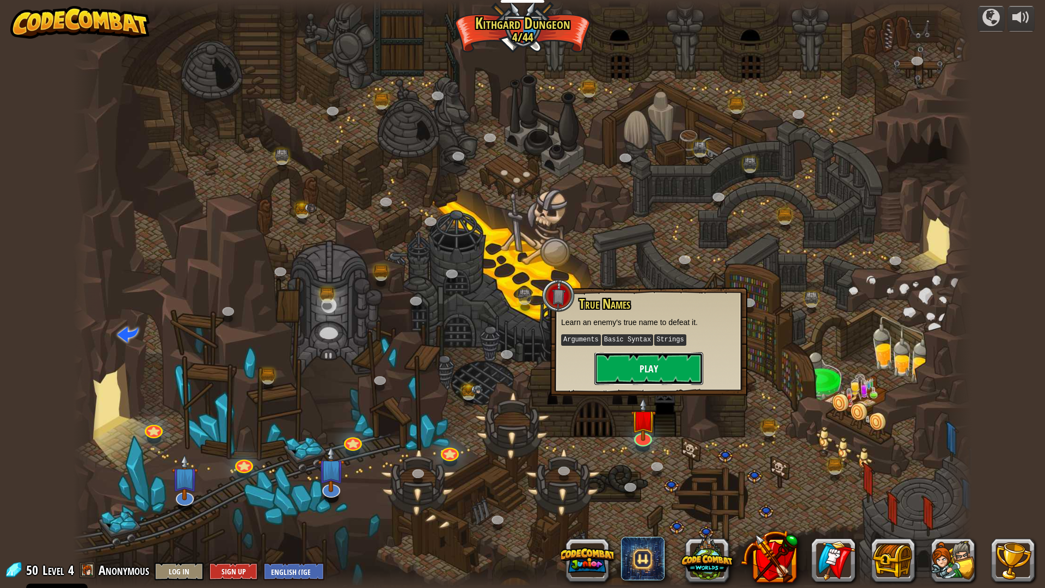
click at [652, 368] on button "Play" at bounding box center [649, 368] width 109 height 33
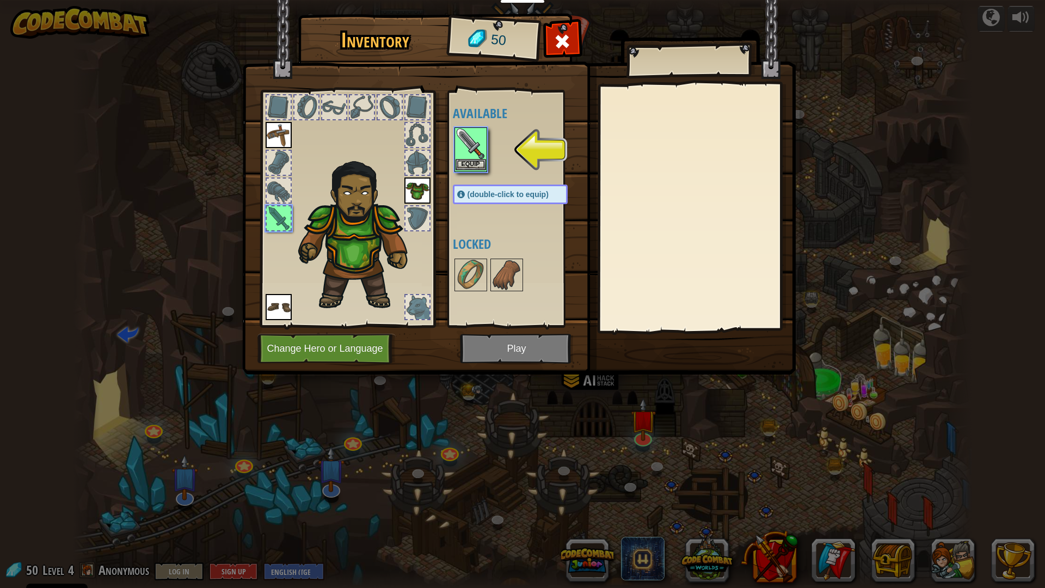
click at [462, 158] on img at bounding box center [471, 143] width 30 height 30
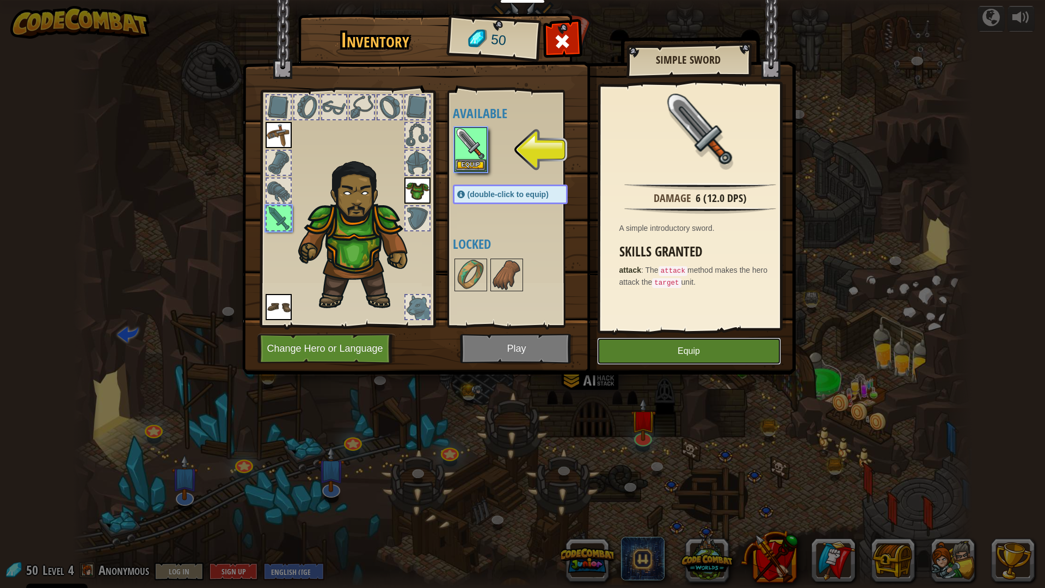
click at [683, 345] on button "Equip" at bounding box center [689, 351] width 184 height 27
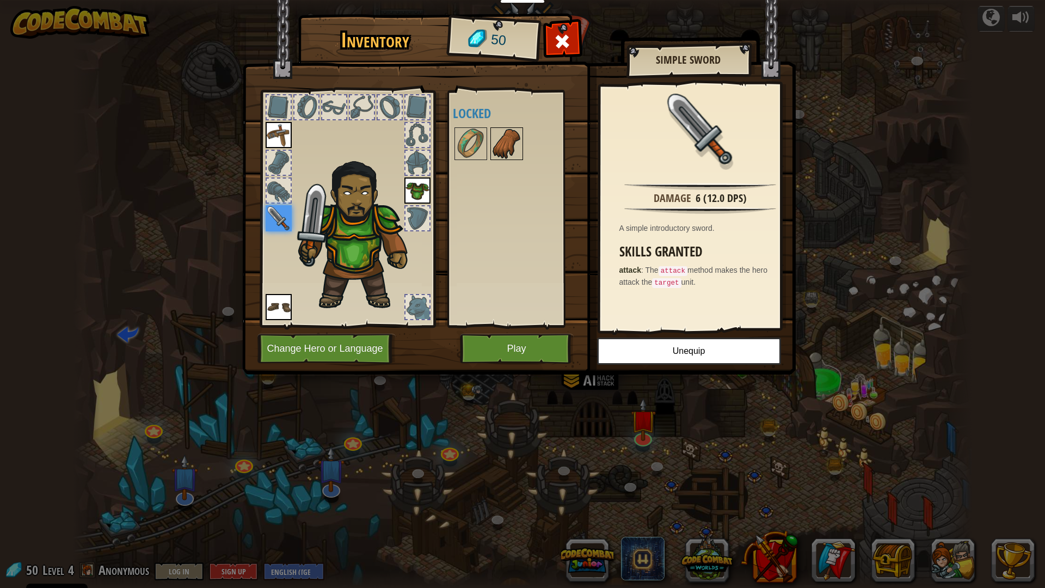
click at [519, 152] on img at bounding box center [507, 143] width 30 height 30
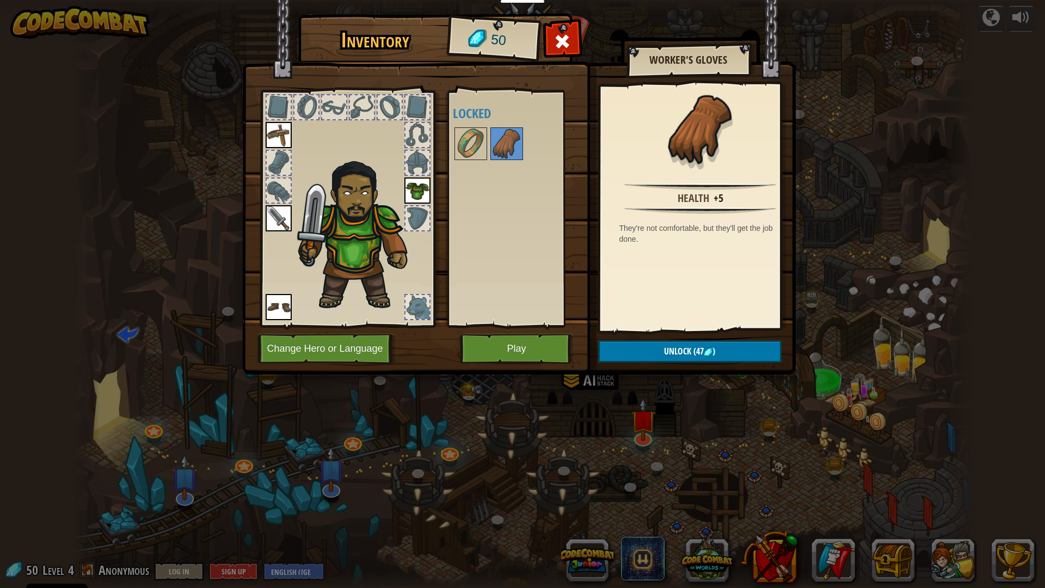
click at [443, 146] on img at bounding box center [519, 176] width 554 height 395
click at [451, 145] on div "Available Equip Equip Equip Equip (double-click to equip) Locked" at bounding box center [514, 208] width 133 height 237
click at [472, 149] on img at bounding box center [471, 143] width 30 height 30
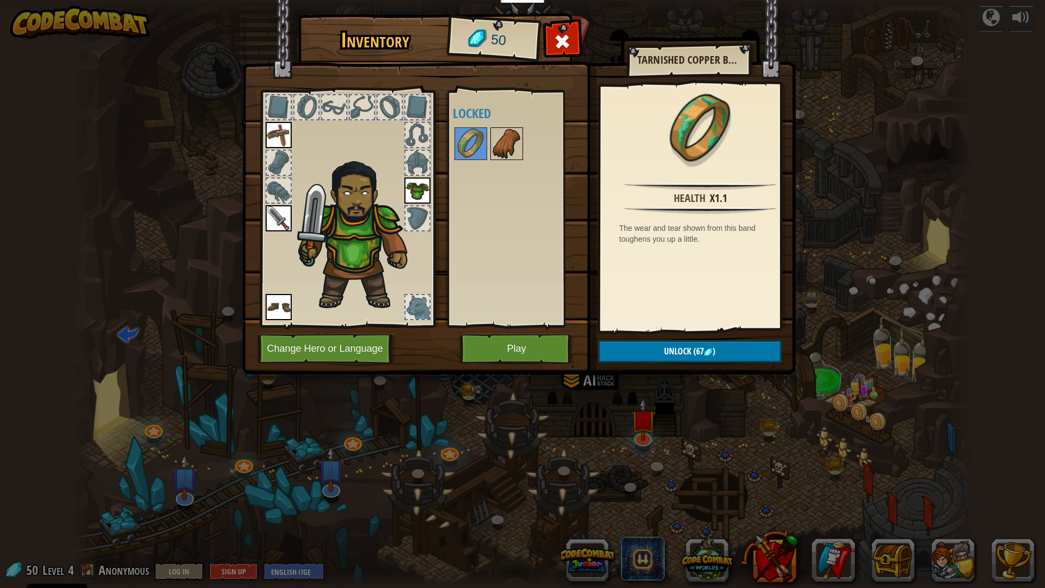
click at [509, 156] on img at bounding box center [507, 143] width 30 height 30
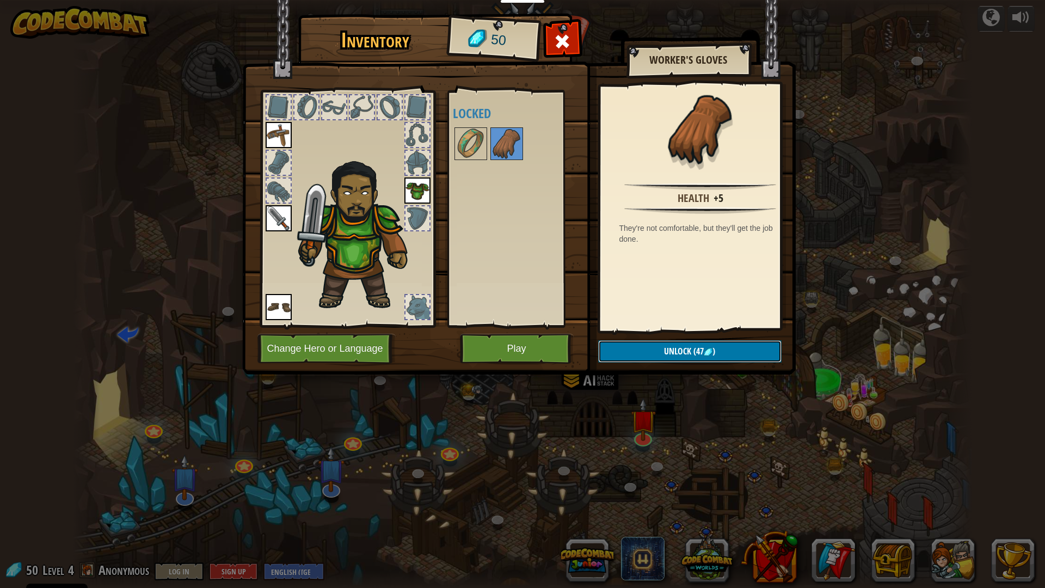
click at [667, 345] on button "Unlock (47 )" at bounding box center [689, 351] width 183 height 22
click at [657, 348] on button "Confirm" at bounding box center [689, 351] width 183 height 22
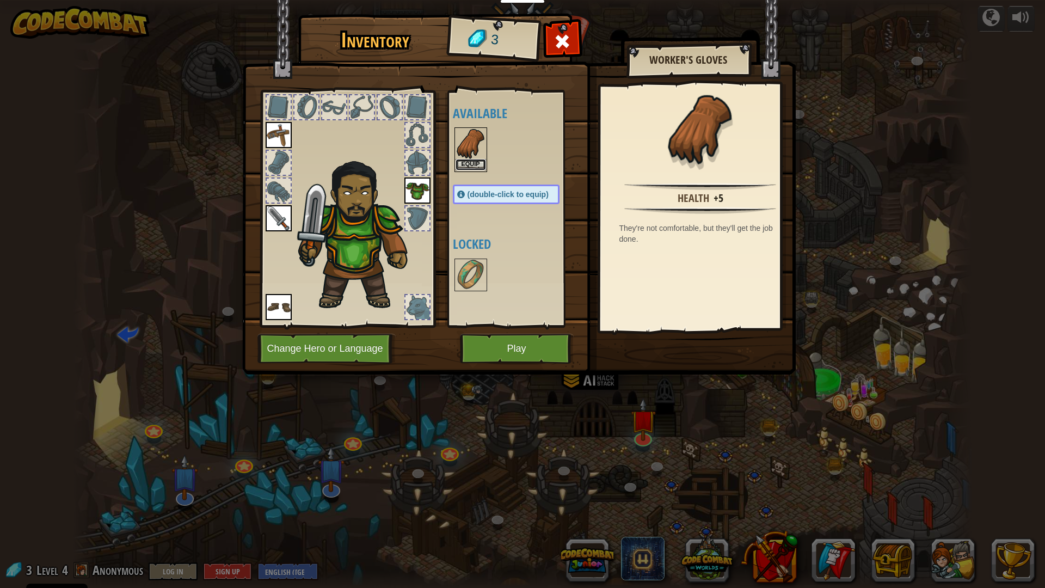
click at [464, 165] on button "Equip" at bounding box center [471, 164] width 30 height 11
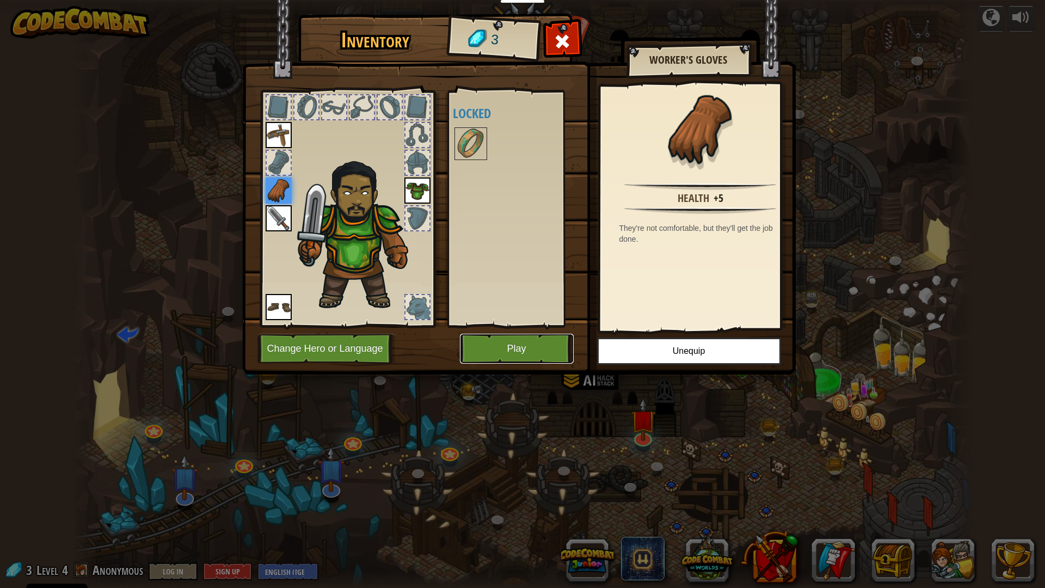
drag, startPoint x: 519, startPoint y: 344, endPoint x: 529, endPoint y: 340, distance: 9.8
click at [529, 340] on button "Play" at bounding box center [517, 349] width 114 height 30
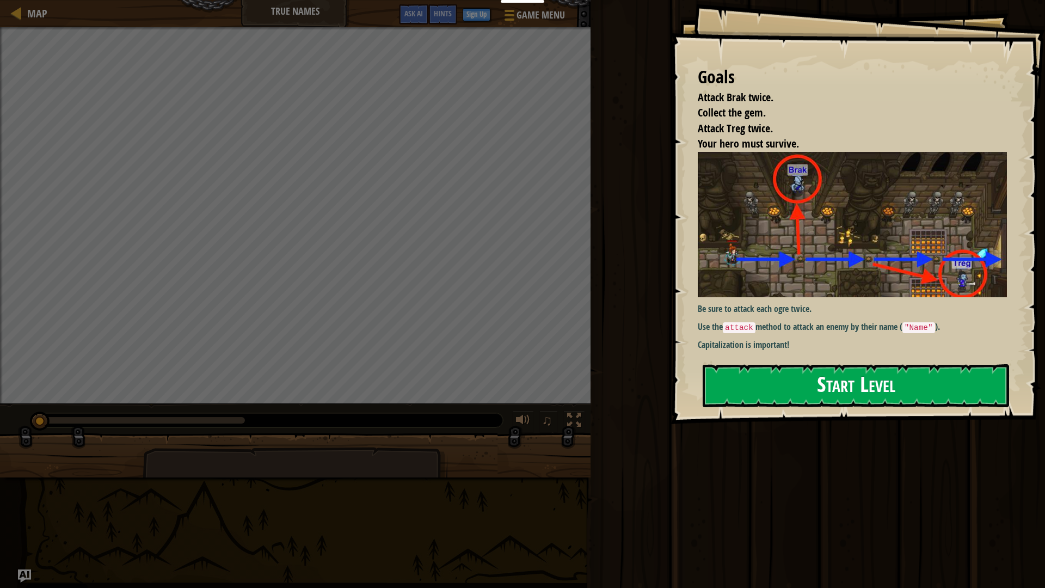
click at [883, 393] on button "Start Level" at bounding box center [856, 385] width 307 height 43
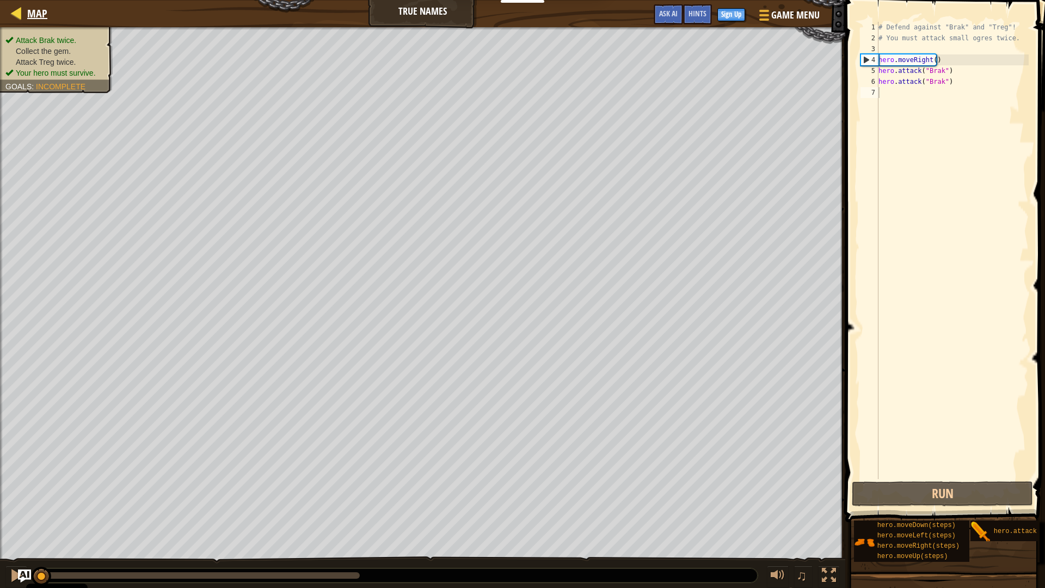
click at [30, 1] on div "Map" at bounding box center [35, 13] width 26 height 27
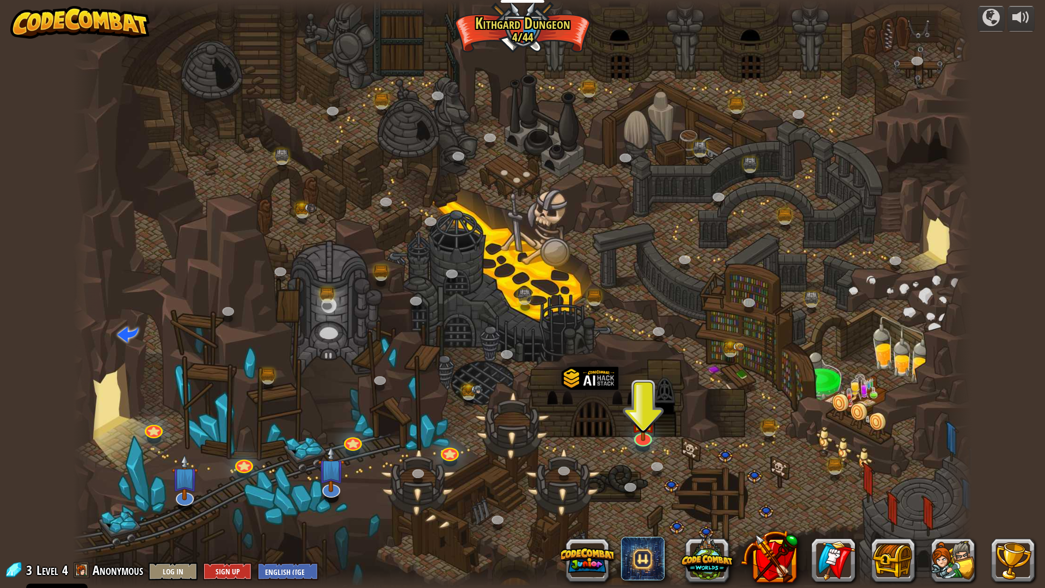
click at [41, 32] on img at bounding box center [79, 22] width 139 height 33
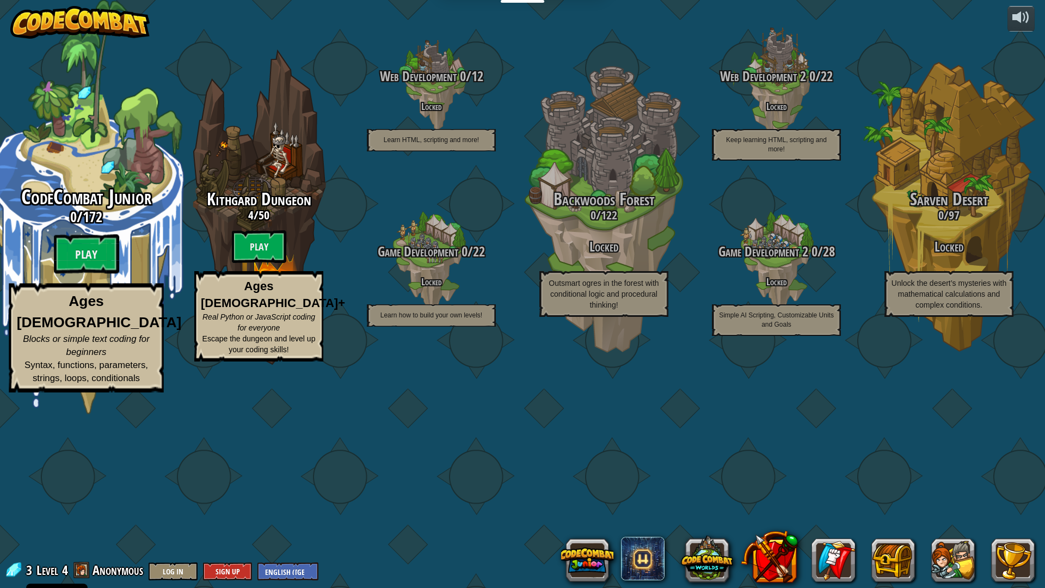
click at [145, 330] on div "CodeCombat Junior 0 / 172 Play Ages 5-8 Blocks or simple text coding for beginn…" at bounding box center [86, 289] width 207 height 206
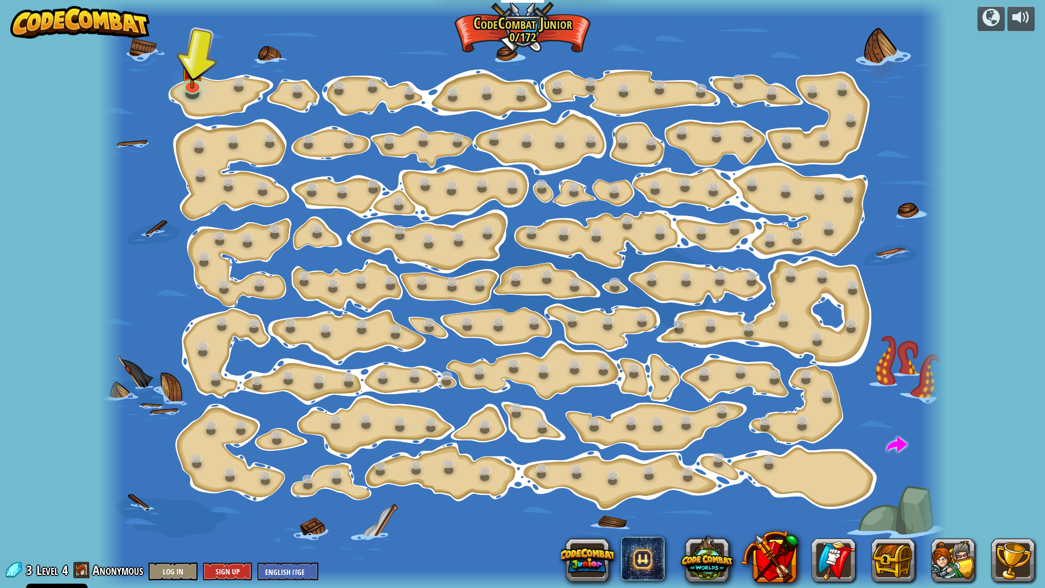
click at [173, 79] on div at bounding box center [523, 294] width 848 height 588
click at [188, 89] on link at bounding box center [191, 82] width 22 height 22
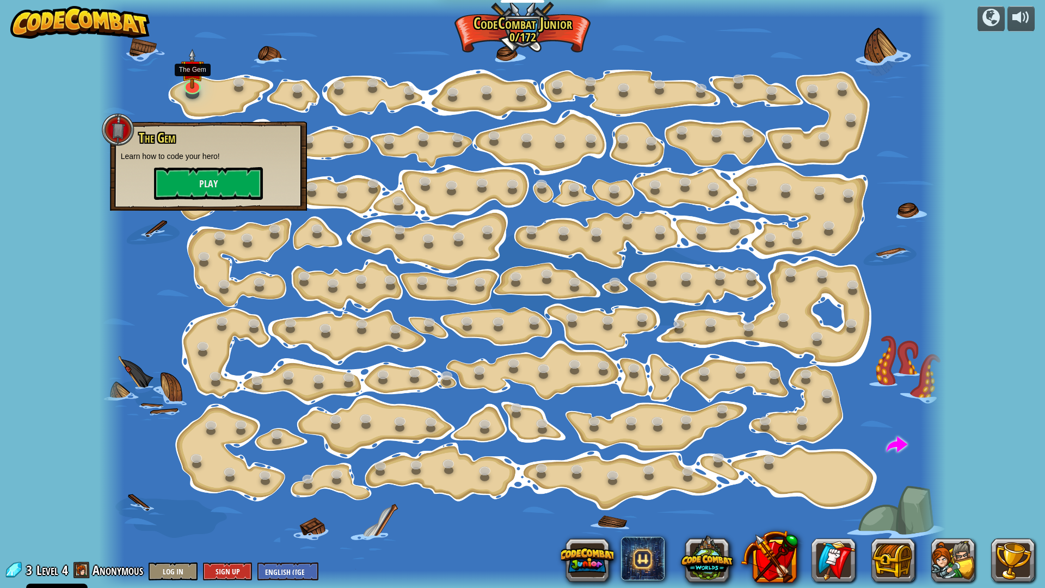
click at [173, 162] on div "The Gem Learn how to code your hero! Play" at bounding box center [208, 165] width 175 height 69
click at [210, 177] on button "Play" at bounding box center [208, 183] width 109 height 33
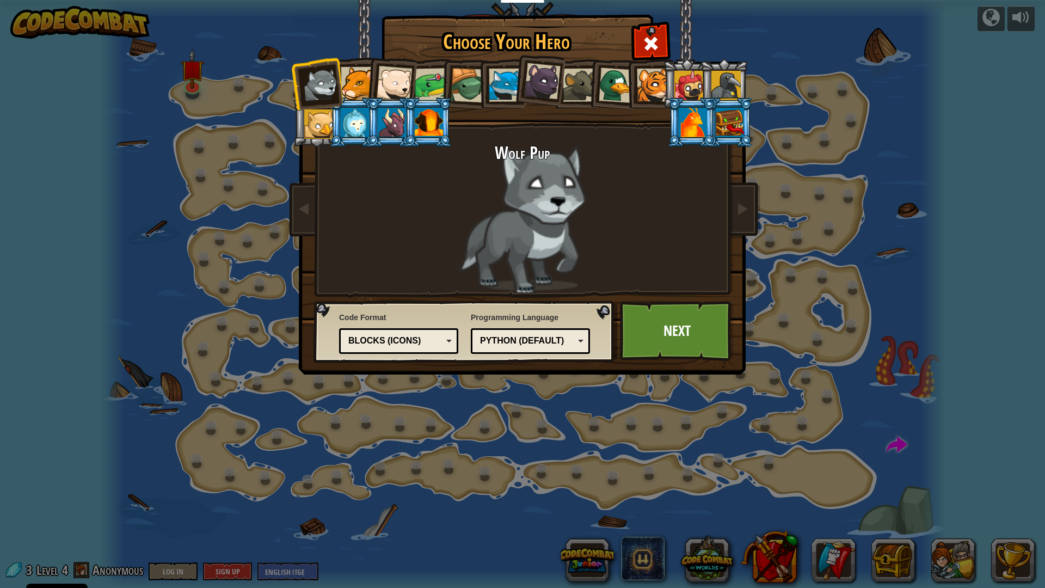
click at [533, 85] on div at bounding box center [542, 81] width 36 height 36
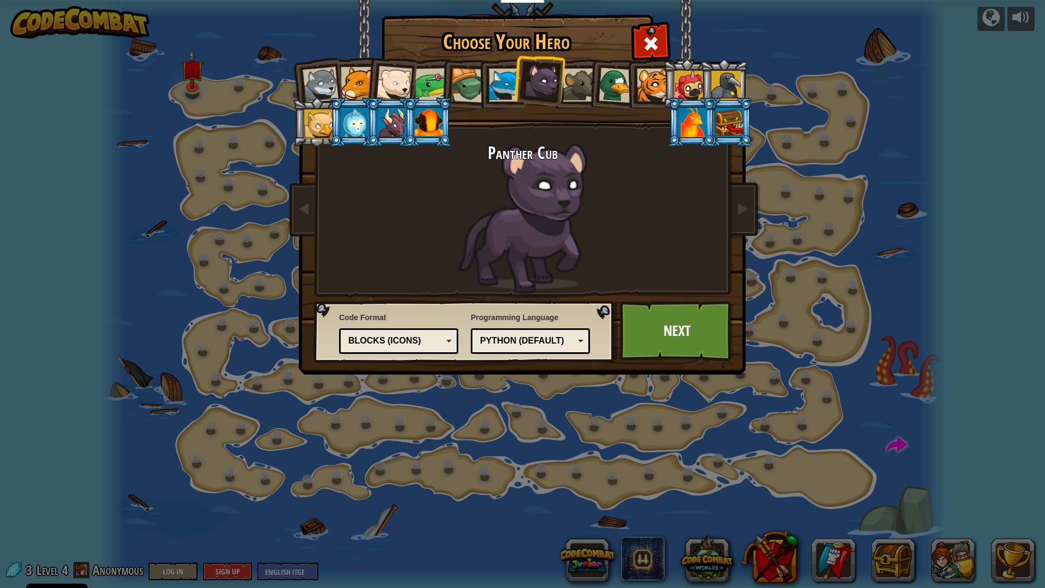
click at [581, 84] on div at bounding box center [579, 85] width 33 height 33
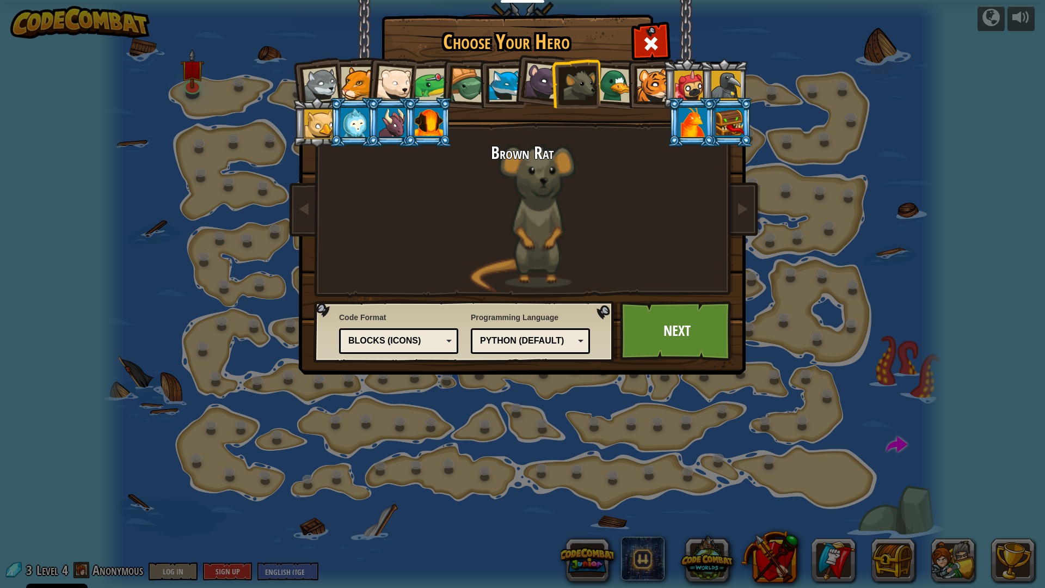
click at [417, 62] on li at bounding box center [390, 81] width 53 height 53
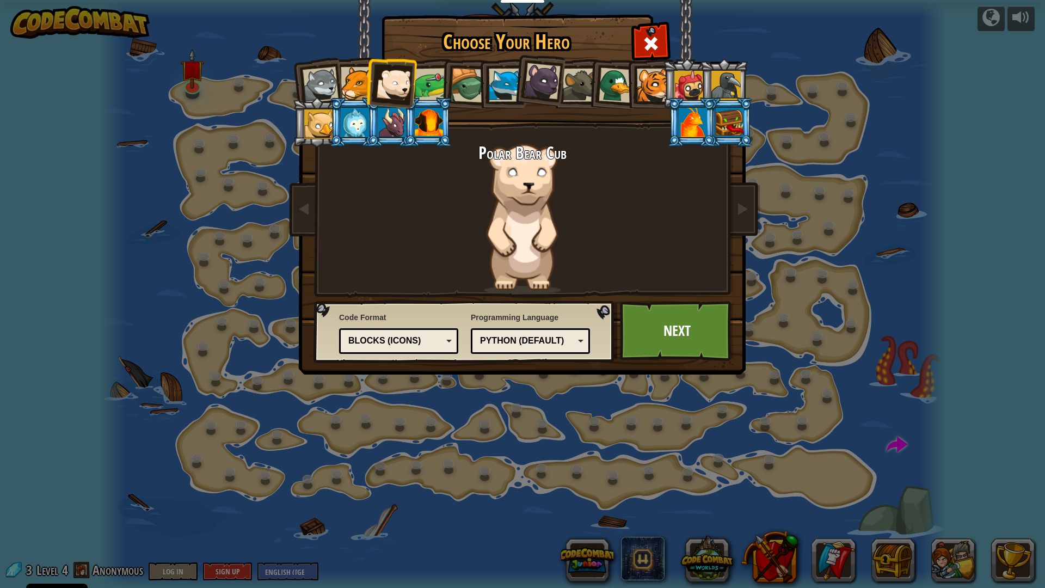
click at [423, 80] on div at bounding box center [432, 85] width 34 height 34
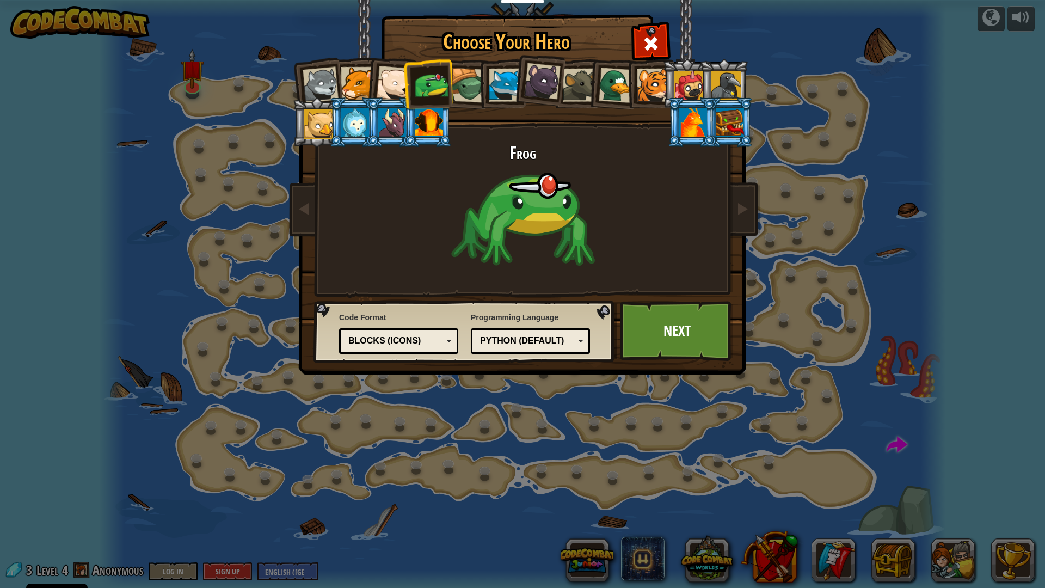
click at [665, 287] on div "Frog" at bounding box center [523, 219] width 408 height 150
click at [665, 305] on link "Next" at bounding box center [677, 331] width 114 height 60
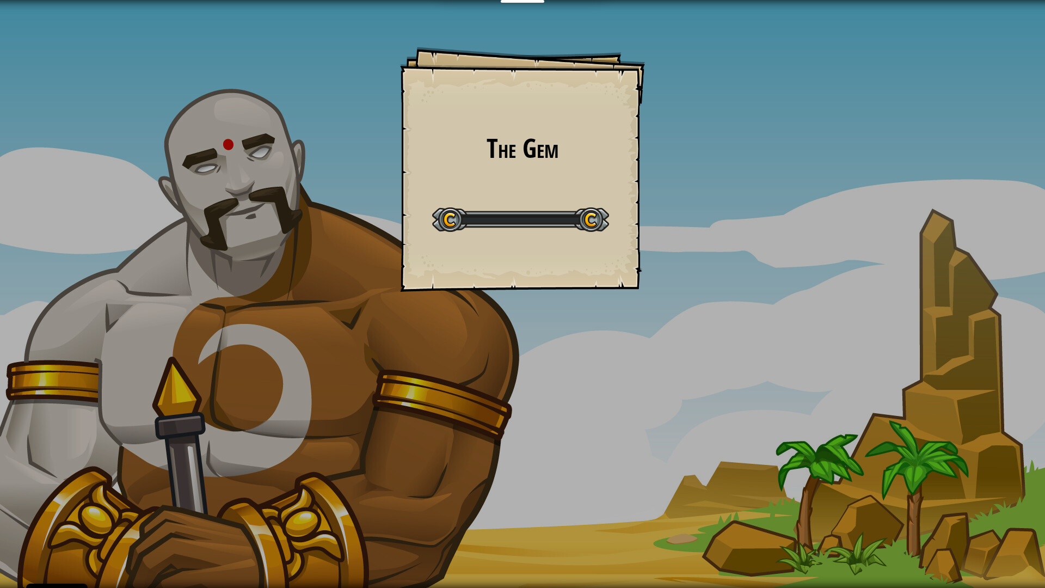
drag, startPoint x: 665, startPoint y: 305, endPoint x: 666, endPoint y: 312, distance: 7.2
click at [666, 310] on div "The Gem Goals Start Level Error loading from server. Try refreshing the page. Y…" at bounding box center [522, 294] width 1045 height 588
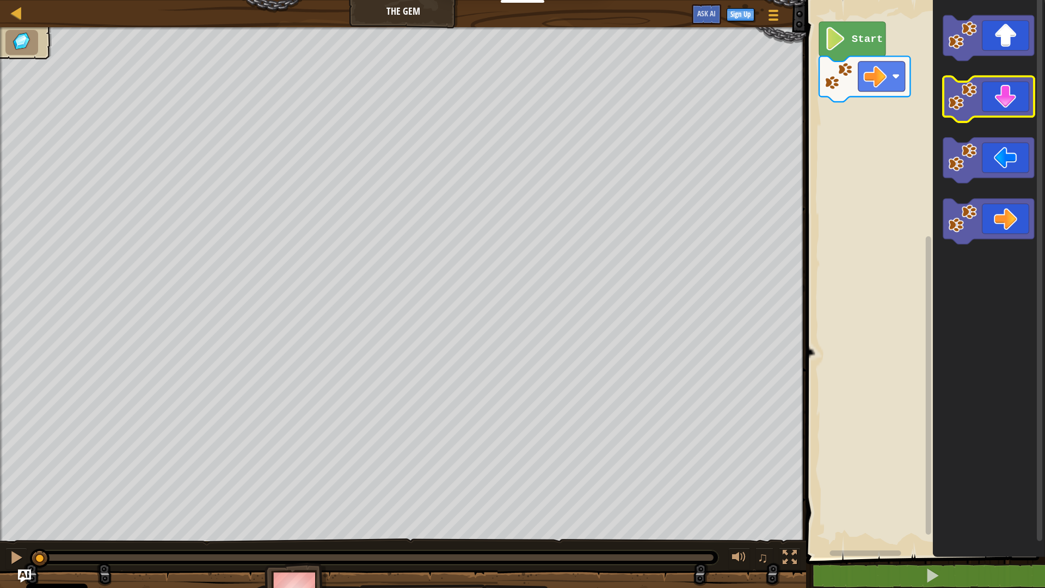
click at [987, 101] on icon "Blockly Workspace" at bounding box center [989, 100] width 91 height 46
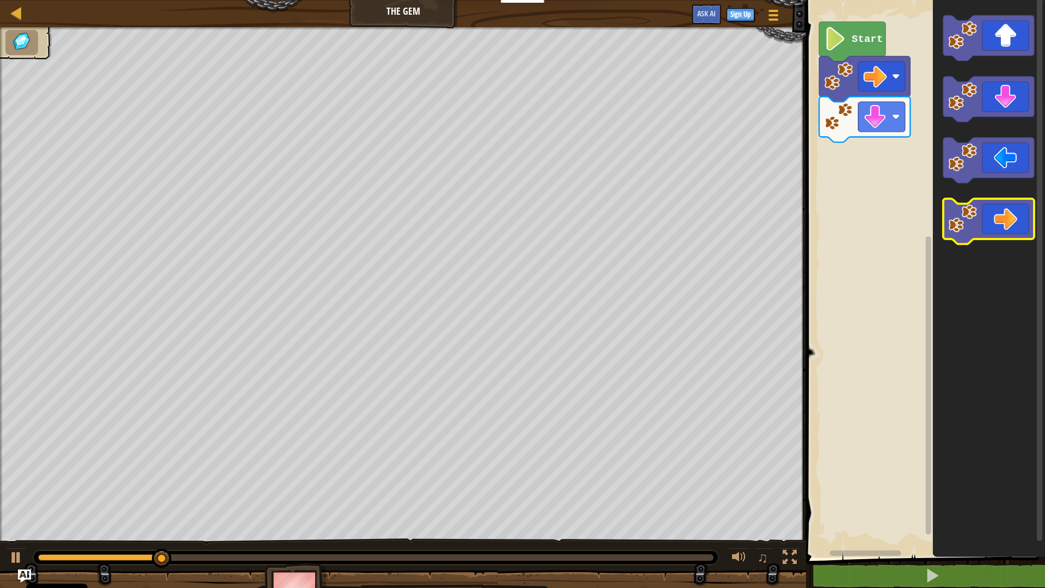
click at [990, 204] on icon "Blockly Workspace" at bounding box center [989, 222] width 91 height 46
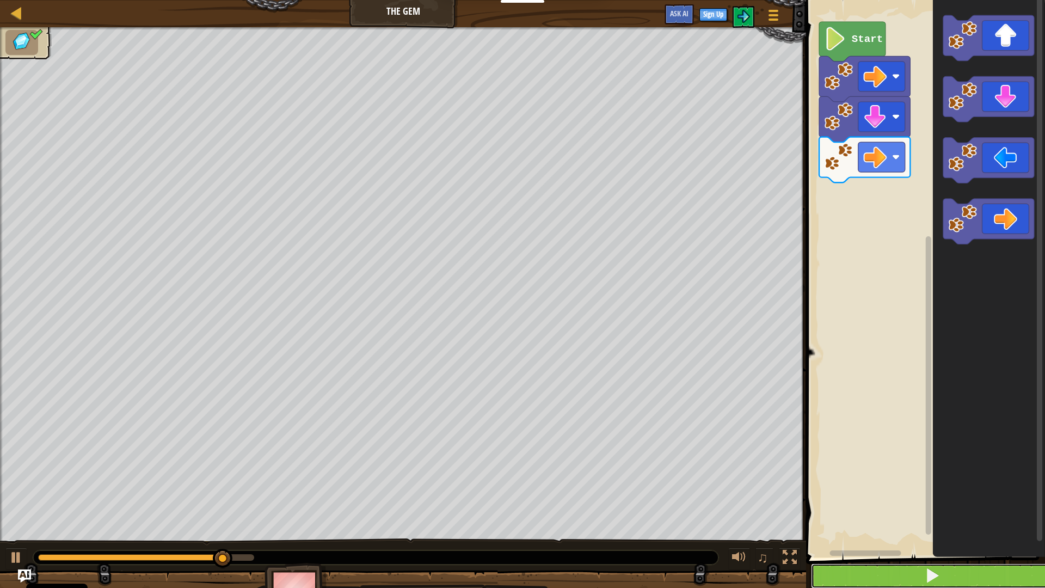
click at [1007, 572] on button at bounding box center [932, 576] width 242 height 25
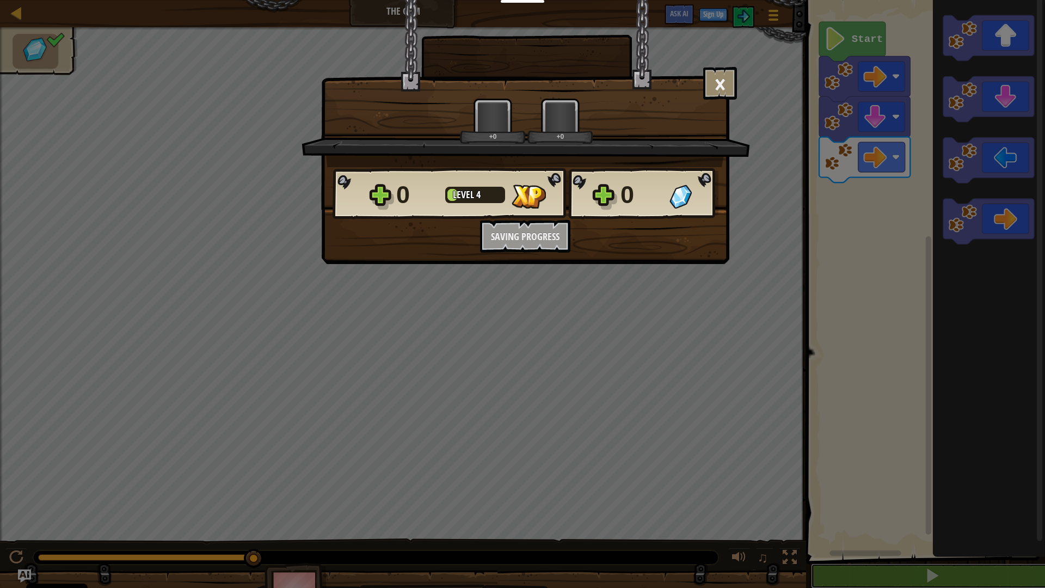
scroll to position [1, 0]
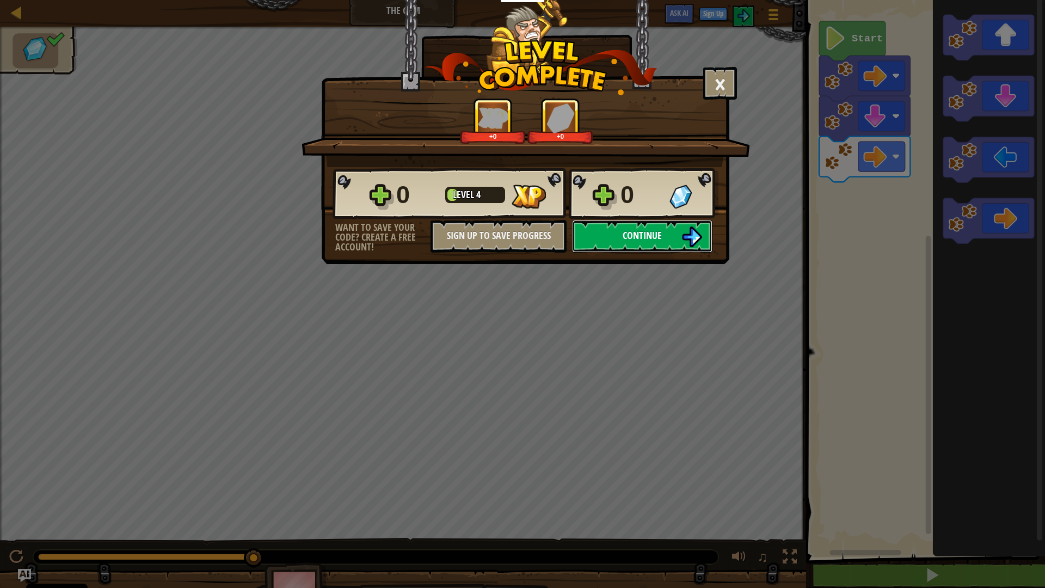
click at [625, 228] on button "Continue" at bounding box center [642, 236] width 140 height 33
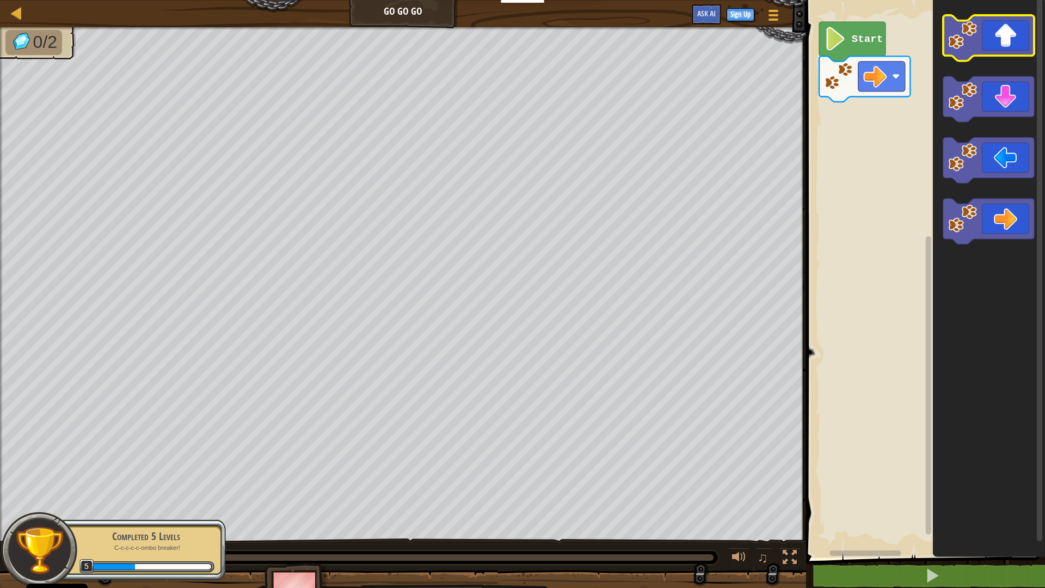
click at [1006, 39] on icon "Blockly Workspace" at bounding box center [989, 38] width 91 height 46
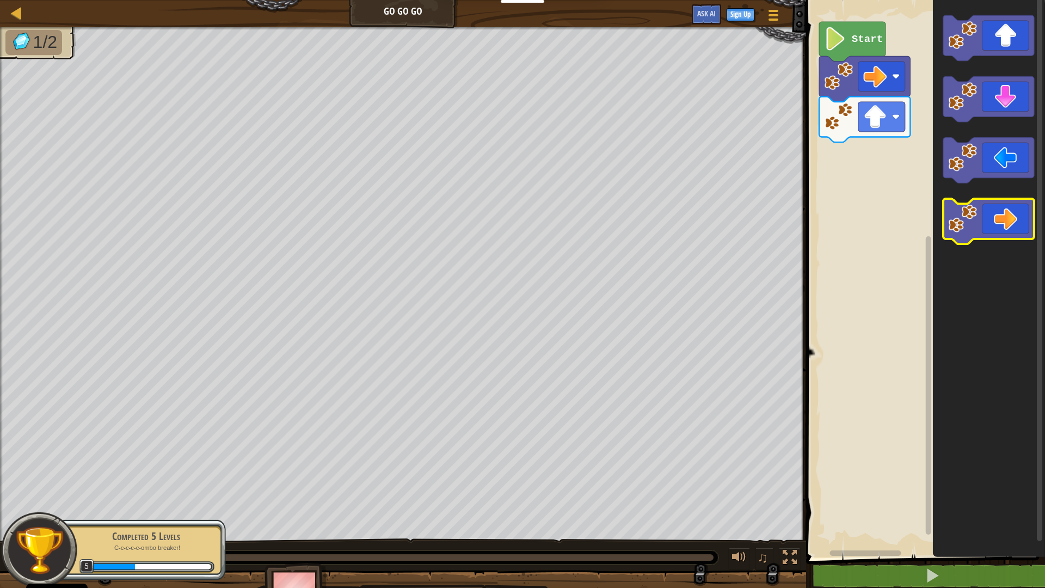
click at [1009, 214] on icon "Blockly Workspace" at bounding box center [989, 222] width 91 height 46
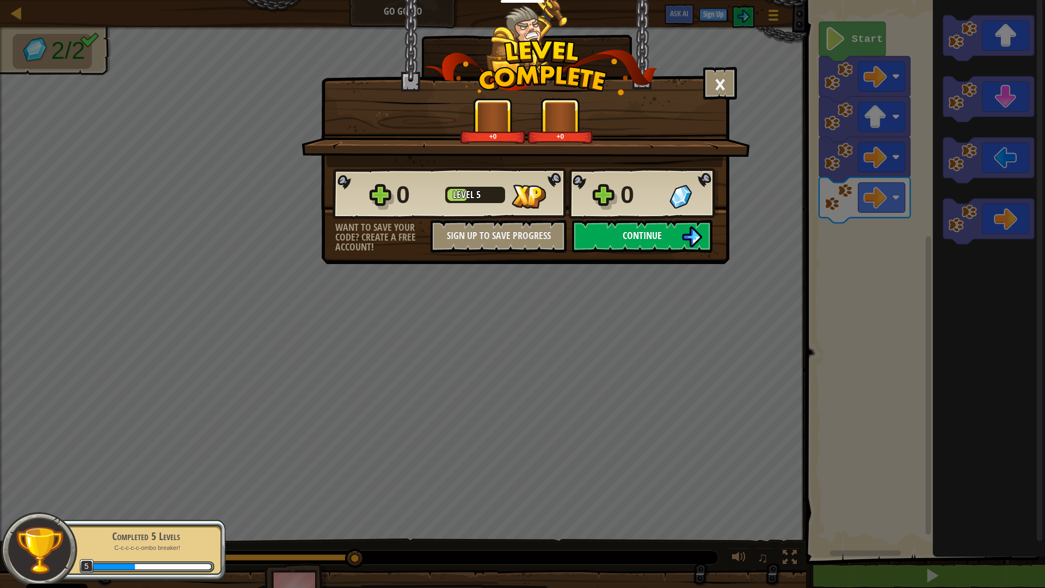
click at [679, 240] on button "Continue" at bounding box center [642, 236] width 140 height 33
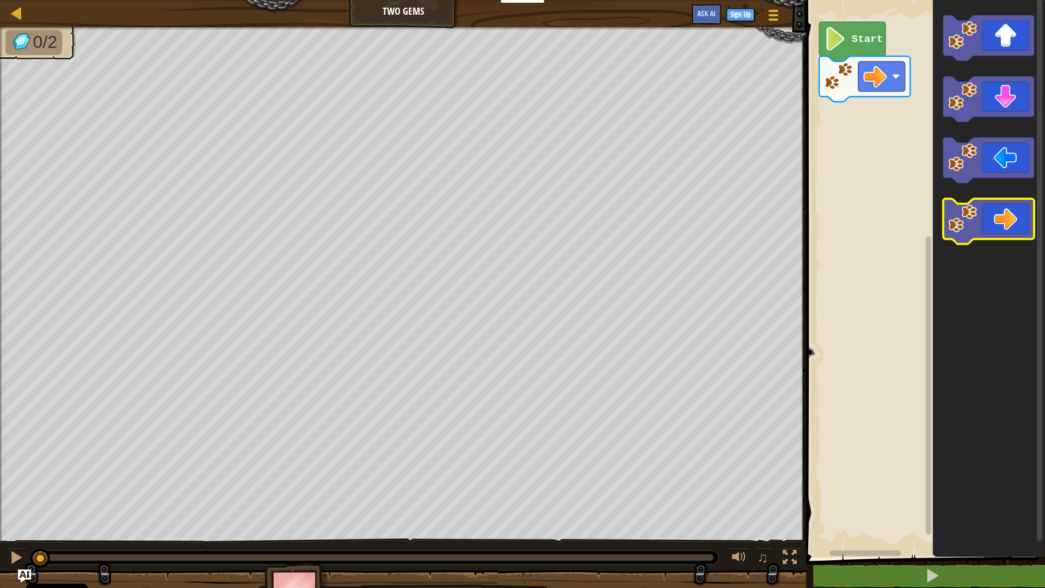
click at [1018, 218] on icon "Blockly Workspace" at bounding box center [989, 222] width 91 height 46
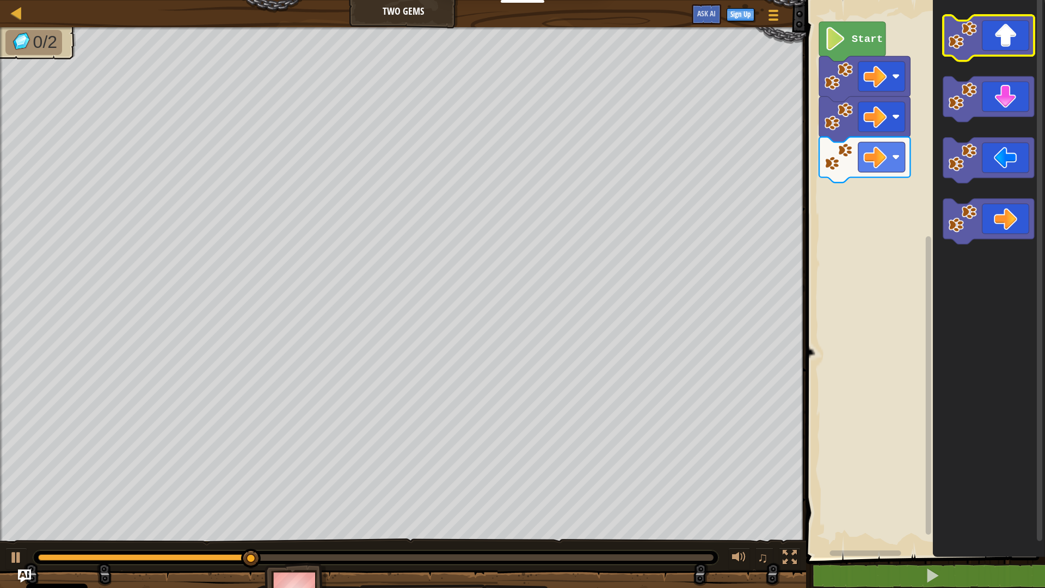
click at [1000, 23] on icon "Blockly Workspace" at bounding box center [989, 38] width 91 height 46
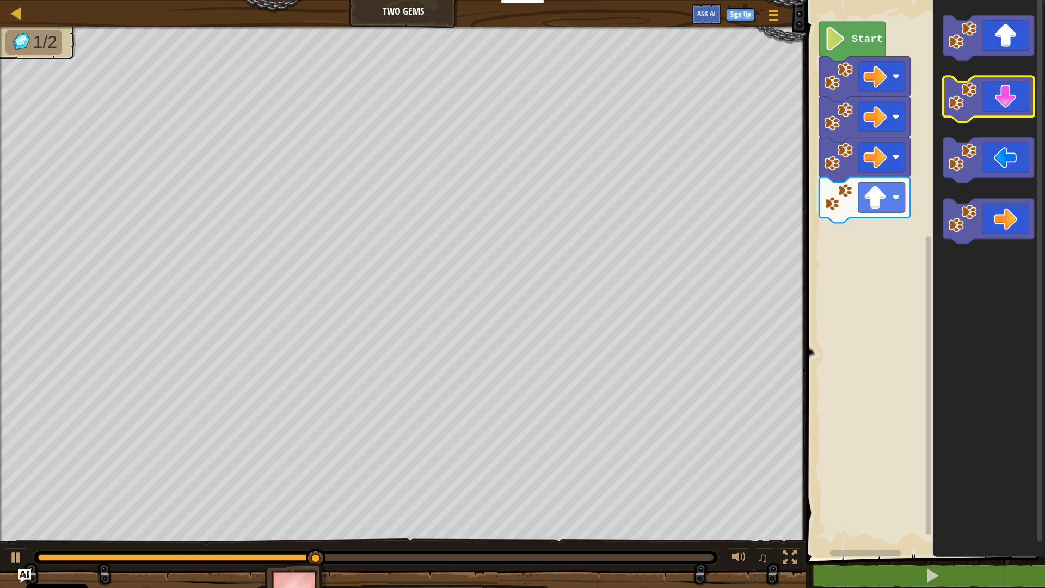
click at [1013, 109] on icon "Blockly Workspace" at bounding box center [989, 100] width 91 height 46
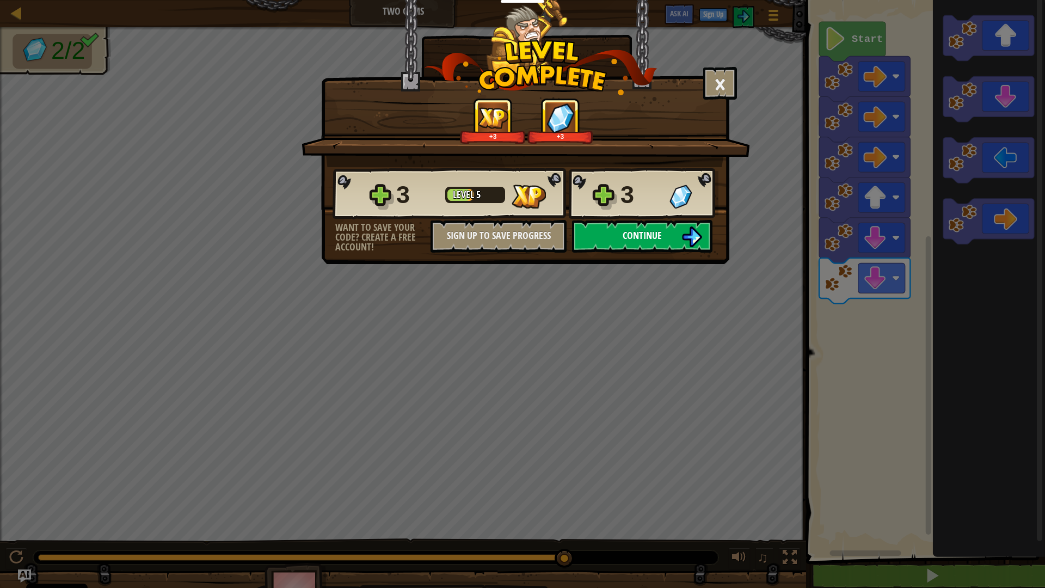
click at [673, 233] on button "Continue" at bounding box center [642, 236] width 140 height 33
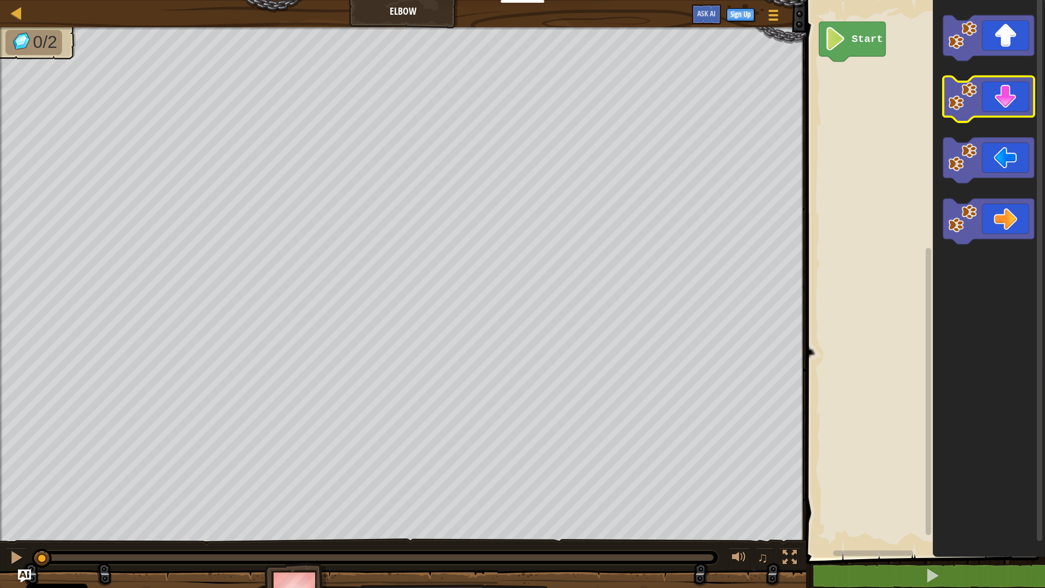
click at [1026, 89] on icon "Blockly Workspace" at bounding box center [989, 100] width 91 height 46
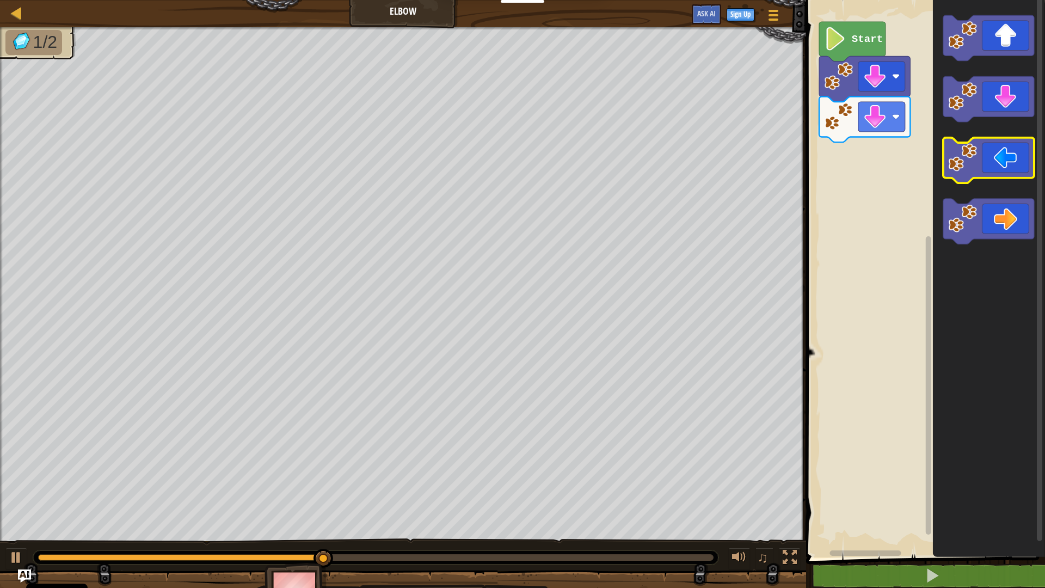
click at [1003, 173] on icon "Blockly Workspace" at bounding box center [989, 161] width 91 height 46
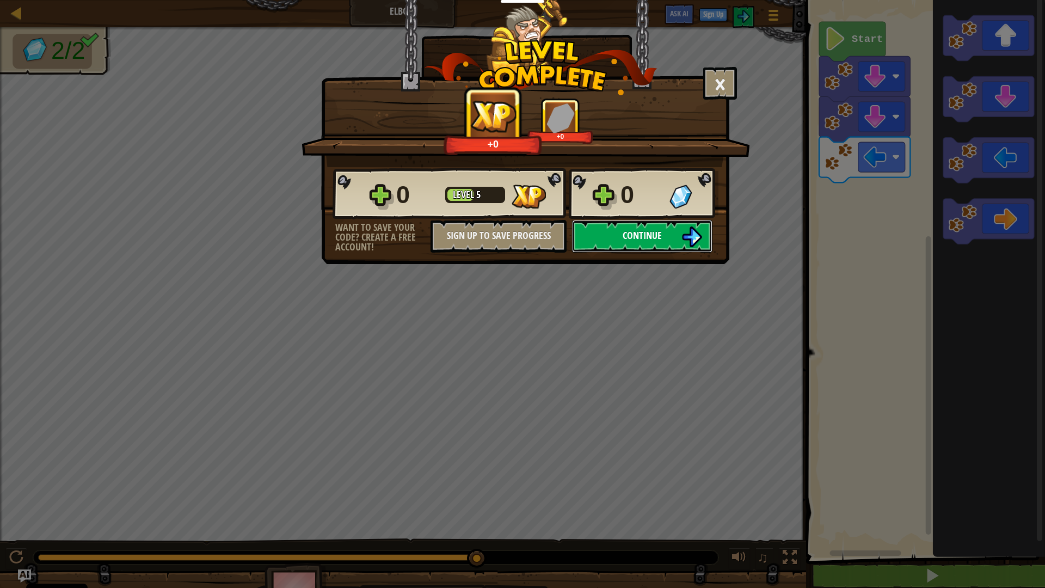
click at [619, 237] on button "Continue" at bounding box center [642, 236] width 140 height 33
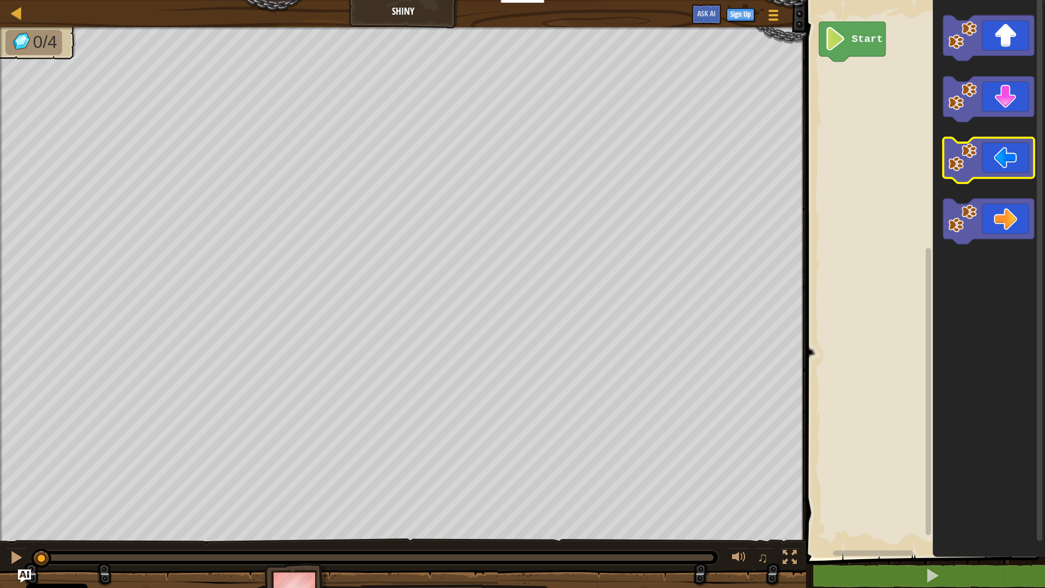
click at [987, 167] on icon "Blockly Workspace" at bounding box center [989, 161] width 91 height 46
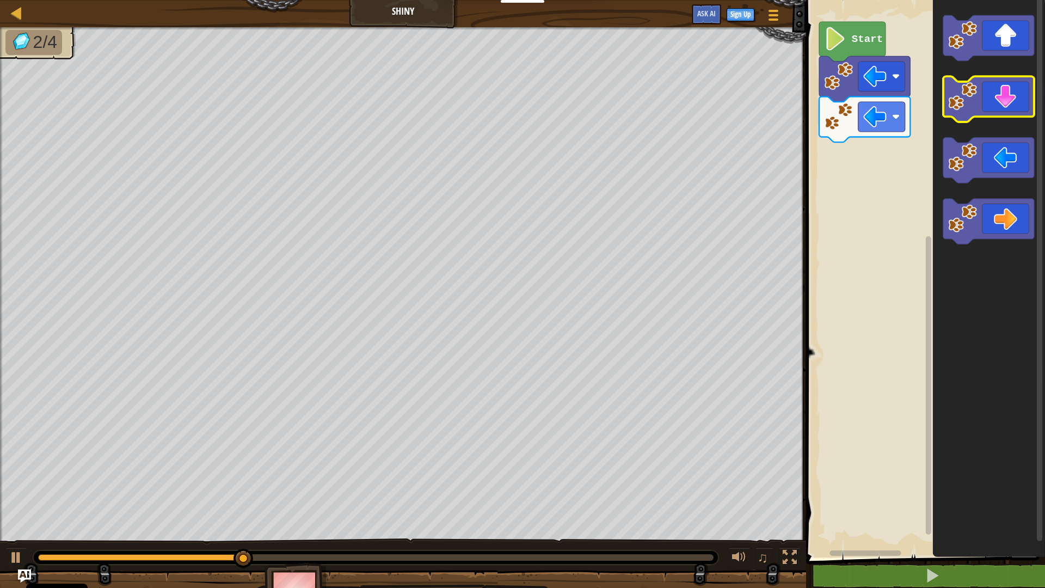
click at [987, 108] on icon "Blockly Workspace" at bounding box center [989, 100] width 91 height 46
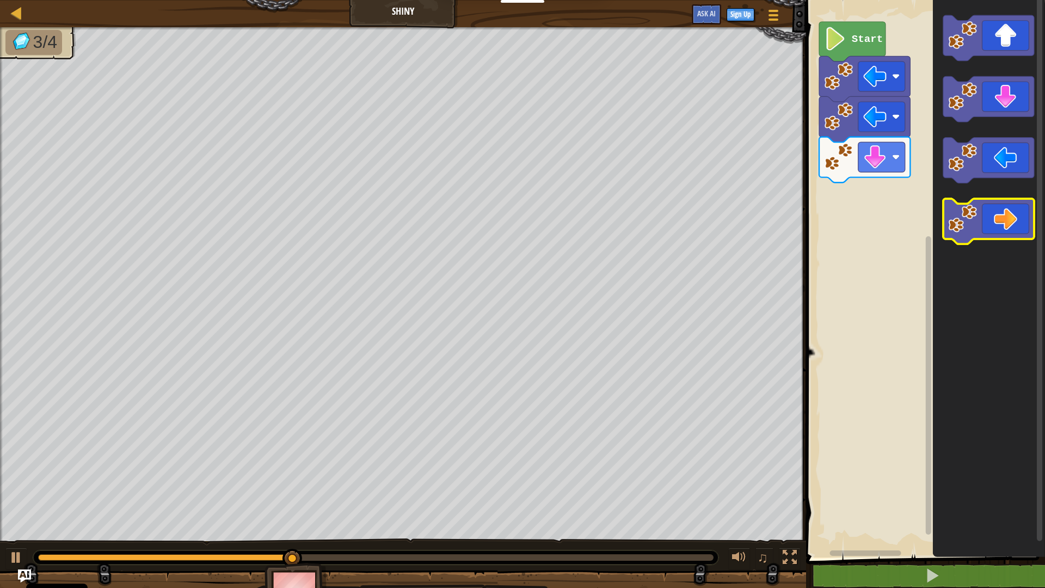
click at [1014, 211] on icon "Blockly Workspace" at bounding box center [989, 222] width 91 height 46
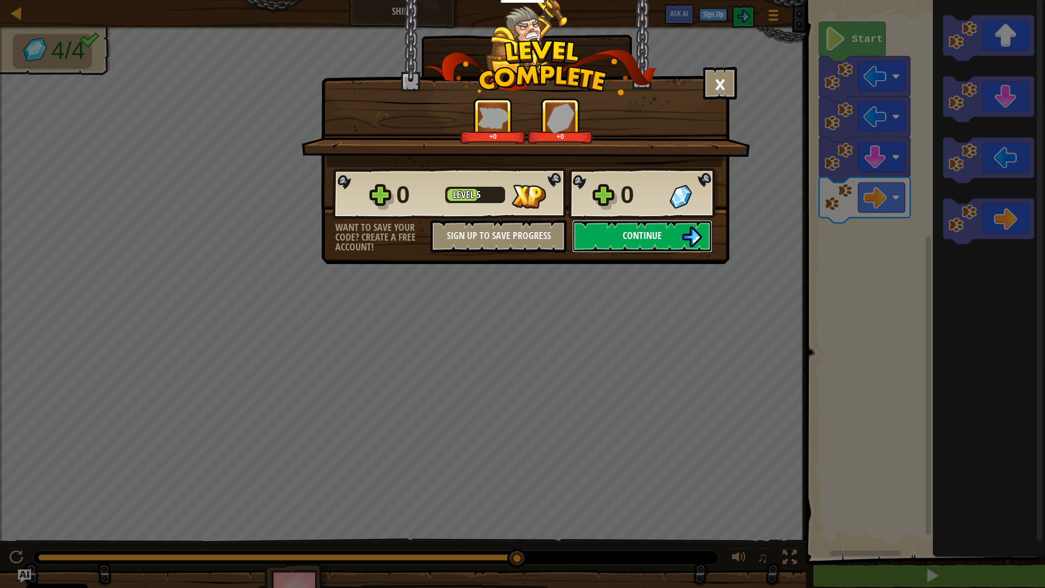
click at [606, 240] on button "Continue" at bounding box center [642, 236] width 140 height 33
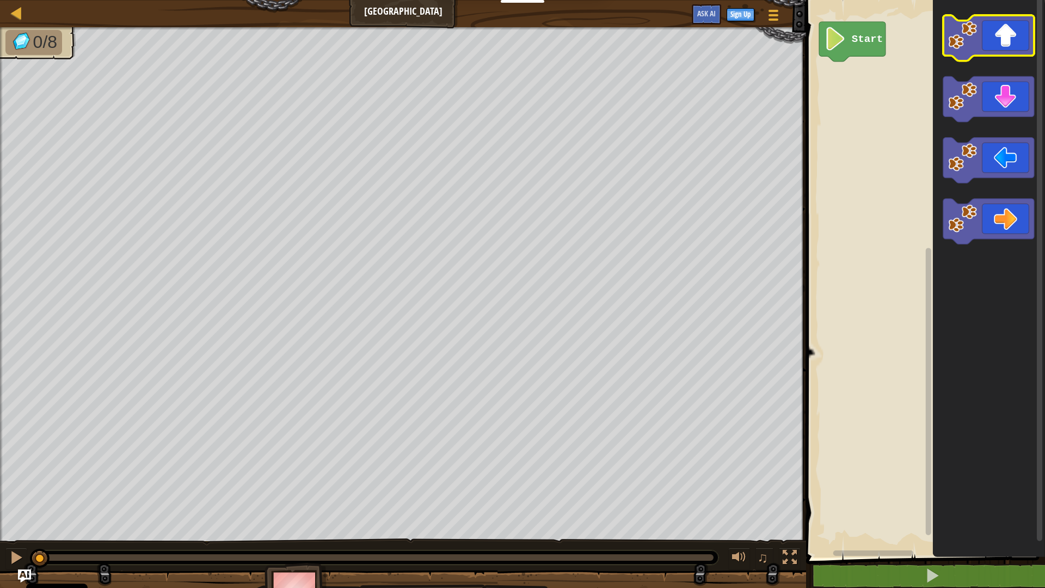
click at [1004, 34] on icon "Blockly Workspace" at bounding box center [989, 38] width 91 height 46
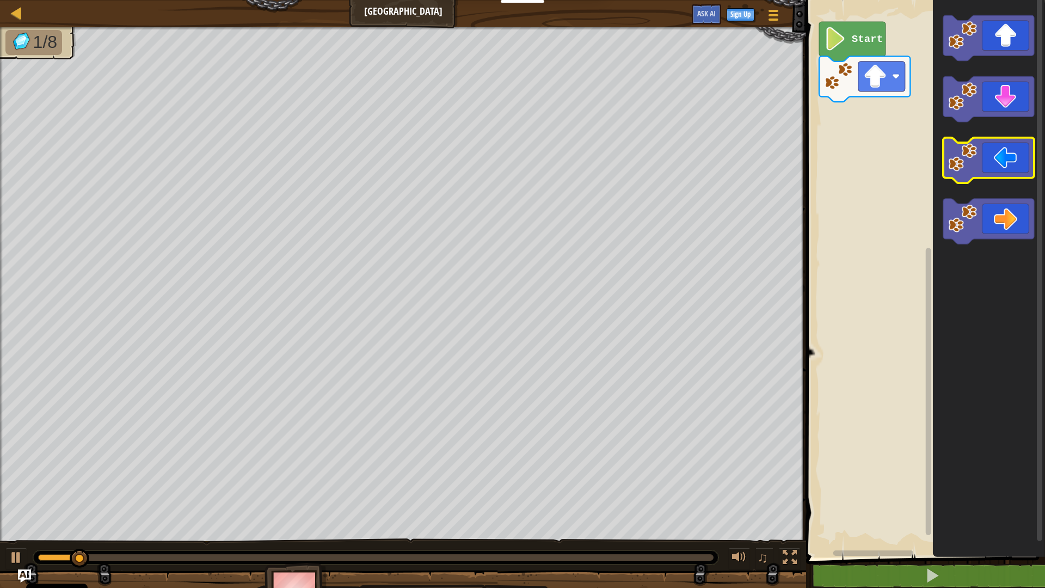
click at [978, 174] on icon "Blockly Workspace" at bounding box center [989, 161] width 91 height 46
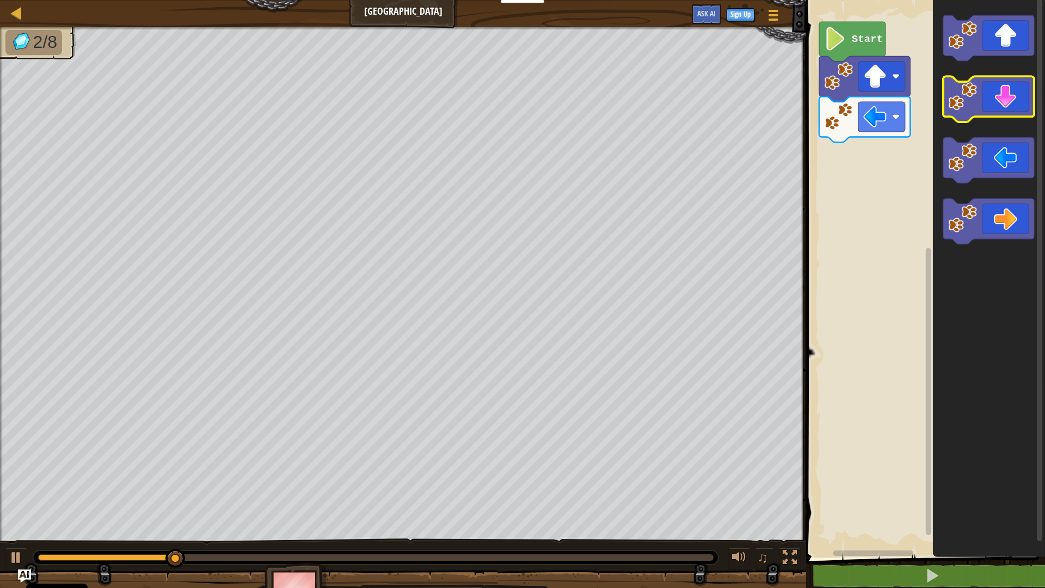
click at [1001, 97] on icon "Blockly Workspace" at bounding box center [989, 100] width 91 height 46
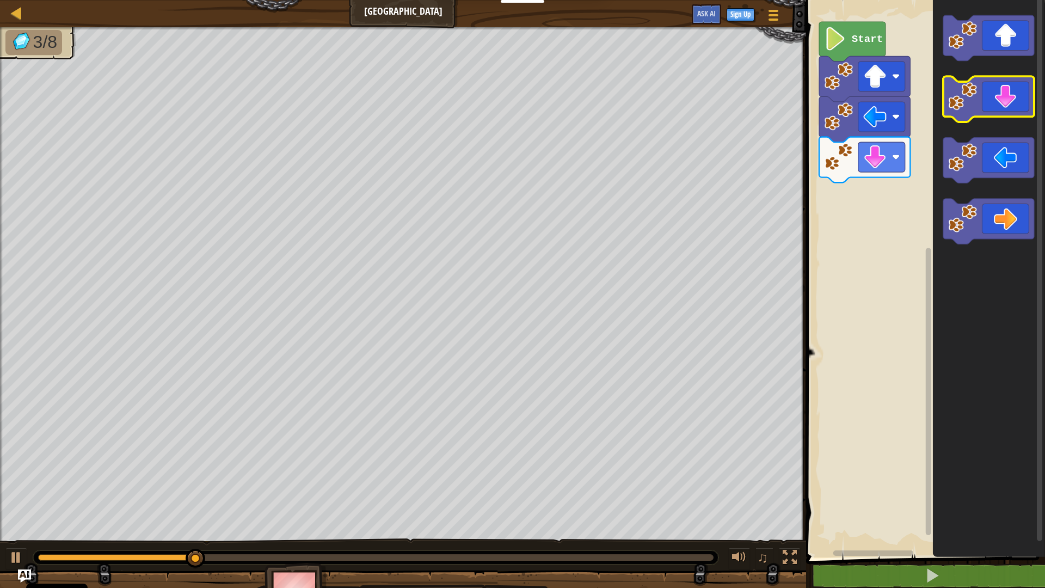
click at [1001, 97] on icon "Blockly Workspace" at bounding box center [989, 100] width 91 height 46
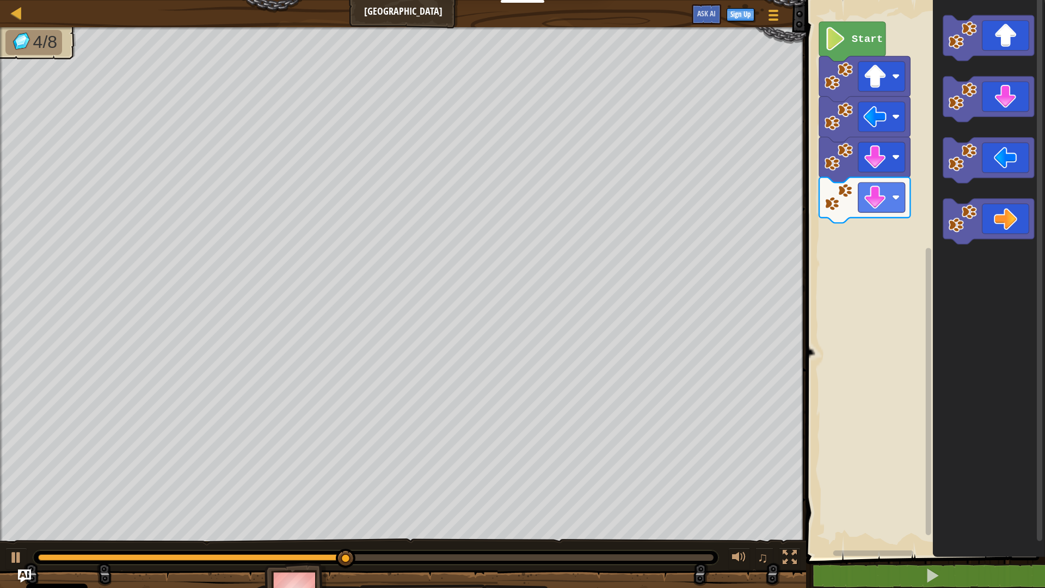
click at [1003, 234] on icon "Blockly Workspace" at bounding box center [989, 222] width 91 height 46
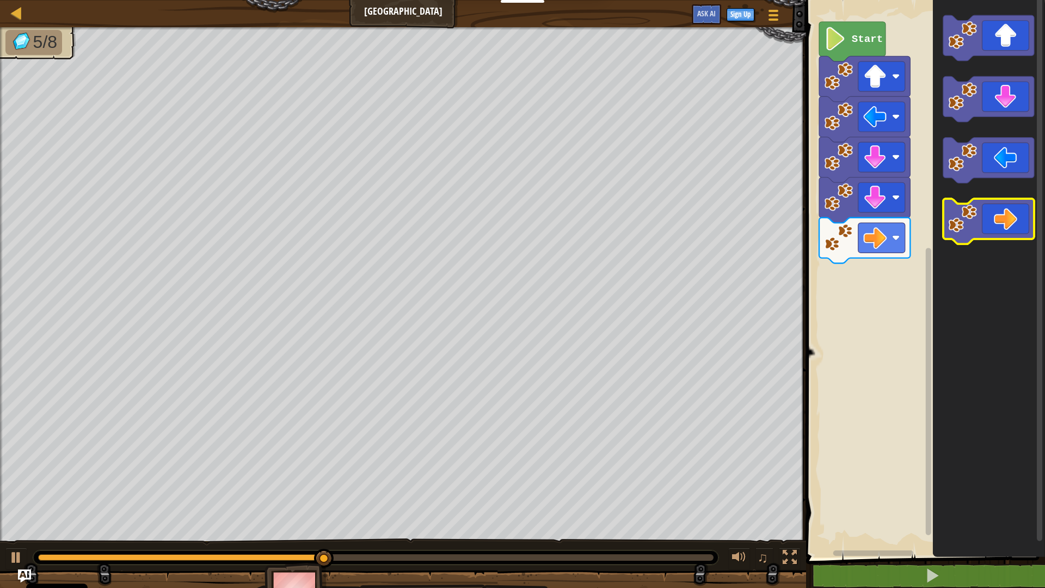
click at [1003, 234] on icon "Blockly Workspace" at bounding box center [989, 222] width 91 height 46
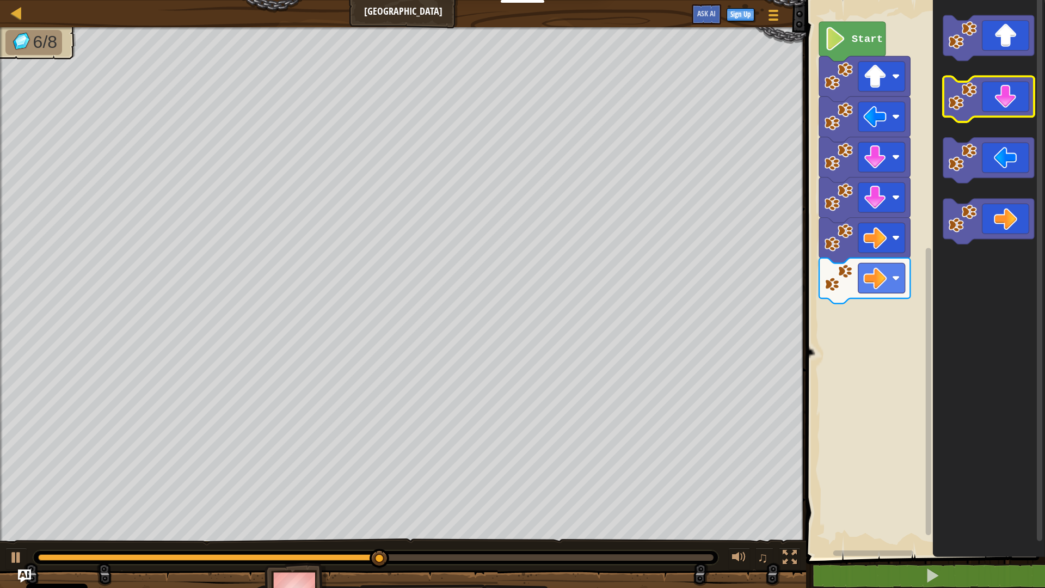
click at [1021, 109] on icon "Blockly Workspace" at bounding box center [989, 100] width 91 height 46
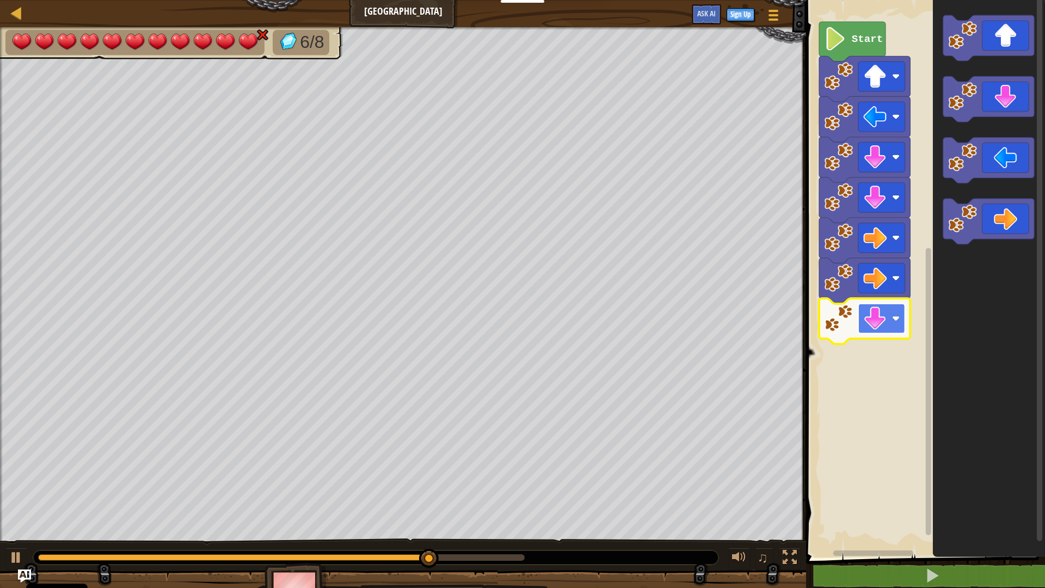
click at [897, 317] on image "Blockly Workspace" at bounding box center [896, 319] width 8 height 8
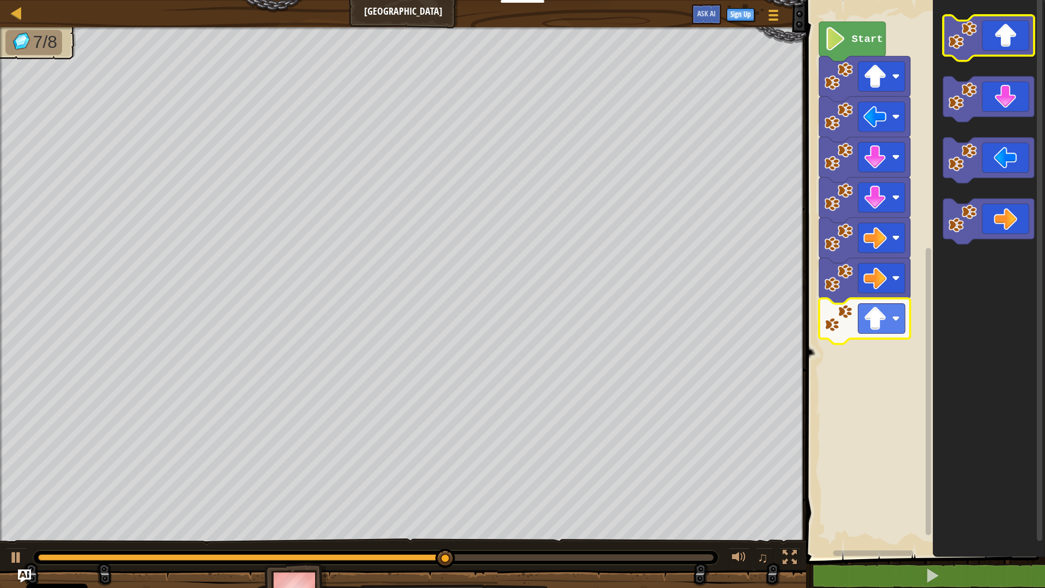
click at [1014, 48] on icon "Blockly Workspace" at bounding box center [989, 38] width 91 height 46
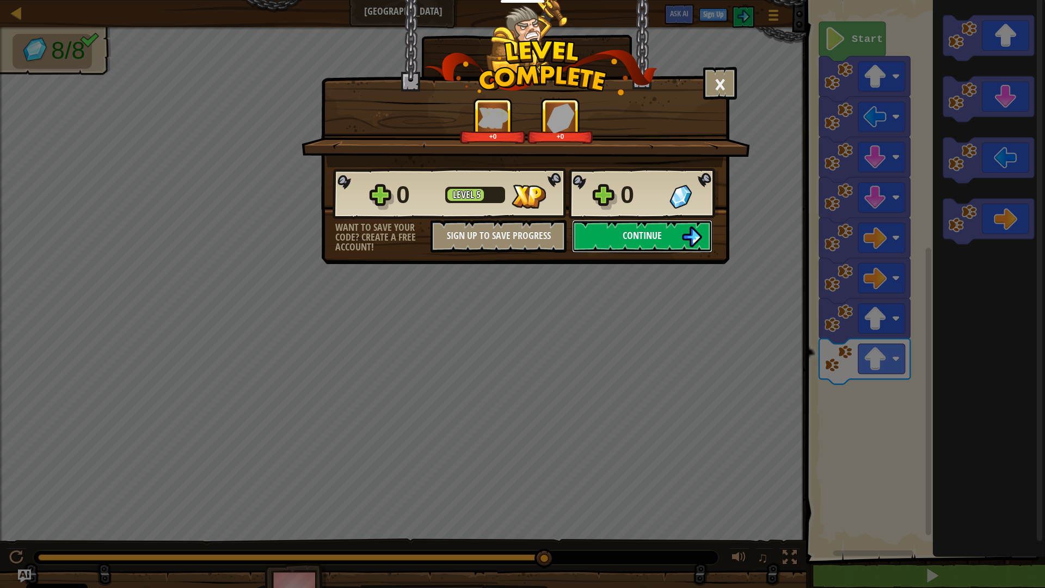
click at [655, 238] on span "Continue" at bounding box center [642, 236] width 39 height 14
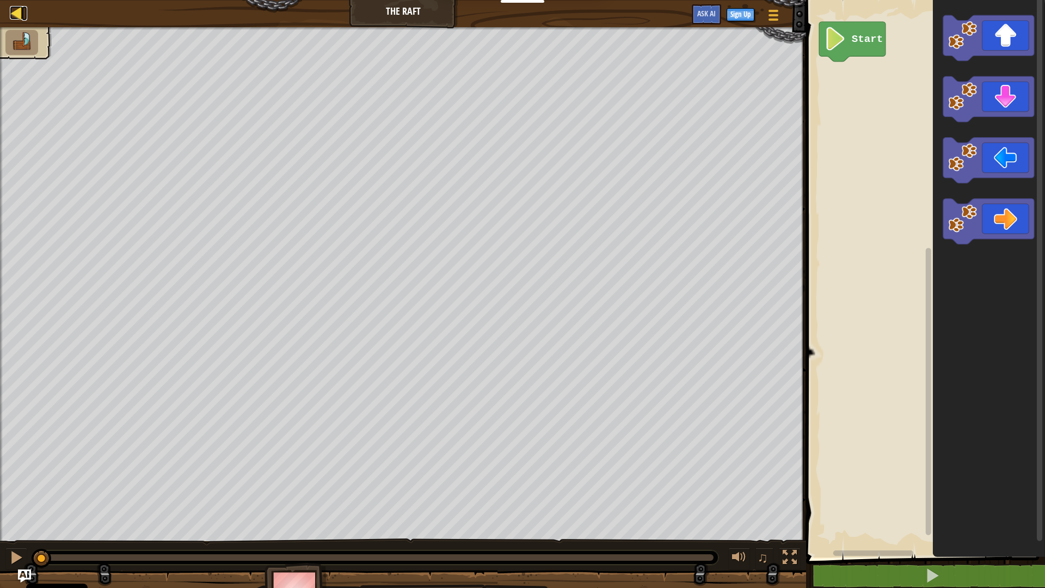
click at [14, 9] on div at bounding box center [17, 13] width 14 height 14
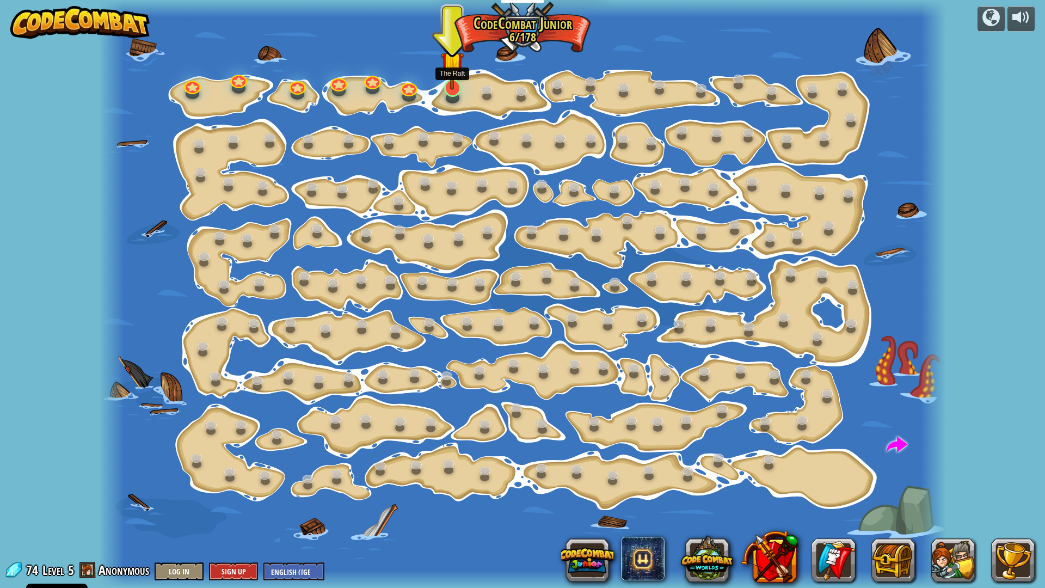
click at [447, 87] on img at bounding box center [452, 62] width 23 height 53
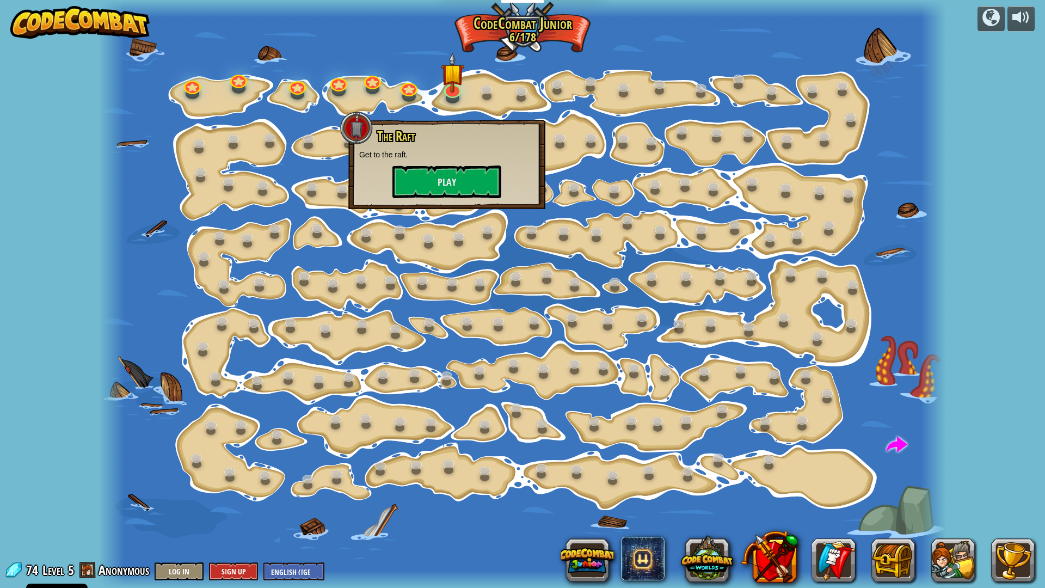
click at [503, 101] on div at bounding box center [523, 294] width 848 height 588
